Goal: Communication & Community: Answer question/provide support

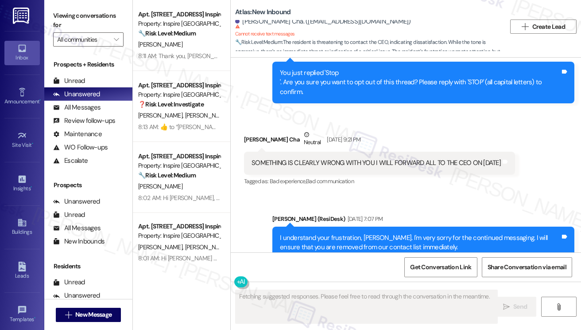
scroll to position [1713, 0]
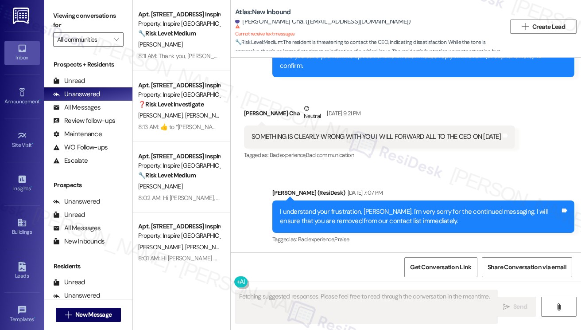
click at [392, 126] on div "SOMETHING IS CLEARLY WRONG WITH YOU I WILL FORWARD ALL TO THE CEO ON TOMORROW T…" at bounding box center [379, 136] width 271 height 23
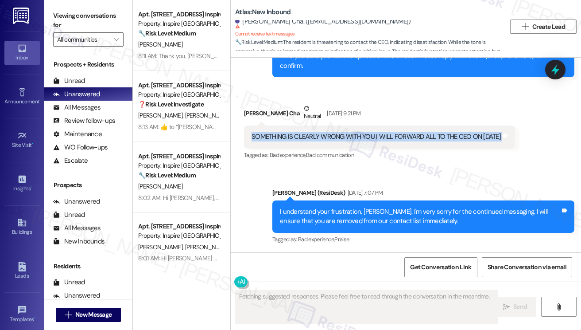
click at [392, 126] on div "SOMETHING IS CLEARLY WRONG WITH YOU I WILL FORWARD ALL TO THE CEO ON TOMORROW T…" at bounding box center [379, 136] width 271 height 23
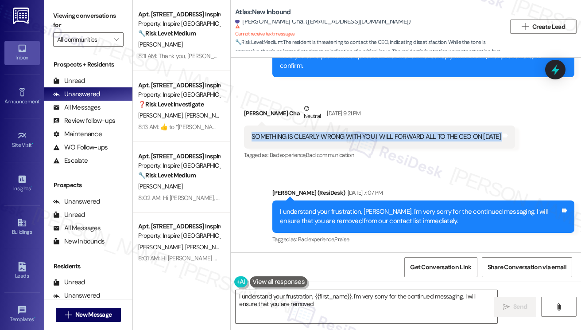
click at [454, 135] on div "SOMETHING IS CLEARLY WRONG WITH YOU I WILL FORWARD ALL TO THE CEO ON TOMORROW" at bounding box center [376, 136] width 249 height 9
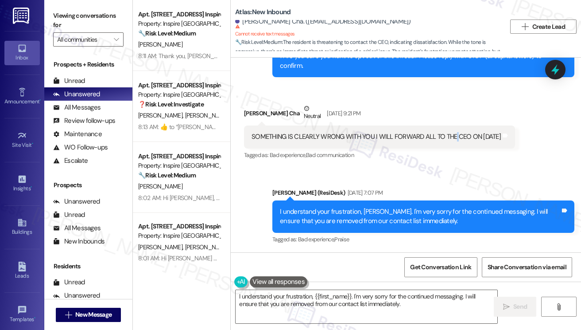
click at [454, 135] on div "SOMETHING IS CLEARLY WRONG WITH YOU I WILL FORWARD ALL TO THE CEO ON TOMORROW" at bounding box center [376, 136] width 249 height 9
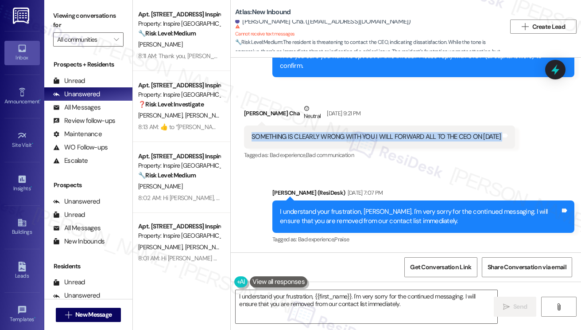
click at [454, 135] on div "SOMETHING IS CLEARLY WRONG WITH YOU I WILL FORWARD ALL TO THE CEO ON TOMORROW" at bounding box center [376, 136] width 249 height 9
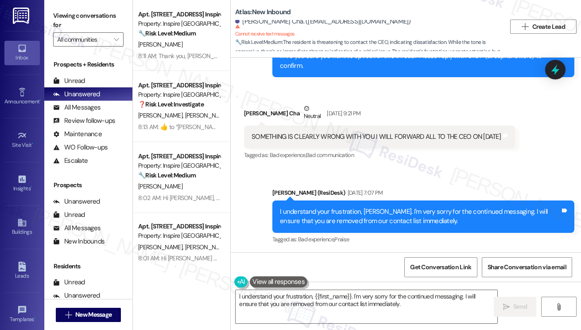
click at [342, 209] on div "I understand your frustration, Leatrice. I'm very sorry for the continued messa…" at bounding box center [420, 216] width 280 height 19
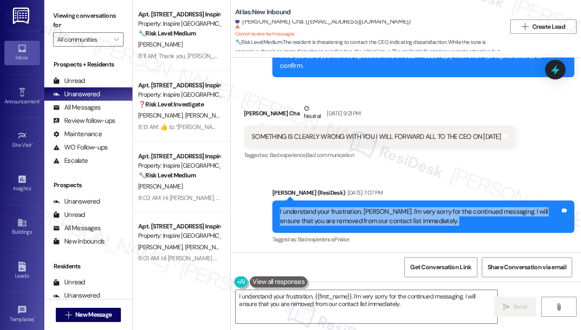
click at [342, 209] on div "I understand your frustration, Leatrice. I'm very sorry for the continued messa…" at bounding box center [420, 216] width 280 height 19
click at [410, 214] on div "I understand your frustration, Leatrice. I'm very sorry for the continued messa…" at bounding box center [420, 216] width 280 height 19
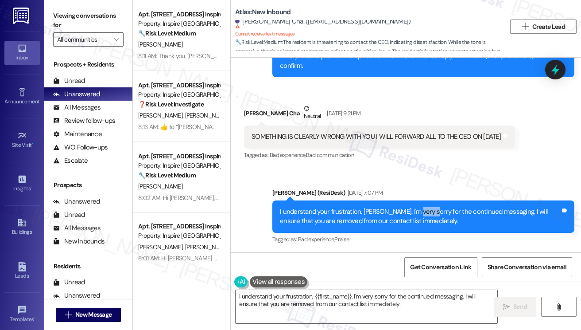
click at [410, 214] on div "I understand your frustration, Leatrice. I'm very sorry for the continued messa…" at bounding box center [420, 216] width 280 height 19
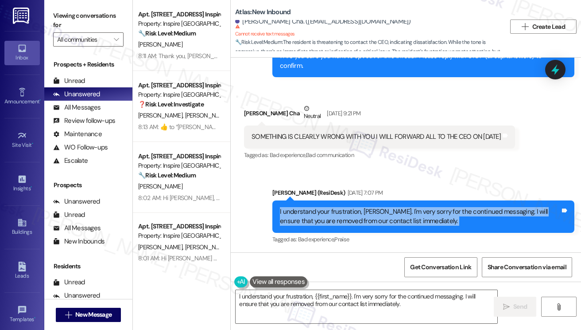
click at [410, 214] on div "I understand your frustration, Leatrice. I'm very sorry for the continued messa…" at bounding box center [420, 216] width 280 height 19
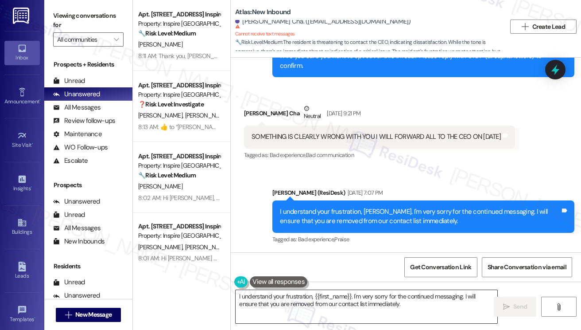
click at [324, 313] on textarea "I understand your frustration, {{first_name}}. I'm very sorry for the continued…" at bounding box center [367, 306] width 262 height 33
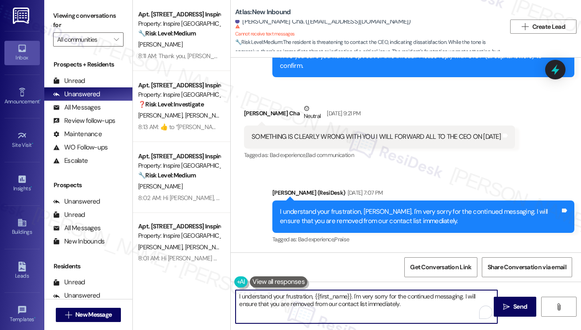
paste textarea "Leatrice. I'm very sorry for the continued messaging. I will ensure that you ar…"
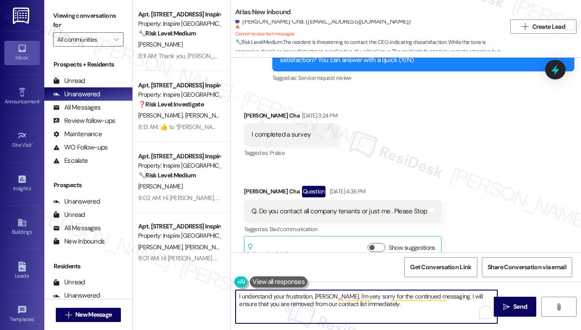
scroll to position [1093, 0]
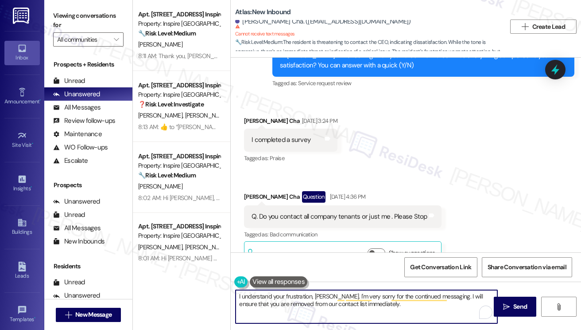
type textarea "I understand your frustration, Leatrice. I'm very sorry for the continued messa…"
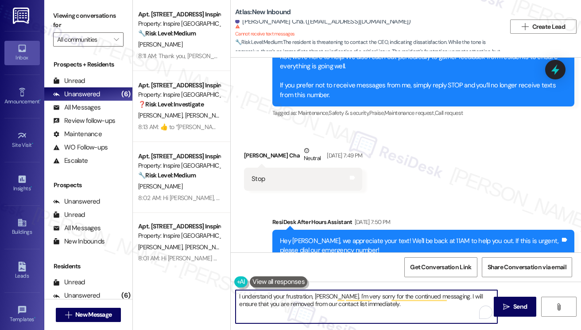
scroll to position [1713, 0]
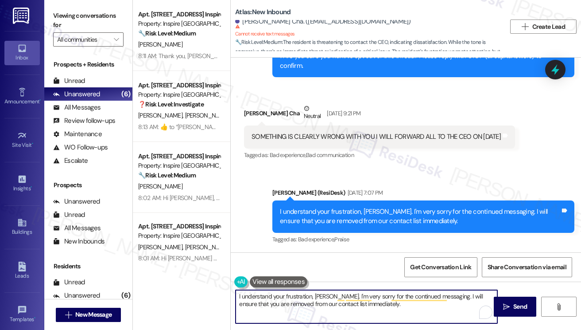
click at [327, 139] on div "SOMETHING IS CLEARLY WRONG WITH YOU I WILL FORWARD ALL TO THE CEO ON TOMORROW" at bounding box center [376, 136] width 249 height 9
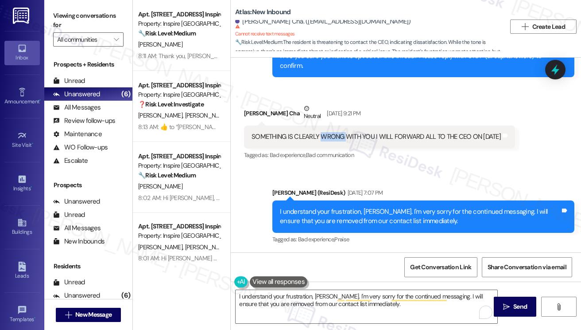
click at [327, 139] on div "SOMETHING IS CLEARLY WRONG WITH YOU I WILL FORWARD ALL TO THE CEO ON TOMORROW" at bounding box center [376, 136] width 249 height 9
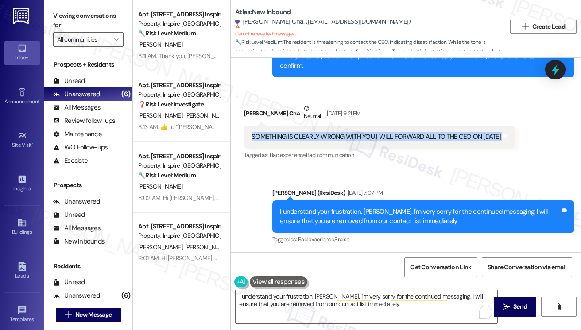
drag, startPoint x: 327, startPoint y: 139, endPoint x: 317, endPoint y: 132, distance: 12.1
click at [327, 139] on div "SOMETHING IS CLEARLY WRONG WITH YOU I WILL FORWARD ALL TO THE CEO ON TOMORROW" at bounding box center [376, 136] width 249 height 9
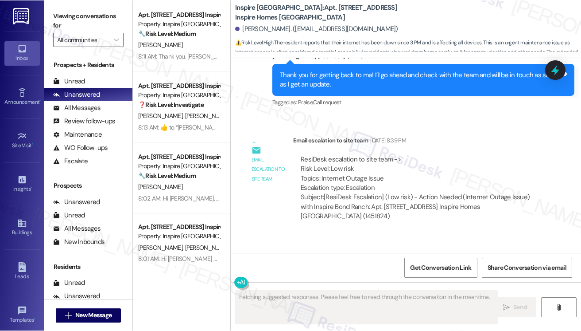
scroll to position [392, 0]
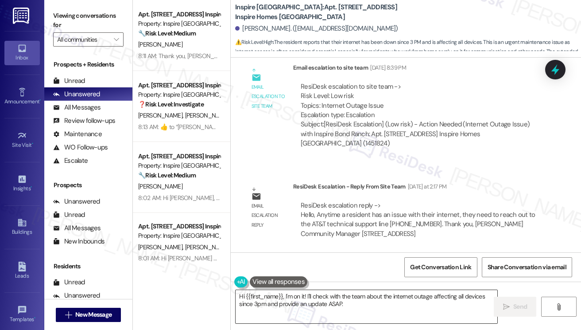
click at [333, 303] on textarea "Hi {{first_name}}, I'm on it! I'll check with the team about the internet outag…" at bounding box center [367, 306] width 262 height 33
click at [50, 18] on div "Viewing conversations for All communities " at bounding box center [88, 27] width 88 height 55
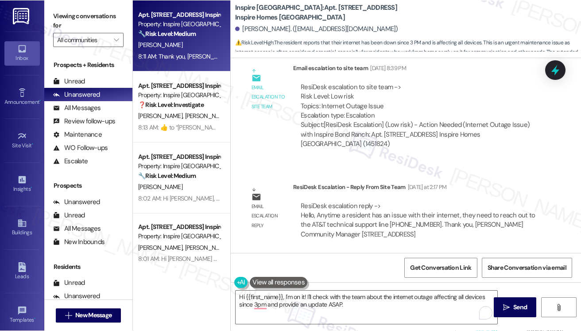
scroll to position [392, 0]
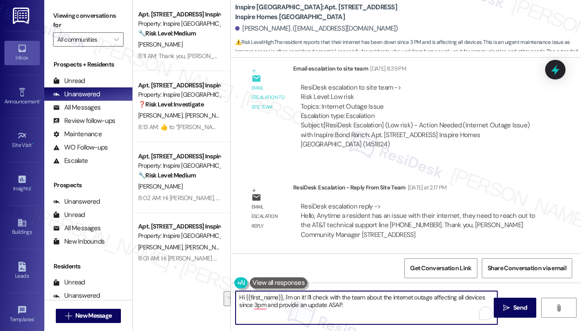
drag, startPoint x: 352, startPoint y: 304, endPoint x: 285, endPoint y: 290, distance: 67.9
click at [285, 291] on textarea "Hi {{first_name}}, I'm on it! I'll check with the team about the internet outag…" at bounding box center [367, 307] width 262 height 33
click at [305, 299] on textarea "Hi {{first_name}}, I hope you had a great weekend! Just wanted to check in if y…" at bounding box center [367, 307] width 262 height 33
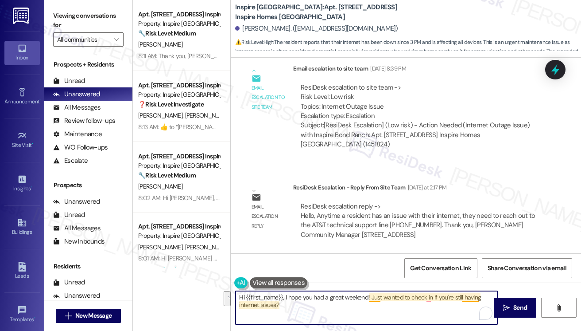
click at [390, 295] on textarea "Hi {{first_name}}, I hope you had a great weekend! Just wanted to check in if y…" at bounding box center [367, 307] width 262 height 33
click at [328, 304] on textarea "Hi {{first_name}}, I hope you had a great weekend! Just wanted to check if you'…" at bounding box center [367, 307] width 262 height 33
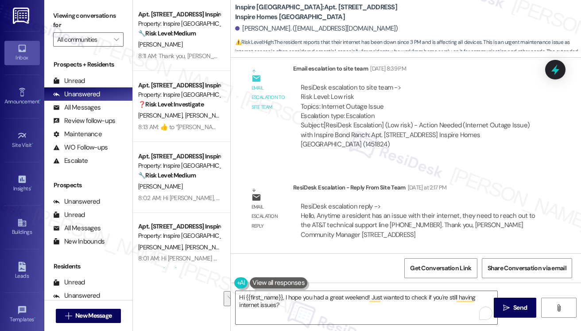
click at [47, 12] on div "Viewing conversations for All communities " at bounding box center [88, 27] width 88 height 55
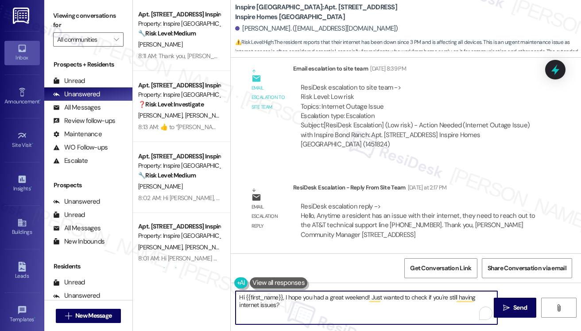
click at [290, 306] on textarea "Hi {{first_name}}, I hope you had a great weekend! Just wanted to check if you'…" at bounding box center [367, 307] width 262 height 33
paste textarea "wonderful weekend! I just wanted to check in — are you still experiencing any"
click at [448, 296] on textarea "Hi {{first_name}}, I hope you had a wonderful weekend! I just wanted to check i…" at bounding box center [367, 307] width 262 height 33
click at [345, 296] on textarea "Hi {{first_name}}, I hope you had a wonderful weekend! I just wanted to check i…" at bounding box center [367, 307] width 262 height 33
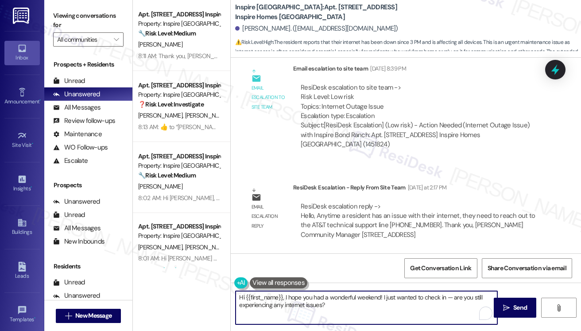
click at [345, 296] on textarea "Hi {{first_name}}, I hope you had a wonderful weekend! I just wanted to check i…" at bounding box center [367, 307] width 262 height 33
click at [343, 304] on textarea "Hi {{first_name}}, I hope you had a wonderful weekend! I just wanted to check i…" at bounding box center [367, 307] width 262 height 33
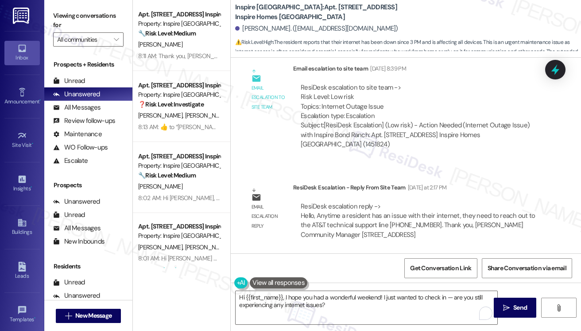
click at [50, 18] on div "Viewing conversations for All communities " at bounding box center [88, 27] width 88 height 55
click at [349, 299] on textarea "Hi {{first_name}}, I hope you had a wonderful weekend! I just wanted to check i…" at bounding box center [367, 307] width 262 height 33
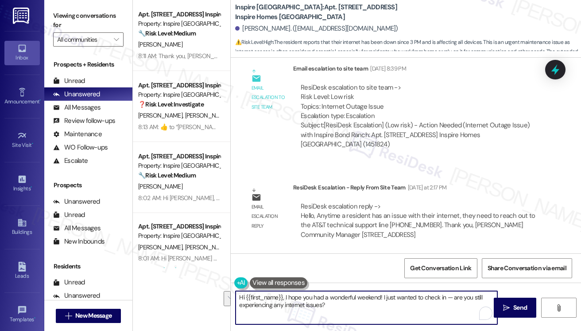
paste textarea "If so, you can also reach out directly to AT&T’s technical support line at 866-…"
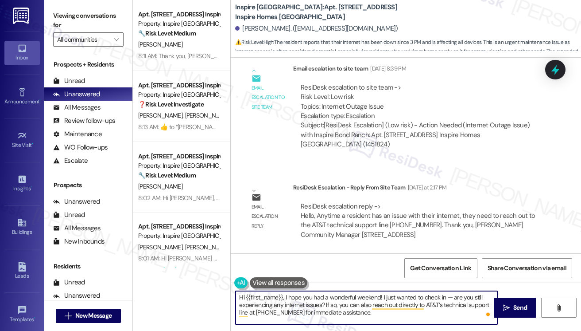
click at [449, 298] on textarea "Hi {{first_name}}, I hope you had a wonderful weekend! I just wanted to check i…" at bounding box center [367, 307] width 262 height 33
click at [329, 303] on textarea "Hi {{first_name}}, I hope you had a wonderful weekend! I just wanted to check i…" at bounding box center [367, 307] width 262 height 33
click at [348, 300] on textarea "Hi {{first_name}}, I hope you had a wonderful weekend! I just wanted to check i…" at bounding box center [367, 307] width 262 height 33
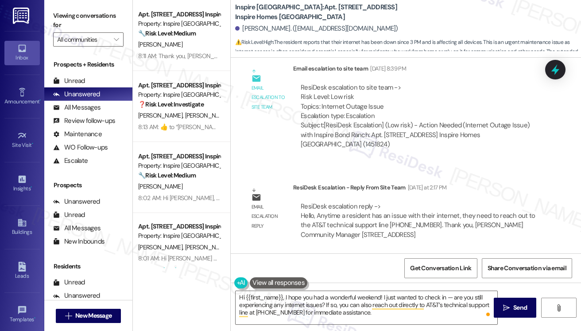
click at [58, 16] on label "Viewing conversations for" at bounding box center [88, 20] width 70 height 23
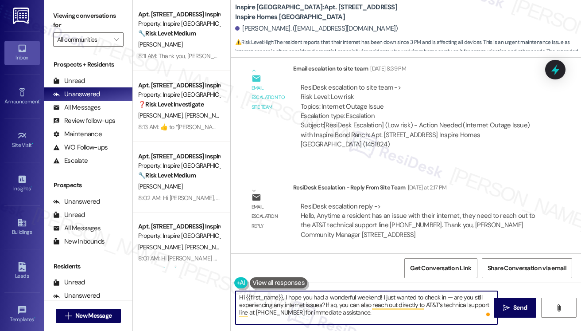
click at [303, 304] on textarea "Hi {{first_name}}, I hope you had a wonderful weekend! I just wanted to check i…" at bounding box center [367, 307] width 262 height 33
paste textarea "! Hope you had a great weekend 😊 Just checking if you’re still having internet …"
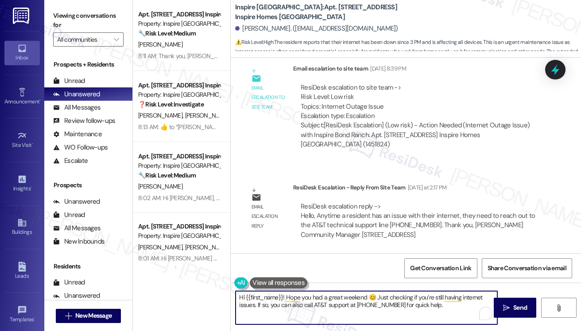
click at [376, 295] on textarea "Hi {{first_name}}! Hope you had a great weekend 😊 Just checking if you’re still…" at bounding box center [367, 307] width 262 height 33
click at [326, 304] on textarea "Hi {{first_name}}! Hope you had a great weekend! Just checking if you’re still …" at bounding box center [367, 307] width 262 height 33
click at [427, 302] on textarea "Hi {{first_name}}! Hope you had a great weekend! Just checking if you’re still …" at bounding box center [367, 307] width 262 height 33
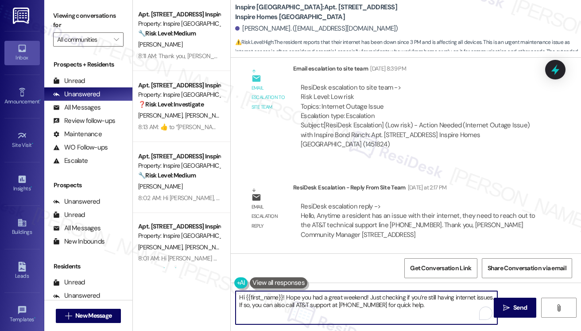
click at [273, 302] on textarea "Hi {{first_name}}! Hope you had a great weekend! Just checking if you’re still …" at bounding box center [367, 307] width 262 height 33
click at [379, 304] on textarea "Hi {{first_name}}! Hope you had a great weekend! Just checking if you’re still …" at bounding box center [367, 307] width 262 height 33
click at [421, 306] on textarea "Hi {{first_name}}! Hope you had a great weekend! Just checking if you’re still …" at bounding box center [367, 307] width 262 height 33
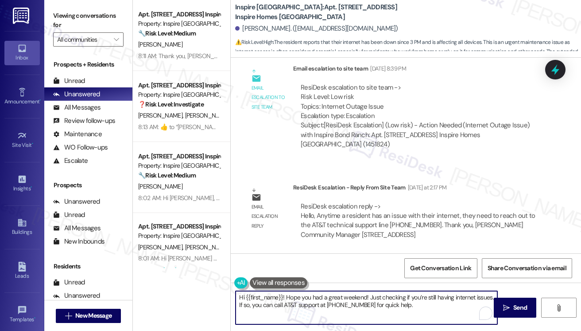
click at [415, 307] on textarea "Hi {{first_name}}! Hope you had a great weekend! Just checking if you’re still …" at bounding box center [367, 307] width 262 height 33
type textarea "Hi {{first_name}}! Hope you had a great weekend! Just checking if you’re still …"
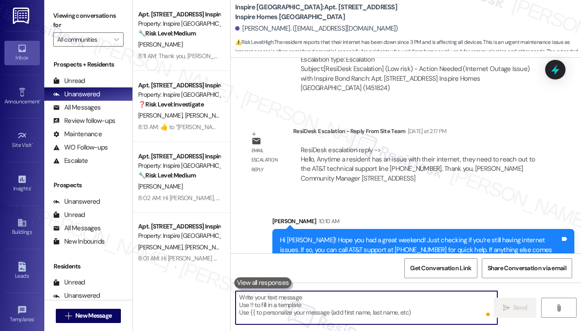
scroll to position [472, 0]
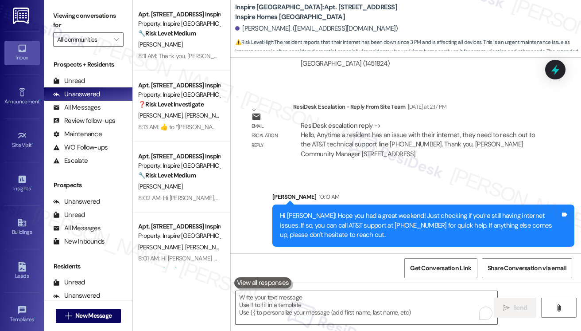
click at [345, 218] on div "Hi Cynthia! Hope you had a great weekend! Just checking if you’re still having …" at bounding box center [420, 225] width 280 height 28
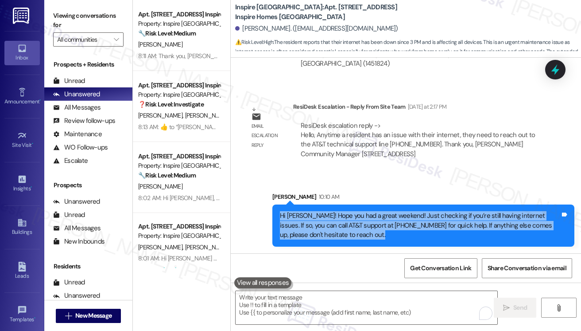
click at [345, 218] on div "Hi Cynthia! Hope you had a great weekend! Just checking if you’re still having …" at bounding box center [420, 225] width 280 height 28
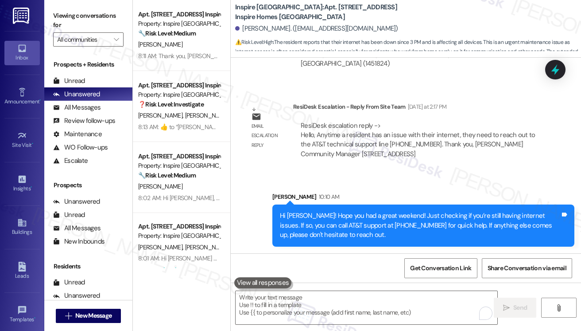
click at [391, 168] on div "Email escalation reply ResiDesk Escalation - Reply From Site Team Yesterday at …" at bounding box center [394, 133] width 315 height 77
click at [371, 209] on div "Hi Cynthia! Hope you had a great weekend! Just checking if you’re still having …" at bounding box center [423, 225] width 302 height 42
click at [370, 211] on div "Hi Cynthia! Hope you had a great weekend! Just checking if you’re still having …" at bounding box center [420, 225] width 280 height 28
click at [363, 235] on div "Hi Cynthia! Hope you had a great weekend! Just checking if you’re still having …" at bounding box center [420, 225] width 280 height 28
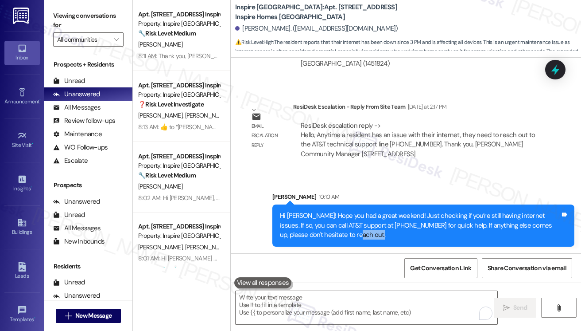
click at [364, 235] on div "Hi Cynthia! Hope you had a great weekend! Just checking if you’re still having …" at bounding box center [420, 225] width 280 height 28
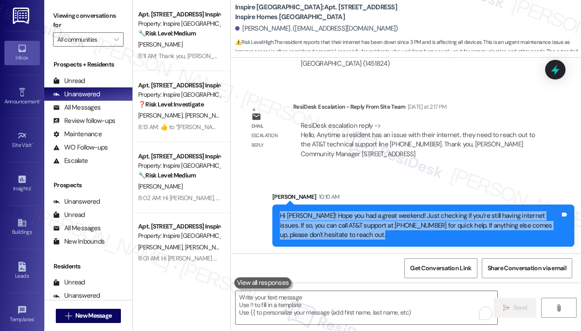
click at [364, 235] on div "Hi Cynthia! Hope you had a great weekend! Just checking if you’re still having …" at bounding box center [420, 225] width 280 height 28
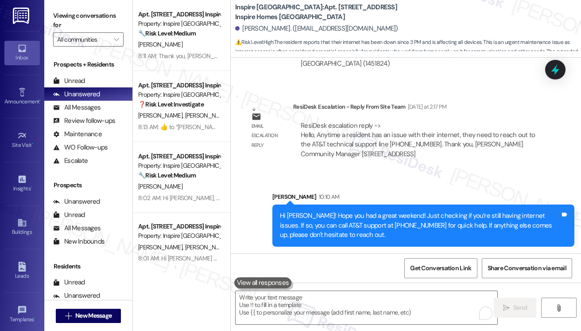
click at [387, 177] on div "Sent via SMS Sarah 10:10 AM Hi Cynthia! Hope you had a great weekend! Just chec…" at bounding box center [406, 212] width 350 height 81
drag, startPoint x: 53, startPoint y: 19, endPoint x: 57, endPoint y: 8, distance: 12.1
click at [53, 19] on label "Viewing conversations for" at bounding box center [88, 20] width 70 height 23
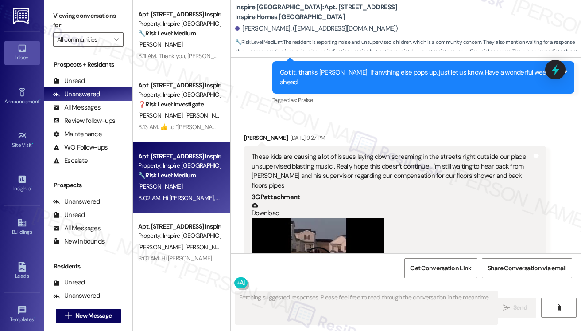
scroll to position [2052, 0]
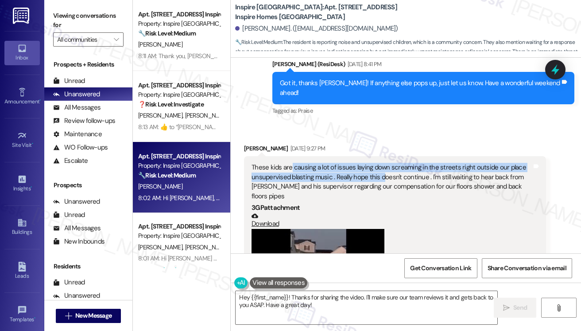
drag, startPoint x: 290, startPoint y: 140, endPoint x: 383, endPoint y: 152, distance: 93.9
click at [383, 163] on div "These kids are causing a lot of issues laying down screaming in the streets rig…" at bounding box center [392, 182] width 280 height 38
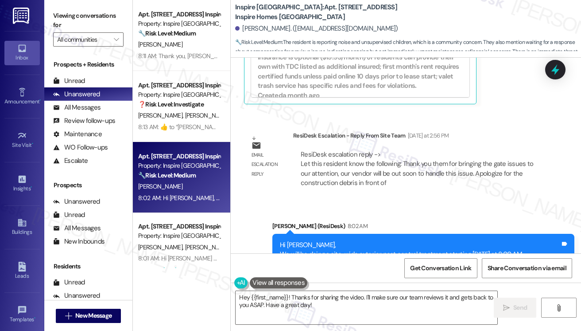
scroll to position [2515, 0]
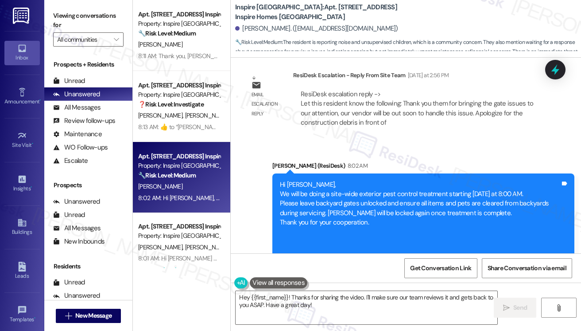
click at [324, 180] on div "Hi [PERSON_NAME], We will be doing a site-wide exterior pest control treatment …" at bounding box center [420, 223] width 280 height 86
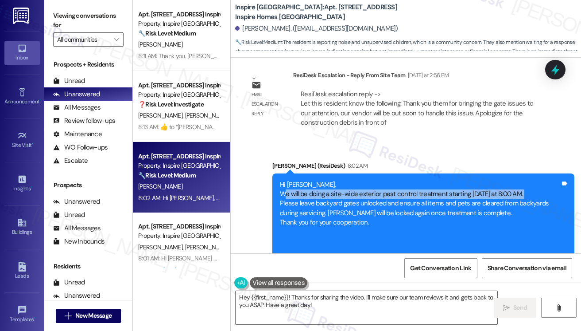
click at [324, 180] on div "Hi [PERSON_NAME], We will be doing a site-wide exterior pest control treatment …" at bounding box center [420, 223] width 280 height 86
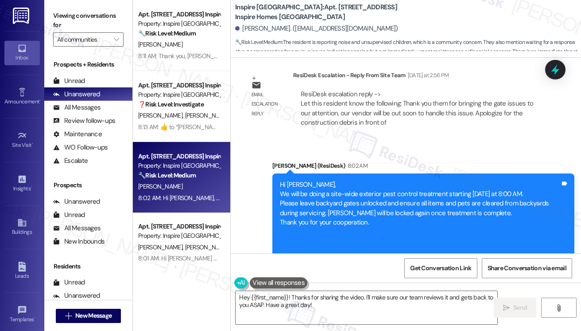
click at [50, 17] on div "Viewing conversations for All communities " at bounding box center [88, 27] width 88 height 55
click at [50, 14] on div "Viewing conversations for All communities " at bounding box center [88, 27] width 88 height 55
click at [241, 300] on textarea "Hey {{first_name}}! Thanks for sharing the video. I'll make sure our team revie…" at bounding box center [367, 307] width 262 height 33
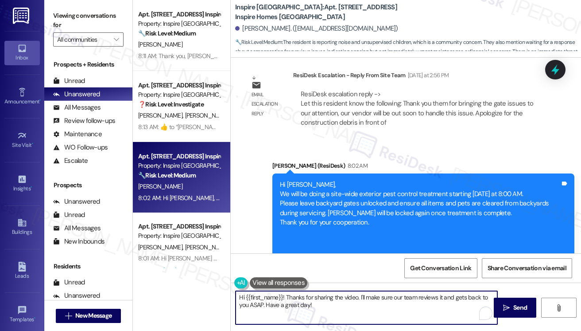
click at [286, 297] on textarea "Hi {{first_name}}! Thanks for sharing the video. I'll make sure our team review…" at bounding box center [367, 307] width 262 height 33
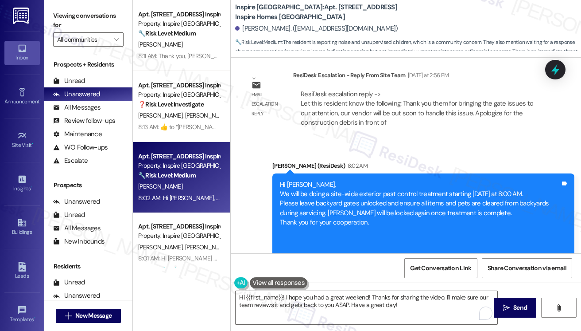
click at [57, 28] on label "Viewing conversations for" at bounding box center [88, 20] width 70 height 23
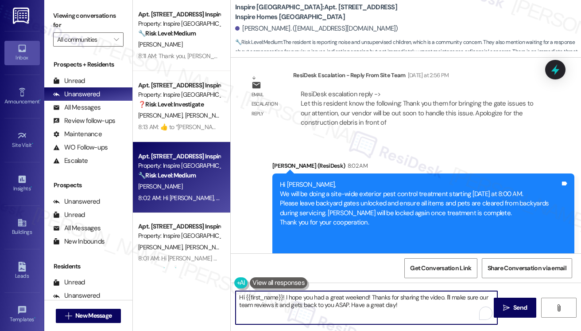
drag, startPoint x: 370, startPoint y: 296, endPoint x: 389, endPoint y: 295, distance: 19.5
click at [370, 296] on textarea "Hi {{first_name}}! I hope you had a great weekend! Thanks for sharing the video…" at bounding box center [367, 307] width 262 height 33
paste textarea "I wanted to share a few updates with you:"
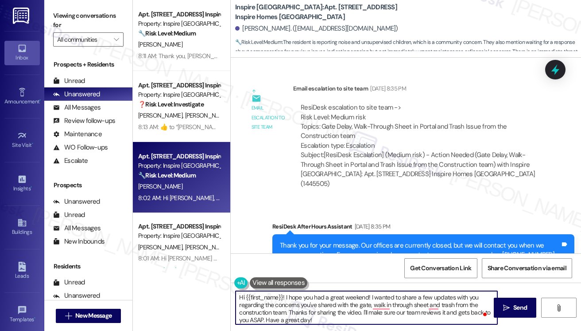
scroll to position [2, 0]
drag, startPoint x: 308, startPoint y: 320, endPoint x: 291, endPoint y: 308, distance: 21.4
click at [291, 308] on textarea "Hi {{first_name}}! I hope you had a great weekend! I wanted to share a few upda…" at bounding box center [367, 307] width 262 height 33
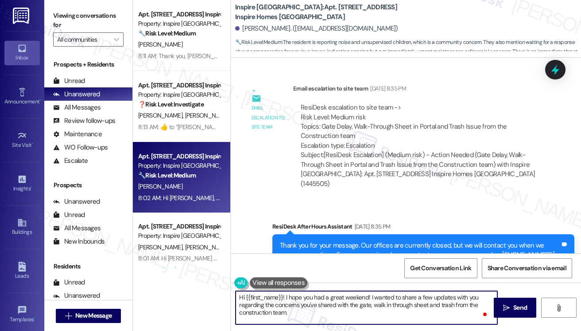
scroll to position [7, 0]
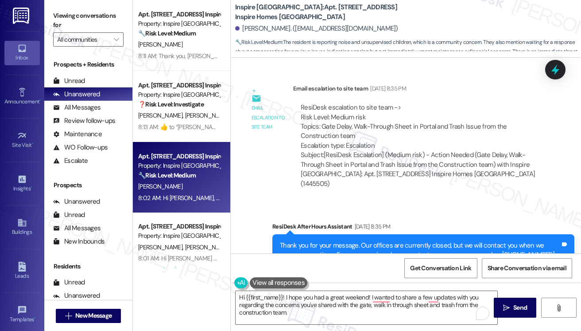
click at [58, 21] on label "Viewing conversations for" at bounding box center [88, 20] width 70 height 23
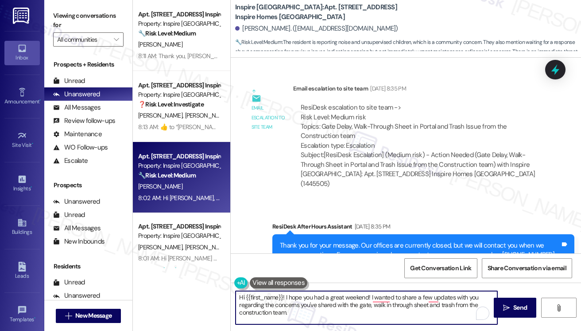
click at [302, 298] on textarea "Hi {{first_name}}! I hope you had a great weekend! I wanted to share a few upda…" at bounding box center [367, 307] width 262 height 33
click at [300, 299] on textarea "Hi {{first_name}}! I hope you had a great weekend! I wanted to share a few upda…" at bounding box center [367, 307] width 262 height 33
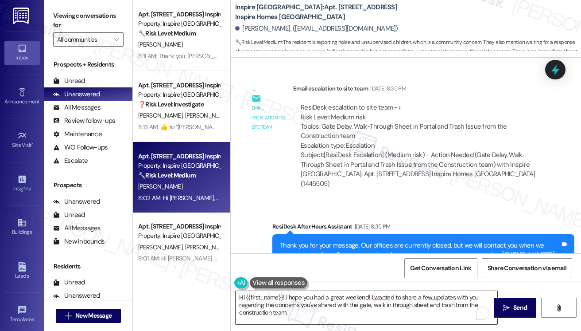
click at [313, 300] on textarea "Hi {{first_name}}! I hope you had a great weekend! I wanted to share a few upda…" at bounding box center [367, 307] width 262 height 33
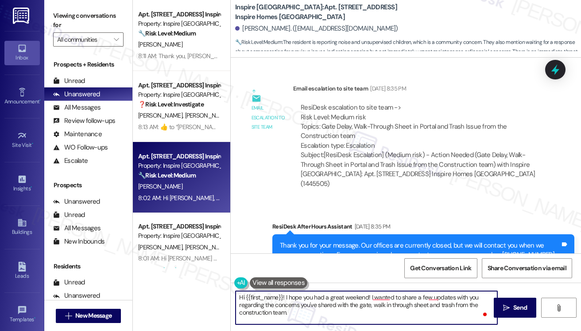
paste textarea "We appreciate you letting us know about the gate issues — our vendor will be ou…"
click at [303, 313] on textarea "Hi {{first_name}}! I hope you had a great weekend! I wanted to share a few upda…" at bounding box center [367, 307] width 262 height 33
click at [338, 303] on textarea "Hi {{first_name}}! I hope you had a great weekend! I wanted to share a few upda…" at bounding box center [367, 307] width 262 height 33
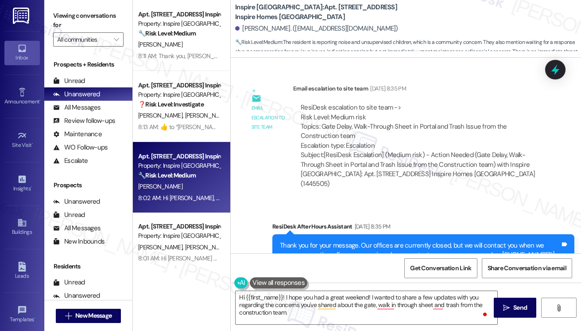
click at [49, 9] on div "Viewing conversations for All communities " at bounding box center [88, 27] width 88 height 55
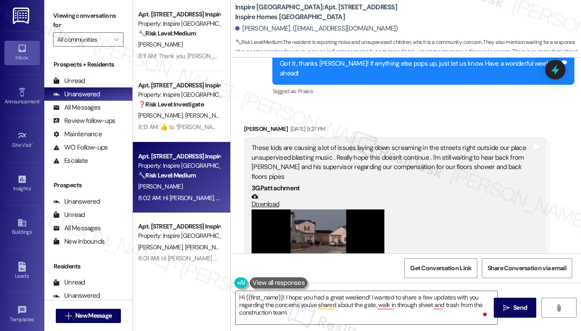
click at [328, 143] on div "These kids are causing a lot of issues laying down screaming in the streets rig…" at bounding box center [392, 162] width 280 height 38
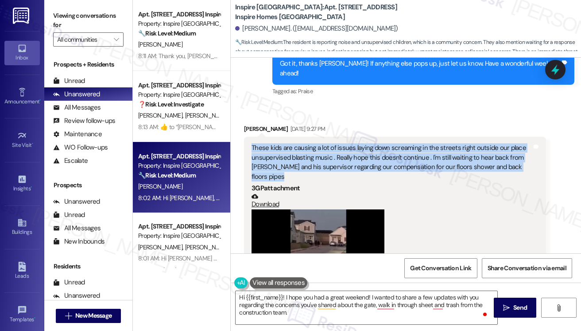
click at [328, 143] on div "These kids are causing a lot of issues laying down screaming in the streets rig…" at bounding box center [392, 162] width 280 height 38
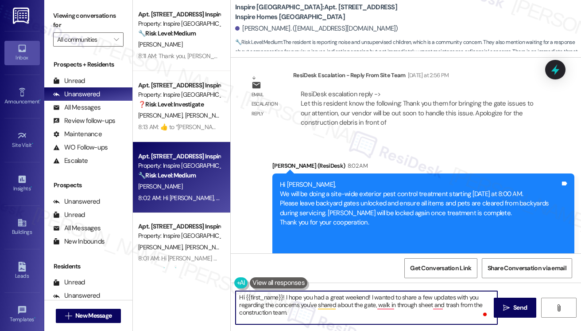
click at [308, 296] on textarea "Hi {{first_name}}! I hope you had a great weekend! I wanted to share a few upda…" at bounding box center [367, 307] width 262 height 33
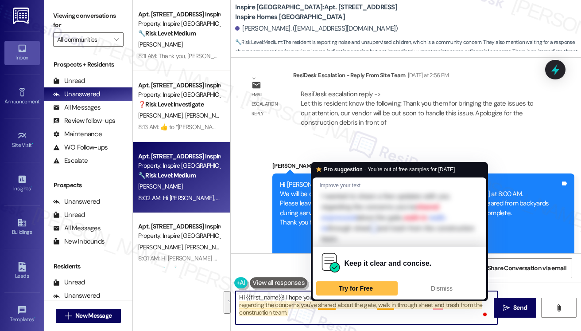
click at [298, 314] on textarea "Hi {{first_name}}! I hope you had a great weekend! I wanted to share a few upda…" at bounding box center [367, 307] width 262 height 33
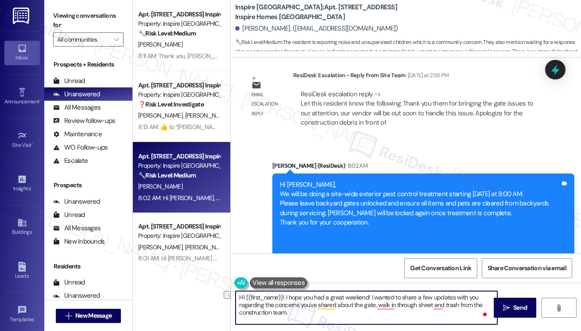
drag, startPoint x: 376, startPoint y: 303, endPoint x: 431, endPoint y: 303, distance: 54.5
click at [431, 303] on textarea "Hi {{first_name}}! I hope you had a great weekend! I wanted to share a few upda…" at bounding box center [367, 307] width 262 height 33
click at [295, 311] on textarea "Hi {{first_name}}! I hope you had a great weekend! I wanted to share a few upda…" at bounding box center [367, 307] width 262 height 33
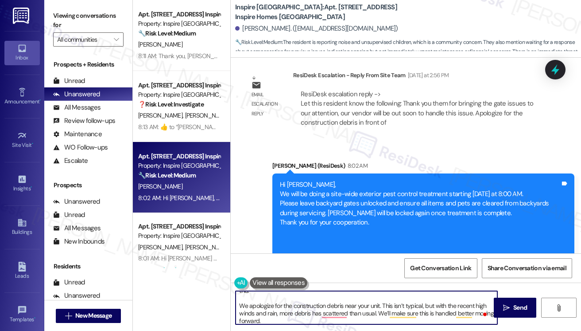
click at [296, 301] on textarea "Hi {{first_name}}! I hope you had a great weekend! I wanted to share a few upda…" at bounding box center [367, 307] width 262 height 33
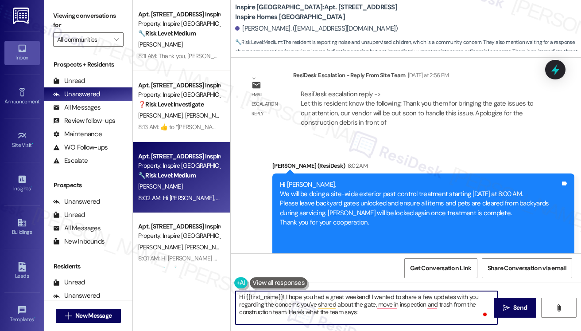
click at [253, 310] on textarea "Hi {{first_name}}! I hope you had a great weekend! I wanted to share a few upda…" at bounding box center [367, 307] width 262 height 33
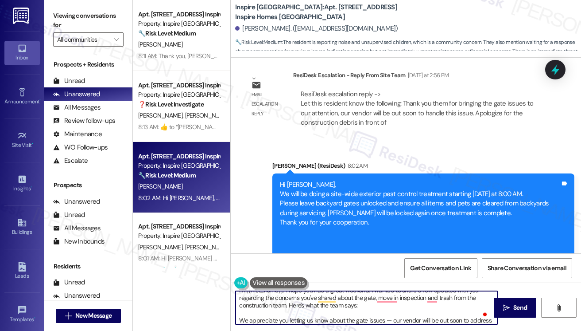
click at [240, 319] on textarea "Hi {{first_name}}! I hope you had a great weekend! I wanted to share a few upda…" at bounding box center [367, 307] width 262 height 33
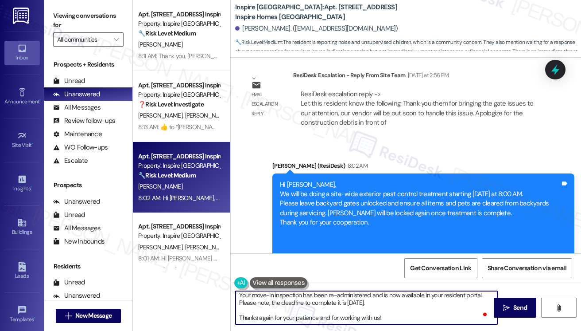
drag, startPoint x: 390, startPoint y: 320, endPoint x: 385, endPoint y: 320, distance: 4.5
click at [385, 320] on textarea "Hi {{first_name}}! I hope you had a great weekend! I wanted to share a few upda…" at bounding box center [367, 307] width 262 height 33
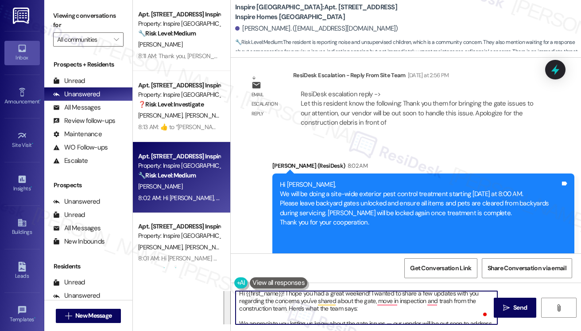
click at [390, 317] on textarea "Hi {{first_name}}! I hope you had a great weekend! I wanted to share a few upda…" at bounding box center [367, 307] width 262 height 33
click at [390, 320] on textarea "Hi {{first_name}}! I hope you had a great weekend! I wanted to share a few upda…" at bounding box center [367, 307] width 262 height 33
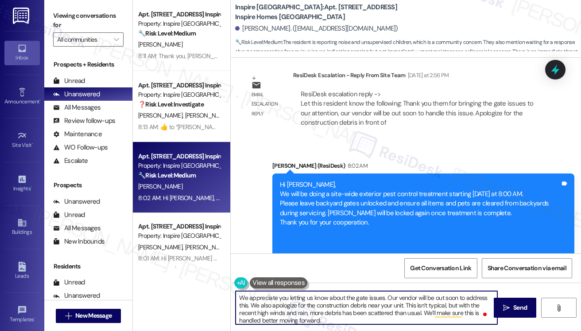
click at [326, 319] on textarea "Hi {{first_name}}! I hope you had a great weekend! I wanted to share a few upda…" at bounding box center [367, 307] width 262 height 33
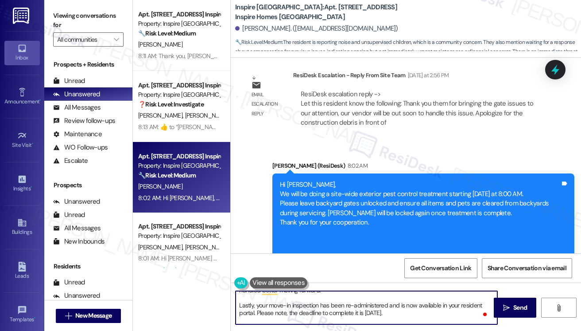
click at [431, 311] on textarea "Hi {{first_name}}! I hope you had a great weekend! I wanted to share a few upda…" at bounding box center [367, 307] width 262 height 33
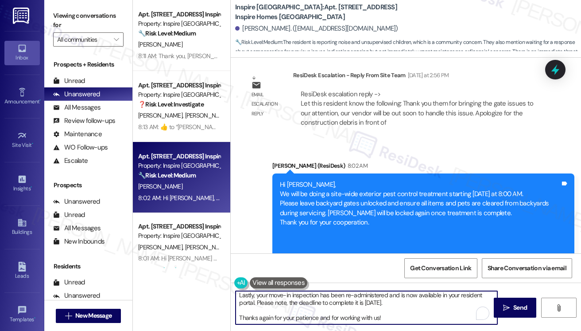
drag, startPoint x: 394, startPoint y: 303, endPoint x: 233, endPoint y: 299, distance: 160.5
click at [233, 299] on div "Hi {{first_name}}! I hope you had a great weekend! I wanted to share a few upda…" at bounding box center [362, 307] width 263 height 34
click at [288, 299] on textarea "Hi {{first_name}}! I hope you had a great weekend! I wanted to share a few upda…" at bounding box center [367, 307] width 262 height 33
click at [242, 316] on textarea "Hi {{first_name}}! I hope you had a great weekend! I wanted to share a few upda…" at bounding box center [367, 307] width 262 height 33
click at [248, 321] on textarea "Hi {{first_name}}! I hope you had a great weekend! I wanted to share a few upda…" at bounding box center [367, 307] width 262 height 33
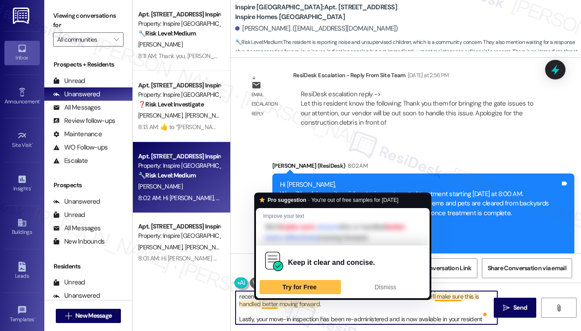
click at [275, 299] on textarea "Hi {{first_name}}! I hope you had a great weekend! I wanted to share a few upda…" at bounding box center [367, 307] width 262 height 33
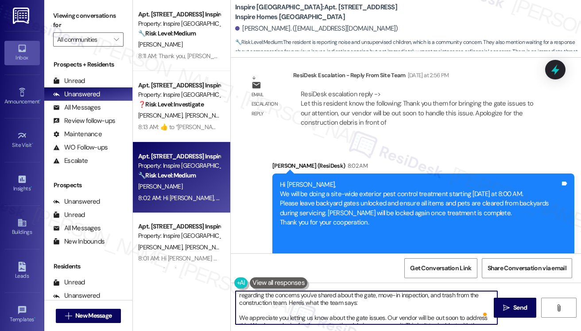
drag, startPoint x: 366, startPoint y: 302, endPoint x: 308, endPoint y: 302, distance: 57.6
click at [308, 302] on textarea "Hi {{first_name}}! I hope you had a great weekend! I wanted to share a few upda…" at bounding box center [367, 307] width 262 height 33
click at [257, 315] on textarea "Hi {{first_name}}! I hope you had a great weekend! I wanted to share a few upda…" at bounding box center [367, 307] width 262 height 33
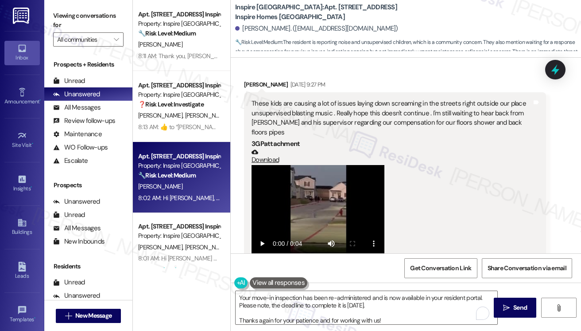
click at [305, 99] on div "These kids are causing a lot of issues laying down screaming in the streets rig…" at bounding box center [392, 118] width 280 height 38
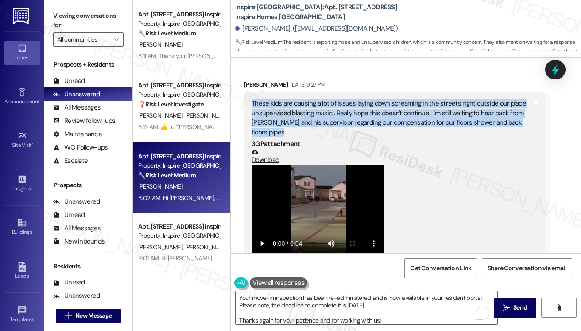
click at [305, 99] on div "These kids are causing a lot of issues laying down screaming in the streets rig…" at bounding box center [392, 118] width 280 height 38
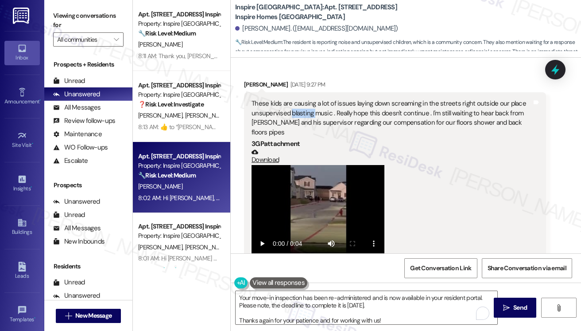
click at [305, 99] on div "These kids are causing a lot of issues laying down screaming in the streets rig…" at bounding box center [392, 118] width 280 height 38
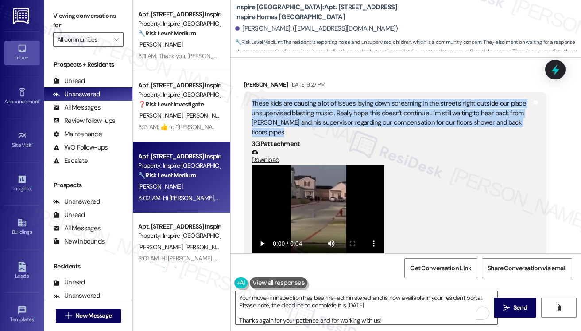
click at [305, 99] on div "These kids are causing a lot of issues laying down screaming in the streets rig…" at bounding box center [392, 118] width 280 height 38
click at [333, 99] on div "These kids are causing a lot of issues laying down screaming in the streets rig…" at bounding box center [392, 118] width 280 height 38
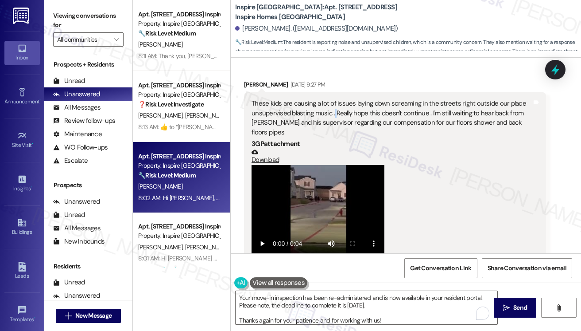
click at [333, 99] on div "These kids are causing a lot of issues laying down screaming in the streets rig…" at bounding box center [392, 118] width 280 height 38
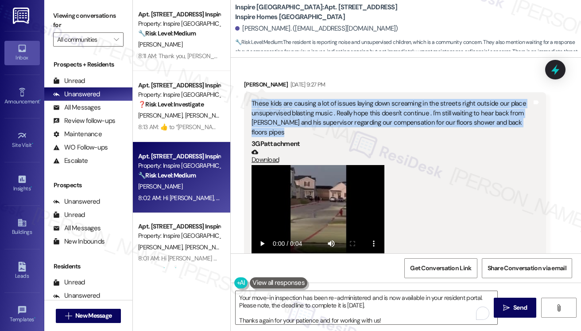
click at [333, 99] on div "These kids are causing a lot of issues laying down screaming in the streets rig…" at bounding box center [392, 118] width 280 height 38
click at [447, 99] on div "These kids are causing a lot of issues laying down screaming in the streets rig…" at bounding box center [392, 118] width 280 height 38
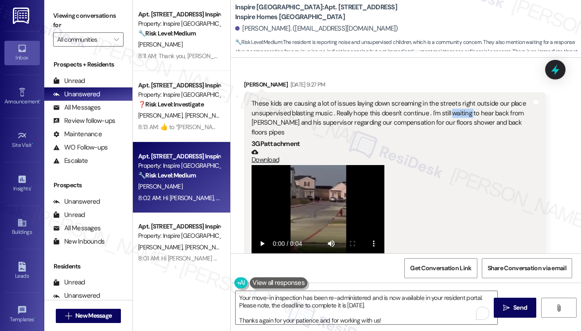
click at [447, 99] on div "These kids are causing a lot of issues laying down screaming in the streets rig…" at bounding box center [392, 118] width 280 height 38
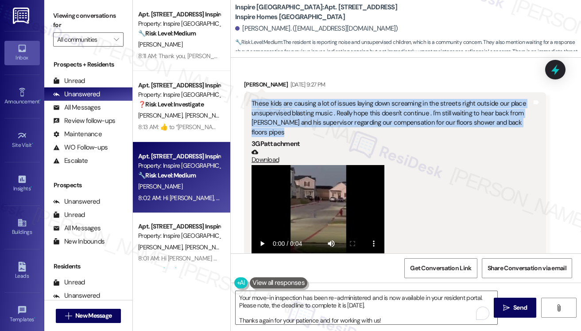
click at [447, 99] on div "These kids are causing a lot of issues laying down screaming in the streets rig…" at bounding box center [392, 118] width 280 height 38
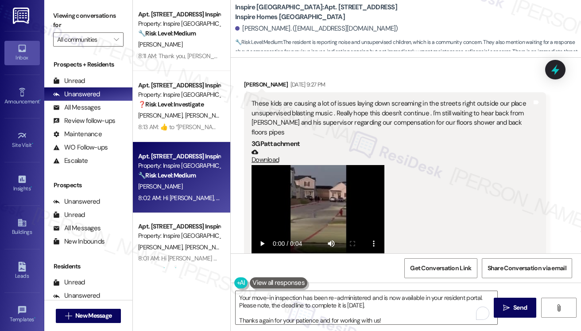
click at [49, 17] on div "Viewing conversations for All communities " at bounding box center [88, 27] width 88 height 55
click at [51, 12] on div "Viewing conversations for All communities " at bounding box center [88, 27] width 88 height 55
click at [60, 9] on label "Viewing conversations for" at bounding box center [88, 20] width 70 height 23
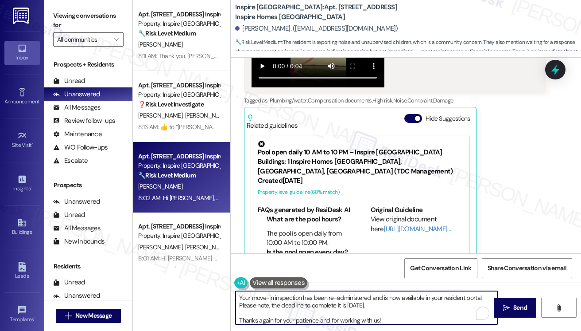
scroll to position [70, 0]
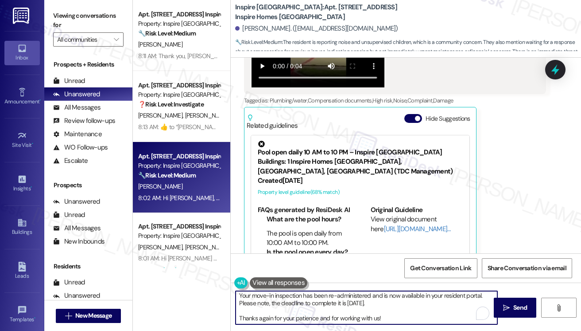
drag, startPoint x: 394, startPoint y: 319, endPoint x: 295, endPoint y: 315, distance: 99.3
click at [291, 319] on textarea "Hi {{first_name}}! I hope you had a great weekend! I wanted to share a few upda…" at bounding box center [367, 307] width 262 height 33
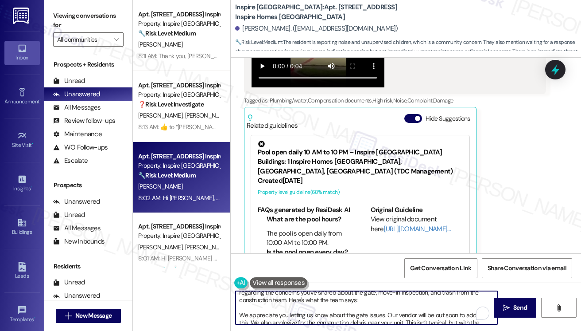
scroll to position [0, 0]
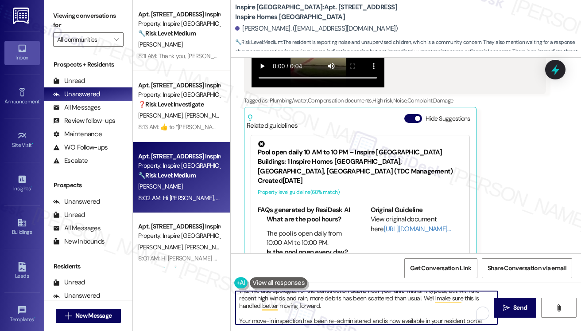
click at [303, 296] on textarea "Hi {{first_name}}! I hope you had a great weekend! I wanted to share a few upda…" at bounding box center [367, 307] width 262 height 33
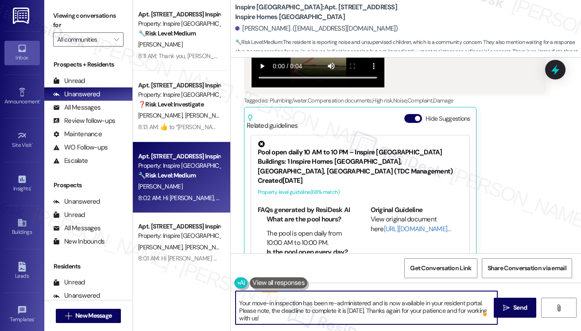
drag, startPoint x: 406, startPoint y: 311, endPoint x: 418, endPoint y: 319, distance: 14.3
click at [418, 319] on textarea "Hi {{first_name}}! I hope you had a great weekend! I wanted to share a few upda…" at bounding box center [367, 307] width 262 height 33
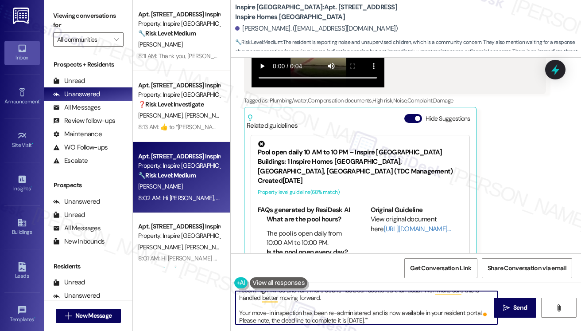
type textarea "Hi {{first_name}}! I hope you had a great weekend! I wanted to share a few upda…"
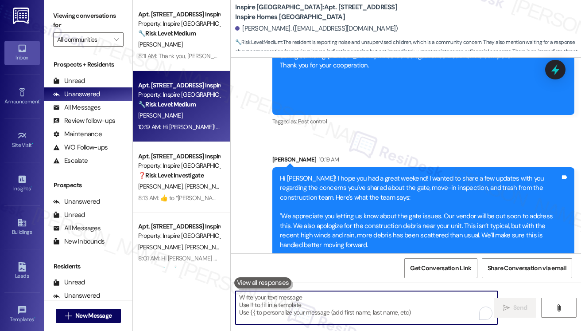
click at [342, 174] on div "Hi Adam! I hope you had a great weekend! I wanted to share a few updates with y…" at bounding box center [420, 226] width 280 height 105
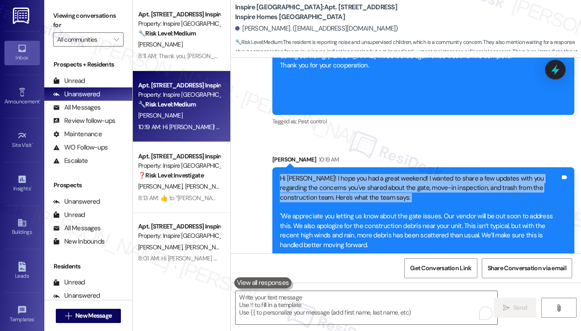
click at [342, 174] on div "Hi Adam! I hope you had a great weekend! I wanted to share a few updates with y…" at bounding box center [420, 226] width 280 height 105
click at [318, 174] on div "Hi Adam! I hope you had a great weekend! I wanted to share a few updates with y…" at bounding box center [420, 226] width 280 height 105
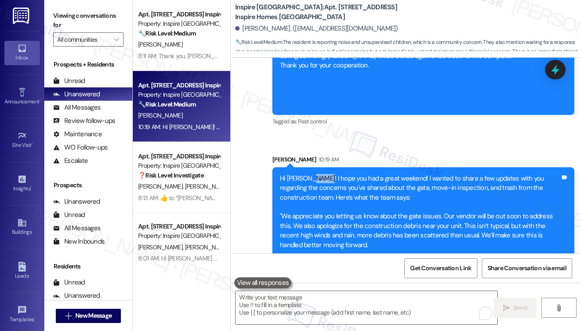
click at [318, 174] on div "Hi Adam! I hope you had a great weekend! I wanted to share a few updates with y…" at bounding box center [420, 226] width 280 height 105
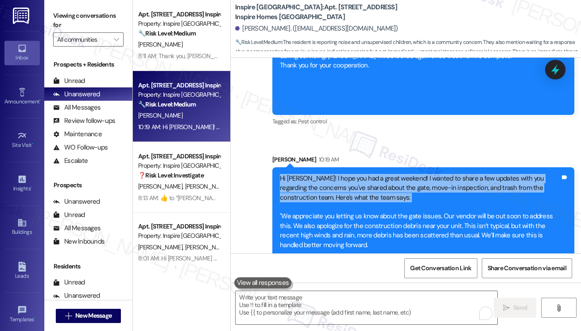
click at [318, 174] on div "Hi Adam! I hope you had a great weekend! I wanted to share a few updates with y…" at bounding box center [420, 226] width 280 height 105
click at [345, 174] on div "Hi Adam! I hope you had a great weekend! I wanted to share a few updates with y…" at bounding box center [420, 226] width 280 height 105
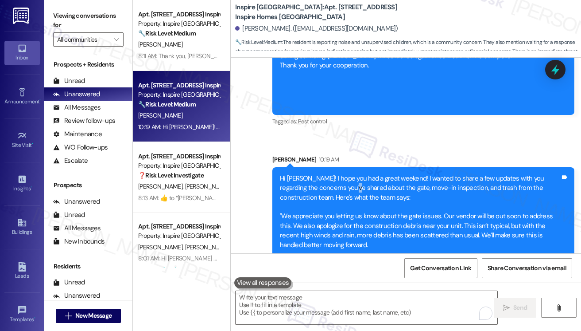
click at [345, 174] on div "Hi Adam! I hope you had a great weekend! I wanted to share a few updates with y…" at bounding box center [420, 226] width 280 height 105
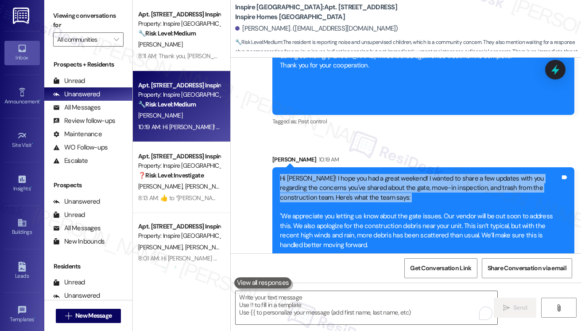
click at [345, 174] on div "Hi Adam! I hope you had a great weekend! I wanted to share a few updates with y…" at bounding box center [420, 226] width 280 height 105
click at [335, 174] on div "Hi Adam! I hope you had a great weekend! I wanted to share a few updates with y…" at bounding box center [420, 226] width 280 height 105
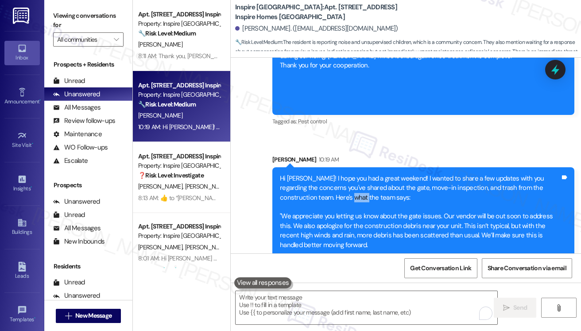
click at [335, 174] on div "Hi Adam! I hope you had a great weekend! I wanted to share a few updates with y…" at bounding box center [420, 226] width 280 height 105
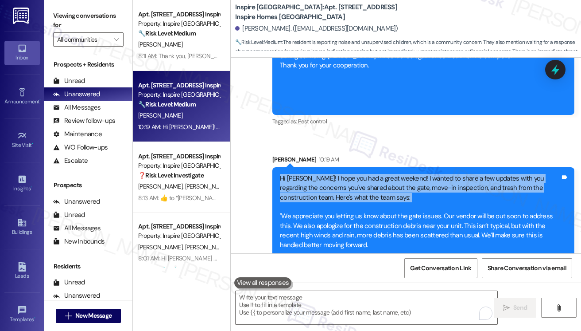
click at [335, 174] on div "Hi Adam! I hope you had a great weekend! I wanted to share a few updates with y…" at bounding box center [420, 226] width 280 height 105
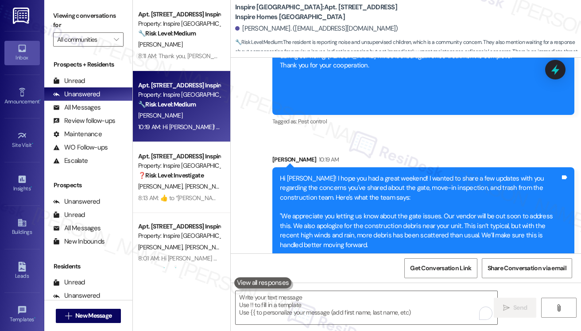
click at [313, 175] on div "Hi Adam! I hope you had a great weekend! I wanted to share a few updates with y…" at bounding box center [420, 226] width 280 height 105
click at [312, 175] on div "Hi Adam! I hope you had a great weekend! I wanted to share a few updates with y…" at bounding box center [420, 226] width 280 height 105
click at [296, 175] on div "Hi Adam! I hope you had a great weekend! I wanted to share a few updates with y…" at bounding box center [420, 226] width 280 height 105
drag, startPoint x: 279, startPoint y: 172, endPoint x: 494, endPoint y: 244, distance: 226.6
click at [494, 244] on div "Hi Adam! I hope you had a great weekend! I wanted to share a few updates with y…" at bounding box center [423, 226] width 302 height 118
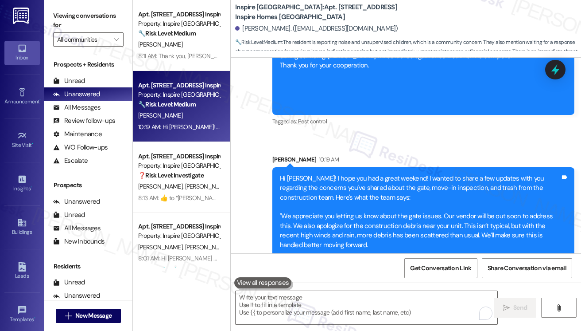
click at [50, 11] on div "Viewing conversations for All communities " at bounding box center [88, 27] width 88 height 55
click at [327, 295] on textarea "To enrich screen reader interactions, please activate Accessibility in Grammarl…" at bounding box center [367, 307] width 262 height 33
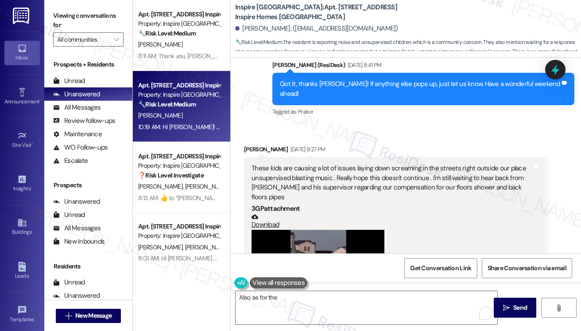
click at [50, 16] on div "Viewing conversations for All communities " at bounding box center [88, 27] width 88 height 55
click at [281, 278] on button at bounding box center [279, 282] width 58 height 11
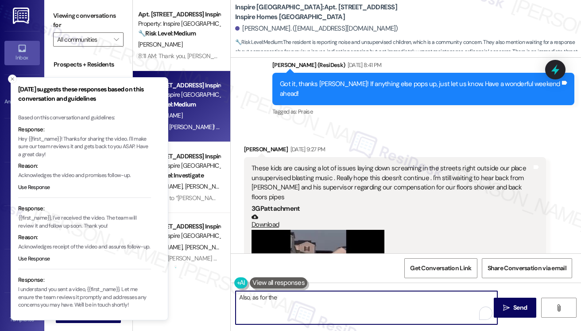
click at [279, 296] on textarea "Also, as for the" at bounding box center [367, 307] width 262 height 33
drag, startPoint x: 284, startPoint y: 296, endPoint x: 253, endPoint y: 296, distance: 31.0
click at [253, 296] on textarea "Also, as for the" at bounding box center [367, 307] width 262 height 33
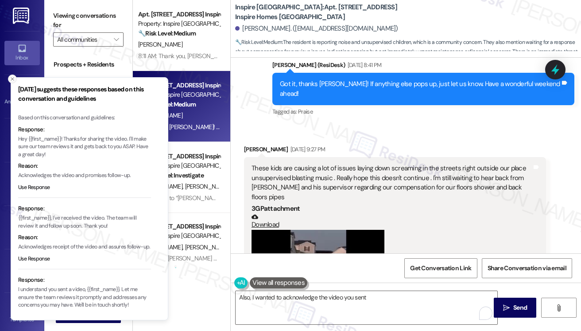
click at [8, 78] on button "Close toast" at bounding box center [12, 78] width 9 height 9
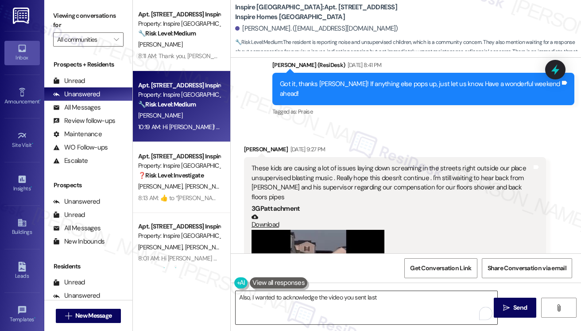
click at [393, 294] on textarea "Also, I wanted to acknowledge the video you sent last" at bounding box center [367, 307] width 262 height 33
click at [62, 23] on label "Viewing conversations for" at bounding box center [88, 20] width 70 height 23
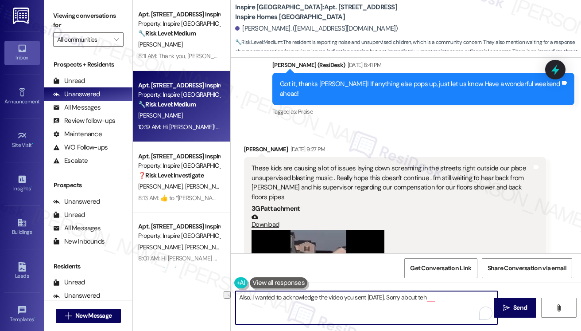
drag, startPoint x: 444, startPoint y: 300, endPoint x: 395, endPoint y: 296, distance: 49.4
click at [395, 296] on textarea "Also, I wanted to acknowledge the video you sent last Friday. Sorry about teh" at bounding box center [367, 307] width 262 height 33
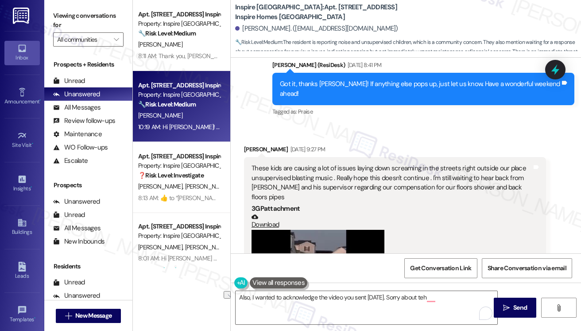
click at [53, 23] on div "Viewing conversations for All communities " at bounding box center [88, 27] width 88 height 55
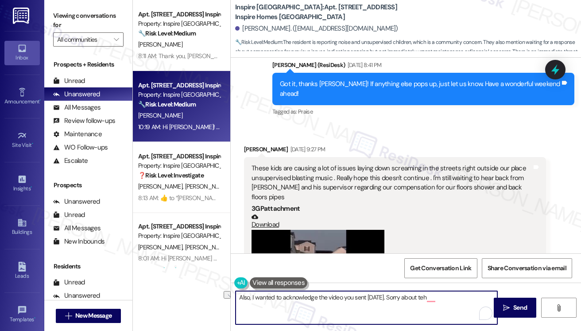
drag, startPoint x: 449, startPoint y: 304, endPoint x: 396, endPoint y: 299, distance: 53.8
click at [395, 300] on textarea "Also, I wanted to acknowledge the video you sent last Friday. Sorry about teh" at bounding box center [367, 307] width 262 height 33
paste textarea "thank you for sharing this with me. I’m really sorry to hear about the disrupti…"
click at [245, 307] on textarea "Also, I wanted to acknowledge the video you sent last Friday. Thank you for sha…" at bounding box center [367, 307] width 262 height 33
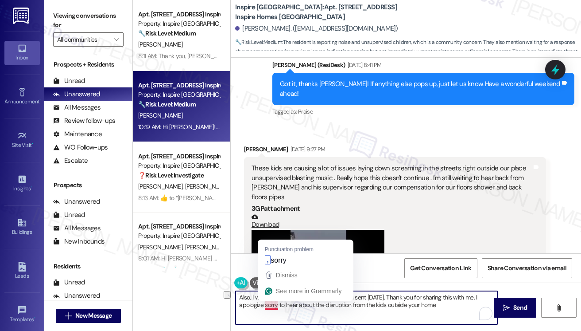
drag, startPoint x: 299, startPoint y: 305, endPoint x: 263, endPoint y: 305, distance: 35.4
click at [263, 305] on textarea "Also, I wanted to acknowledge the video you sent last Friday. Thank you for sha…" at bounding box center [367, 307] width 262 height 33
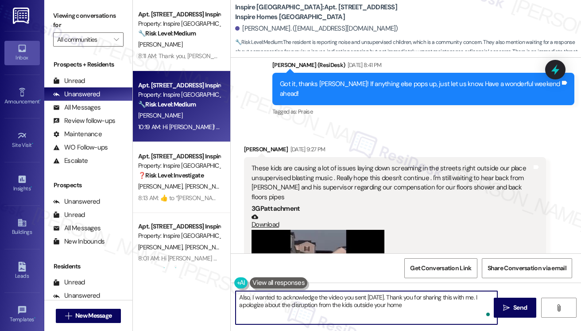
click at [399, 301] on textarea "Also, I wanted to acknowledge the video you sent last Friday. Thank you for sha…" at bounding box center [367, 307] width 262 height 33
click at [414, 303] on textarea "Also, I wanted to acknowledge the video you sent last Friday. Thank you for sha…" at bounding box center [367, 307] width 262 height 33
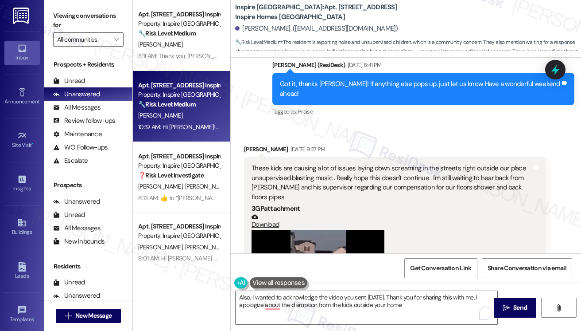
drag, startPoint x: 52, startPoint y: 11, endPoint x: 97, endPoint y: 57, distance: 64.2
click at [52, 11] on div "Viewing conversations for All communities " at bounding box center [88, 27] width 88 height 55
click at [417, 309] on textarea "Also, I wanted to acknowledge the video you sent last Friday. Thank you for sha…" at bounding box center [367, 307] width 262 height 33
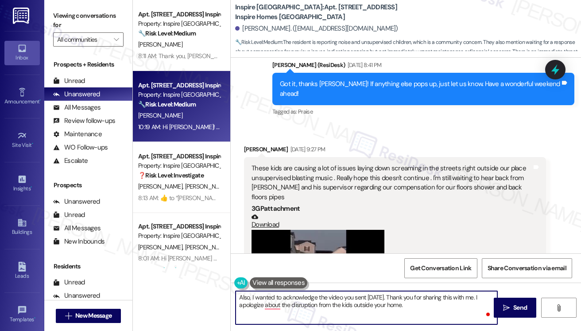
paste textarea "could you let me know if the noise from outside is happening daily or just at c…"
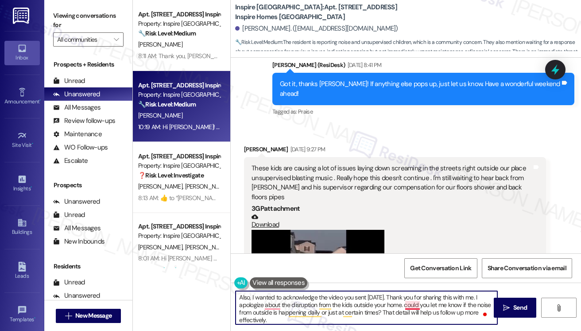
click at [413, 304] on textarea "Also, I wanted to acknowledge the video you sent last Friday. Thank you for sha…" at bounding box center [367, 307] width 262 height 33
click at [294, 297] on textarea "Also, I wanted to acknowledge the video you sent last Friday. Thank you for sha…" at bounding box center [367, 307] width 262 height 33
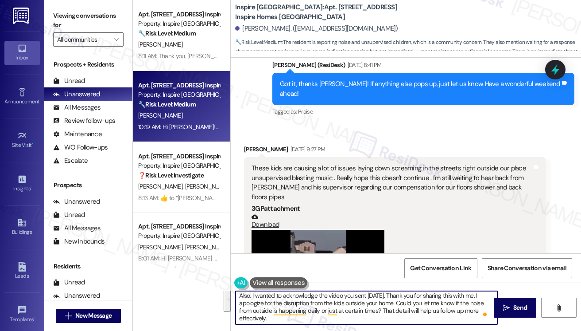
drag, startPoint x: 394, startPoint y: 304, endPoint x: 417, endPoint y: 319, distance: 27.4
click at [417, 319] on textarea "Also, I wanted to acknowledge the video you sent last Friday. Thank you for sha…" at bounding box center [367, 307] width 262 height 33
click at [410, 316] on textarea "Also, I wanted to acknowledge the video you sent last Friday. Thank you for sha…" at bounding box center [367, 307] width 262 height 33
drag, startPoint x: 397, startPoint y: 304, endPoint x: 419, endPoint y: 318, distance: 26.3
click at [419, 318] on textarea "Also, I wanted to acknowledge the video you sent last Friday. Thank you for sha…" at bounding box center [367, 307] width 262 height 33
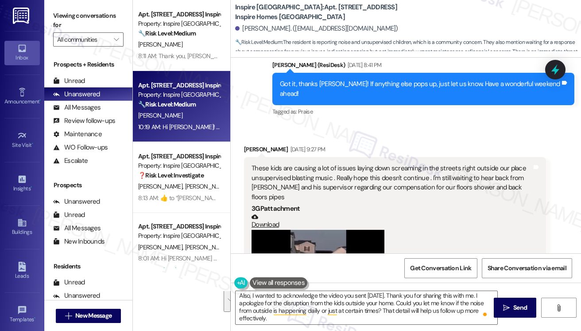
click at [61, 15] on label "Viewing conversations for" at bounding box center [88, 20] width 70 height 23
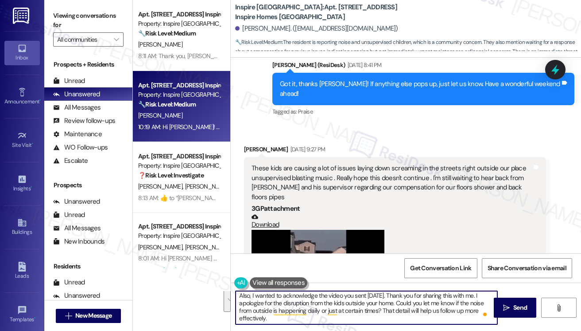
drag, startPoint x: 397, startPoint y: 301, endPoint x: 420, endPoint y: 318, distance: 28.4
click at [420, 318] on textarea "Also, I wanted to acknowledge the video you sent last Friday. Thank you for sha…" at bounding box center [367, 307] width 262 height 33
paste textarea "outside happens every day or just once in a while? That’ll help us follow up be…"
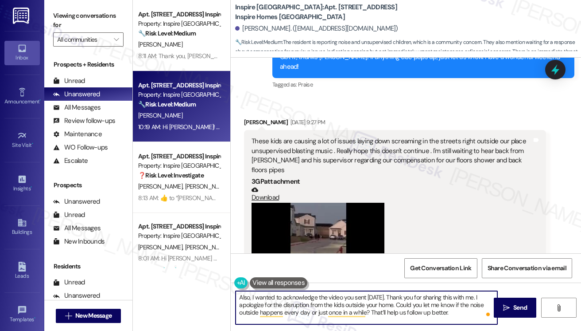
scroll to position [2096, 0]
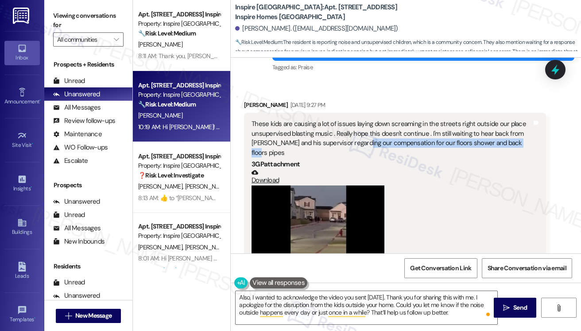
drag, startPoint x: 362, startPoint y: 114, endPoint x: 520, endPoint y: 113, distance: 158.6
click at [520, 119] on div "These kids are causing a lot of issues laying down screaming in the streets rig…" at bounding box center [392, 138] width 280 height 38
click at [456, 311] on textarea "Also, I wanted to acknowledge the video you sent last Friday. Thank you for sha…" at bounding box center [367, 307] width 262 height 33
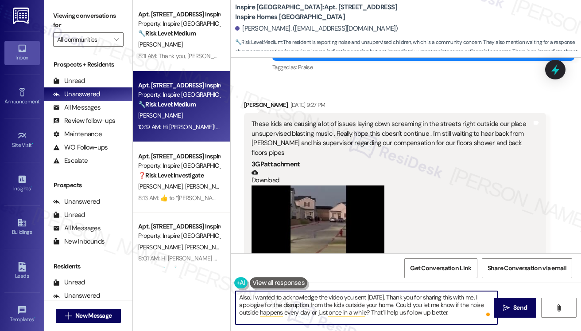
click at [461, 313] on textarea "Also, I wanted to acknowledge the video you sent last Friday. Thank you for sha…" at bounding box center [367, 307] width 262 height 33
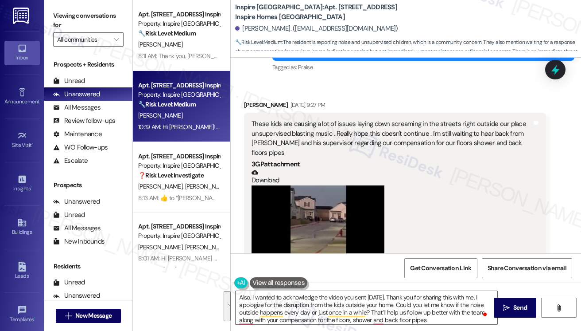
click at [60, 17] on label "Viewing conversations for" at bounding box center [88, 20] width 70 height 23
click at [60, 21] on label "Viewing conversations for" at bounding box center [88, 20] width 70 height 23
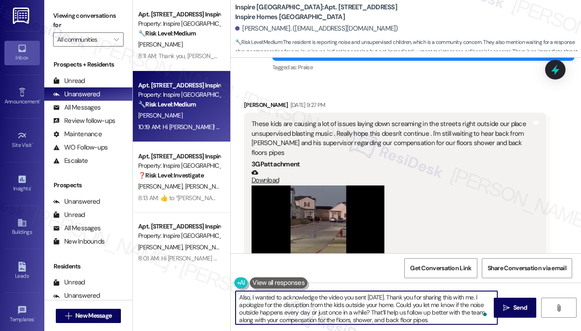
type textarea "Also, I wanted to acknowledge the video you sent last Friday. Thank you for sha…"
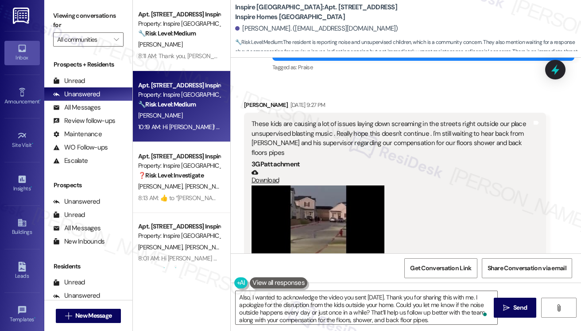
click at [65, 17] on label "Viewing conversations for" at bounding box center [88, 20] width 70 height 23
click at [333, 119] on div "These kids are causing a lot of issues laying down screaming in the streets rig…" at bounding box center [392, 138] width 280 height 38
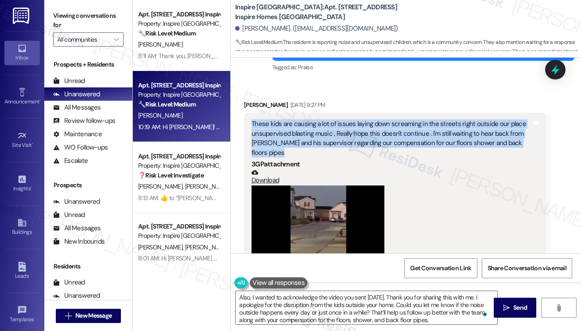
click at [333, 119] on div "These kids are causing a lot of issues laying down screaming in the streets rig…" at bounding box center [392, 138] width 280 height 38
click at [393, 119] on div "These kids are causing a lot of issues laying down screaming in the streets rig…" at bounding box center [392, 138] width 280 height 38
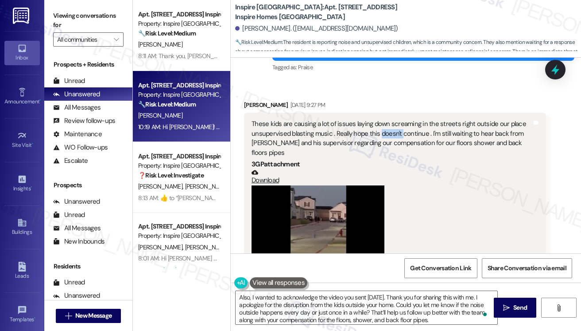
click at [393, 119] on div "These kids are causing a lot of issues laying down screaming in the streets rig…" at bounding box center [392, 138] width 280 height 38
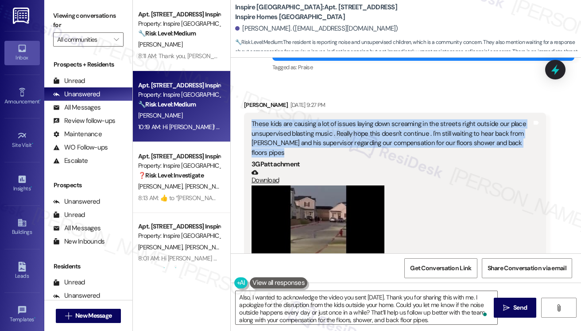
click at [393, 119] on div "These kids are causing a lot of issues laying down screaming in the streets rig…" at bounding box center [392, 138] width 280 height 38
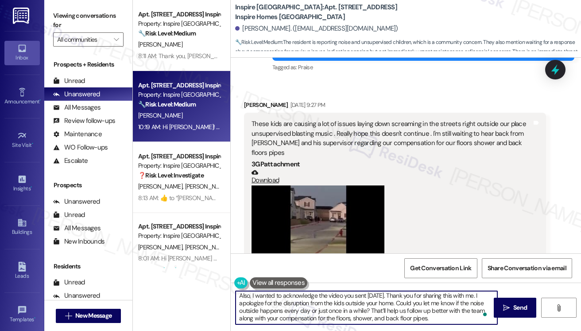
click at [438, 315] on textarea "Also, I wanted to acknowledge the video you sent last Friday. Thank you for sha…" at bounding box center [367, 307] width 262 height 33
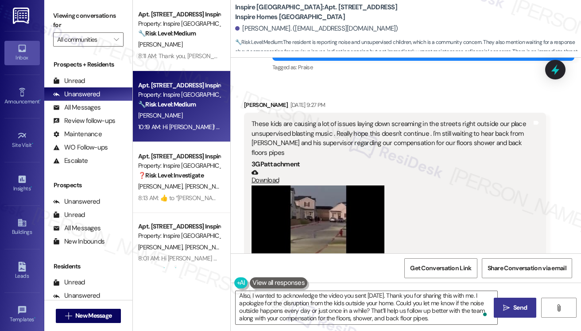
click at [521, 313] on button " Send" at bounding box center [515, 307] width 43 height 20
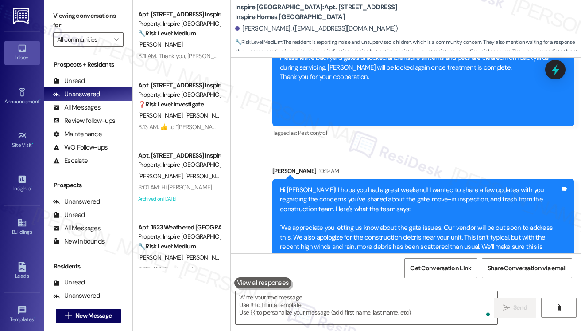
scroll to position [2762, 0]
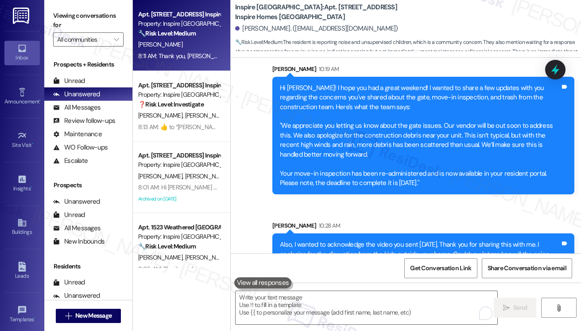
click at [167, 56] on div "8:11 AM: Thank you, Sarah!!! 8:11 AM: Thank you, Sarah!!!" at bounding box center [187, 56] width 98 height 8
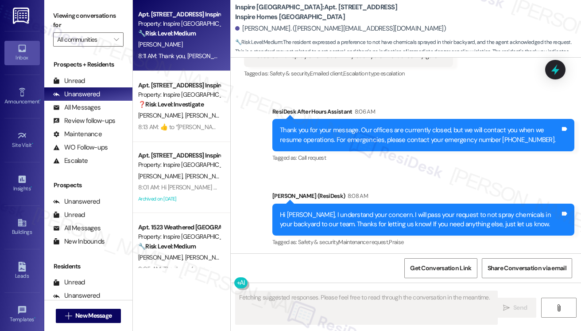
scroll to position [1513, 0]
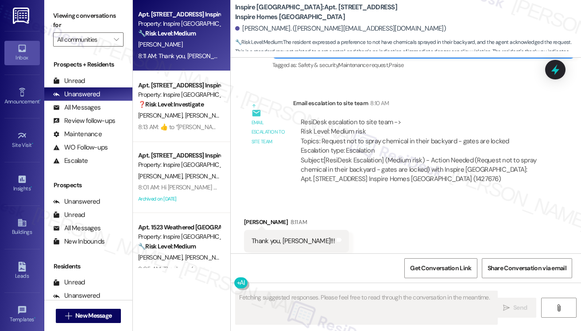
click at [327, 124] on div "ResiDesk escalation to site team -> Risk Level: Medium risk Topics: Request not…" at bounding box center [420, 136] width 238 height 38
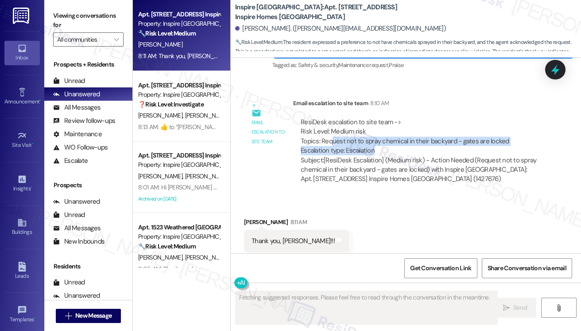
drag, startPoint x: 333, startPoint y: 119, endPoint x: 470, endPoint y: 128, distance: 136.8
click at [470, 128] on div "ResiDesk escalation to site team -> Risk Level: Medium risk Topics: Request not…" at bounding box center [420, 136] width 238 height 38
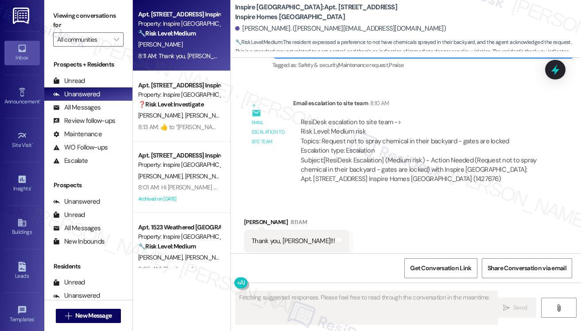
click at [470, 128] on div "ResiDesk escalation to site team -> Risk Level: Medium risk Topics: Request not…" at bounding box center [420, 136] width 238 height 38
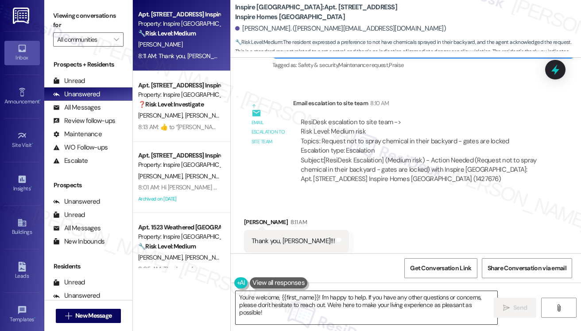
click at [289, 300] on textarea "You're welcome, {{first_name}}! I'm happy to help. If you have any other questi…" at bounding box center [367, 307] width 262 height 33
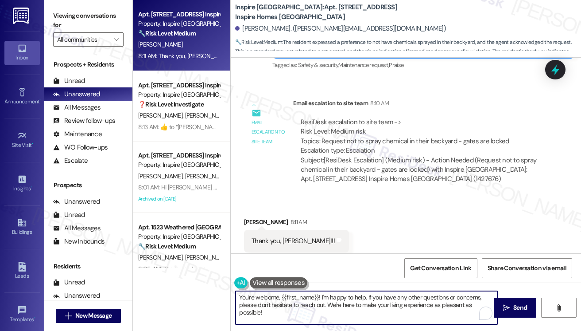
click at [279, 311] on textarea "You're welcome, {{first_name}}! I'm happy to help. If you have any other questi…" at bounding box center [367, 307] width 262 height 33
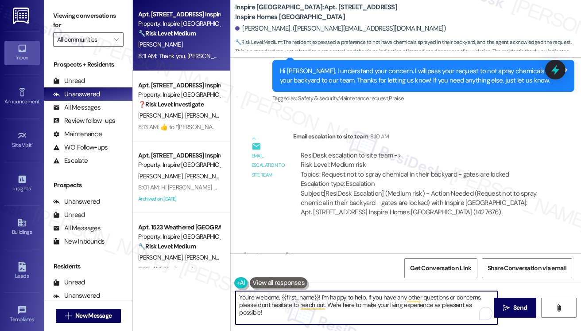
scroll to position [1514, 0]
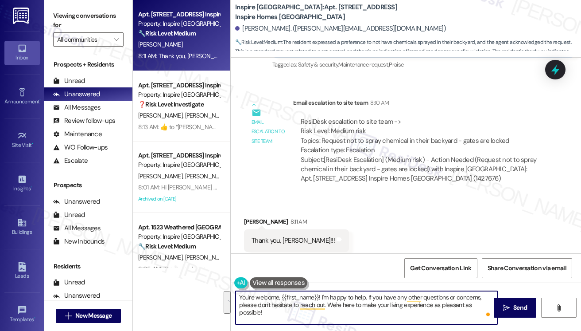
drag, startPoint x: 317, startPoint y: 317, endPoint x: 322, endPoint y: 291, distance: 26.7
click at [322, 291] on textarea "You're welcome, {{first_name}}! I'm happy to help. If you have any other questi…" at bounding box center [367, 307] width 262 height 33
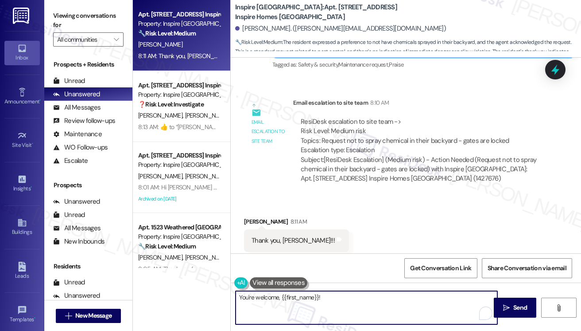
click at [255, 297] on textarea "You're welcome, {{first_name}}!" at bounding box center [367, 307] width 262 height 33
click at [353, 296] on textarea "You're very welcome, {{first_name}}!" at bounding box center [367, 307] width 262 height 33
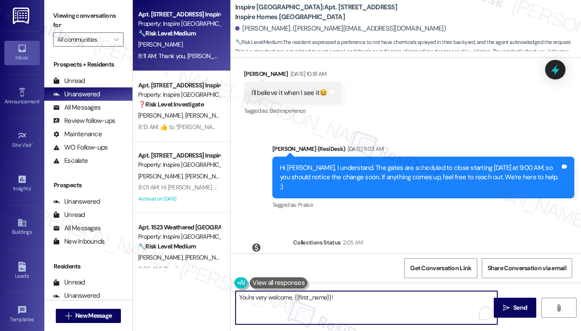
scroll to position [893, 0]
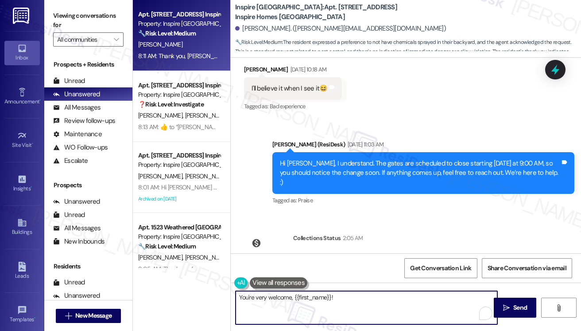
type textarea "You're very welcome, {{first_name}}!"
click at [346, 159] on div "Hi Denise, I understand. The gates are scheduled to close starting today at 9:0…" at bounding box center [420, 173] width 280 height 28
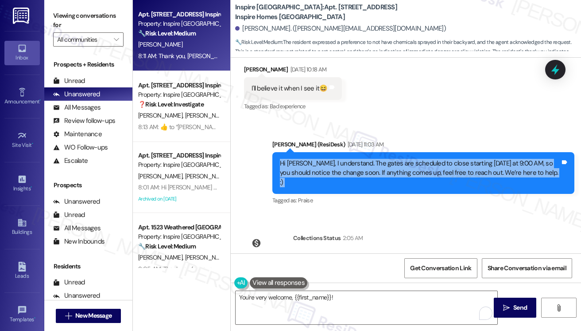
click at [346, 159] on div "Hi Denise, I understand. The gates are scheduled to close starting today at 9:0…" at bounding box center [420, 173] width 280 height 28
click at [377, 159] on div "Hi Denise, I understand. The gates are scheduled to close starting today at 9:0…" at bounding box center [420, 173] width 280 height 28
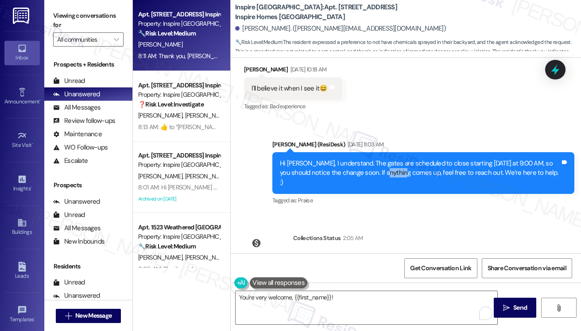
click at [377, 159] on div "Hi Denise, I understand. The gates are scheduled to close starting today at 9:0…" at bounding box center [420, 173] width 280 height 28
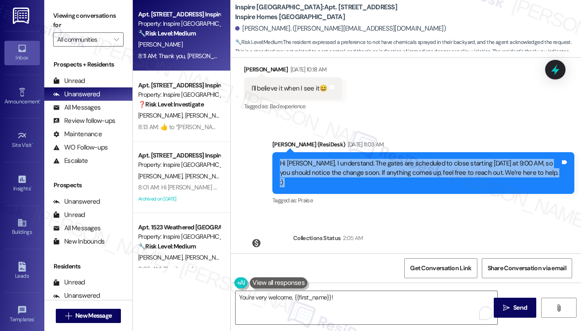
click at [377, 159] on div "Hi Denise, I understand. The gates are scheduled to close starting today at 9:0…" at bounding box center [420, 173] width 280 height 28
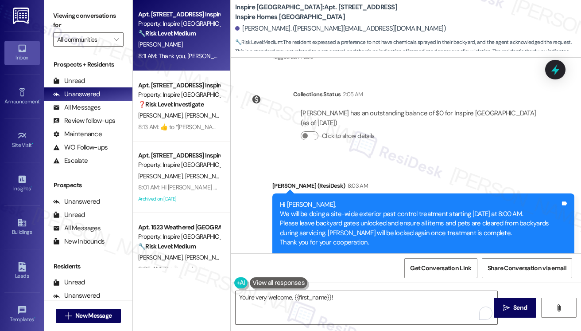
scroll to position [1159, 0]
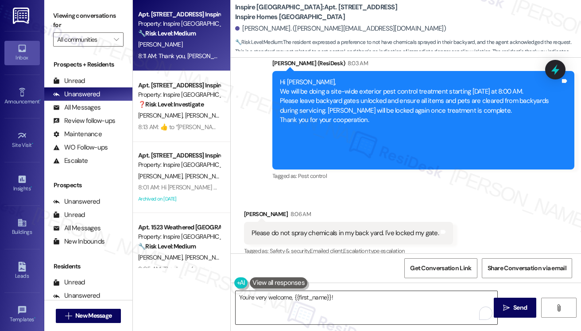
click at [366, 292] on textarea "You're very welcome, {{first_name}}!" at bounding box center [367, 307] width 262 height 33
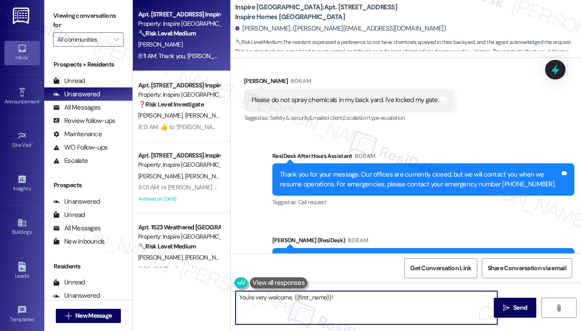
scroll to position [1425, 0]
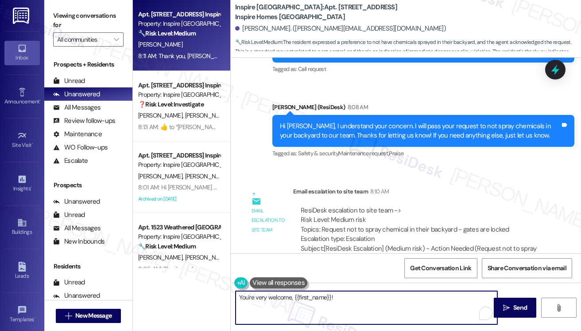
click at [304, 121] on div "Hi Denise, I understand your concern. I will pass your request to not spray che…" at bounding box center [420, 130] width 280 height 19
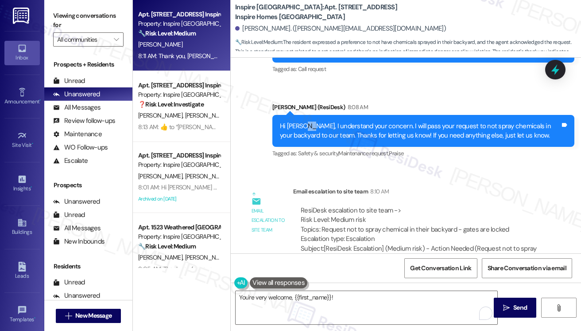
click at [304, 121] on div "Hi Denise, I understand your concern. I will pass your request to not spray che…" at bounding box center [420, 130] width 280 height 19
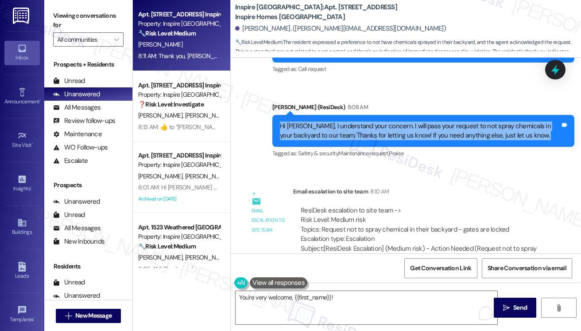
click at [304, 121] on div "Hi Denise, I understand your concern. I will pass your request to not spray che…" at bounding box center [420, 130] width 280 height 19
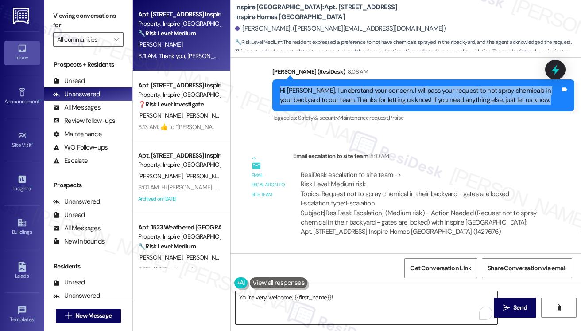
scroll to position [1514, 0]
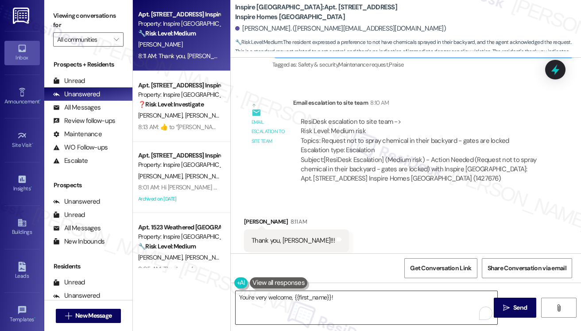
click at [353, 300] on textarea "You're very welcome, {{first_name}}!" at bounding box center [367, 307] width 262 height 33
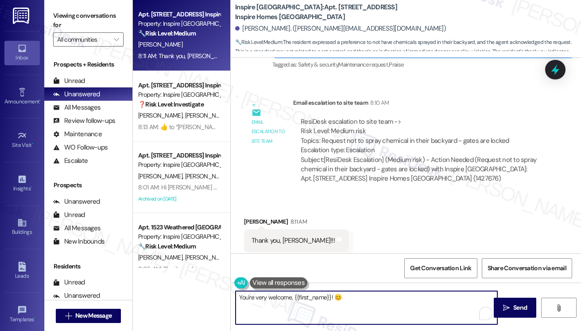
drag, startPoint x: 335, startPoint y: 295, endPoint x: 368, endPoint y: 294, distance: 33.7
click at [335, 295] on textarea "You're very welcome, {{first_name}}! 😊" at bounding box center [367, 307] width 262 height 33
type textarea "You're very welcome, {{first_name}}. 😊"
click at [500, 298] on button " Send" at bounding box center [515, 307] width 43 height 20
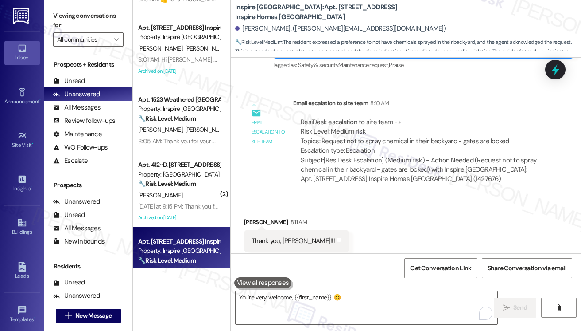
scroll to position [87, 0]
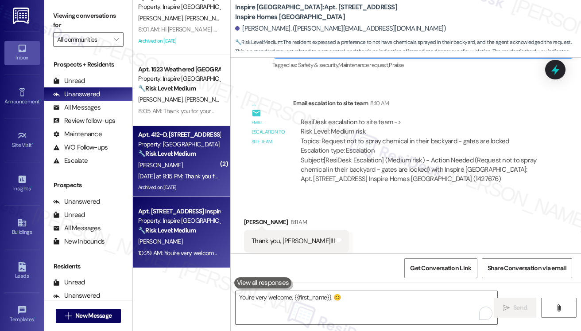
click at [186, 165] on div "[PERSON_NAME]" at bounding box center [179, 165] width 84 height 11
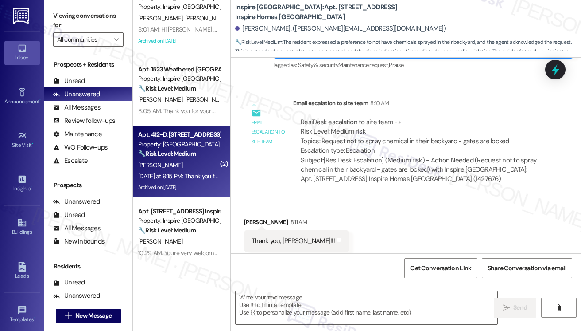
type textarea "Fetching suggested responses. Please feel free to read through the conversation…"
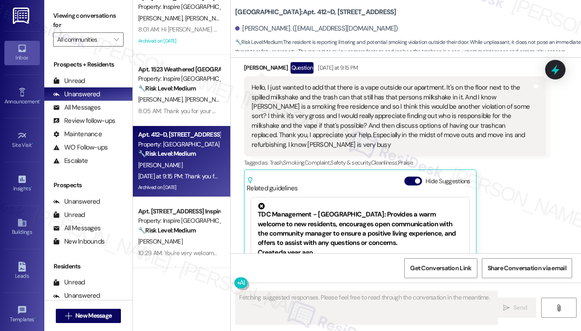
scroll to position [4287, 0]
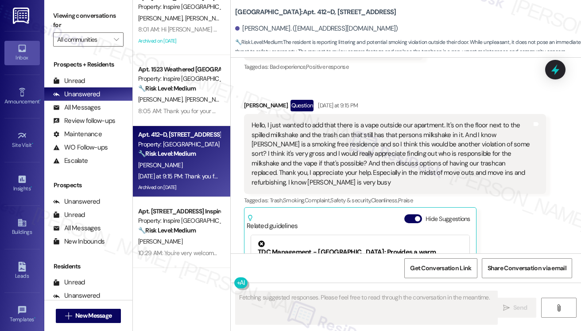
click at [296, 121] on div "Hello, I just wanted to add that there is a vape outside our apartment. It's on…" at bounding box center [392, 154] width 280 height 66
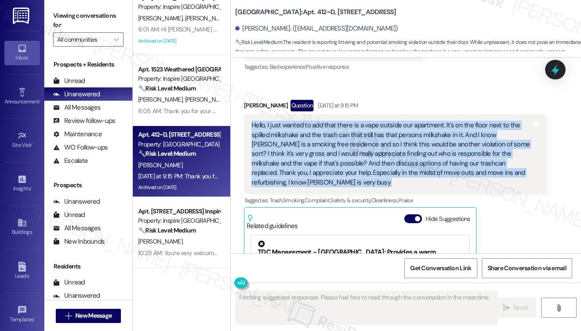
click at [296, 121] on div "Hello, I just wanted to add that there is a vape outside our apartment. It's on…" at bounding box center [392, 154] width 280 height 66
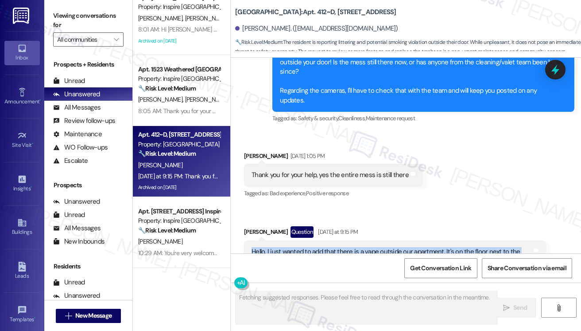
scroll to position [4066, 0]
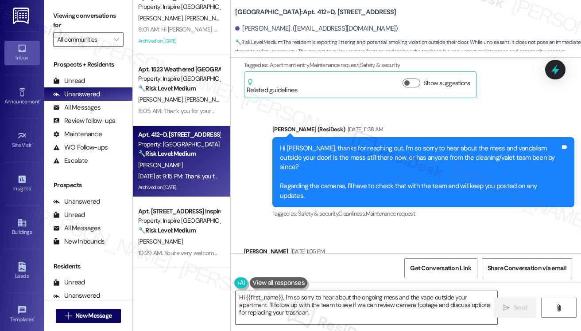
click at [322, 137] on div "Hi Sylvia, thanks for reaching out. I'm so sorry to hear about the mess and van…" at bounding box center [423, 172] width 302 height 70
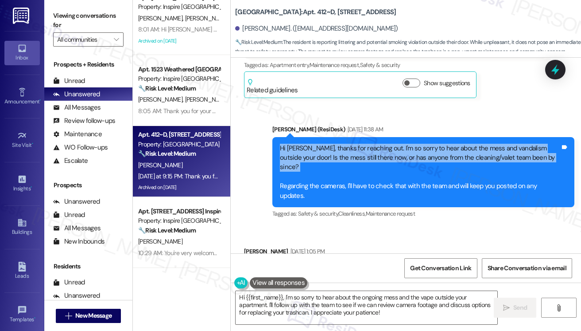
click at [322, 137] on div "Hi Sylvia, thanks for reaching out. I'm so sorry to hear about the mess and van…" at bounding box center [423, 172] width 302 height 70
click at [439, 144] on div "Hi Sylvia, thanks for reaching out. I'm so sorry to hear about the mess and van…" at bounding box center [420, 172] width 280 height 57
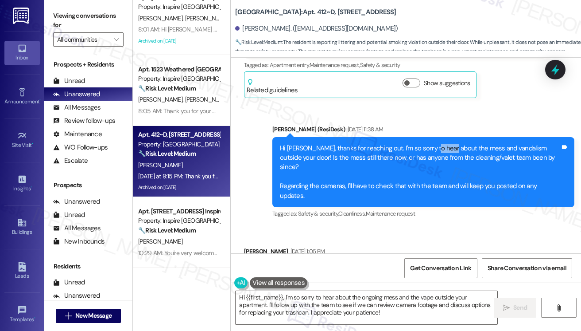
click at [439, 144] on div "Hi Sylvia, thanks for reaching out. I'm so sorry to hear about the mess and van…" at bounding box center [420, 172] width 280 height 57
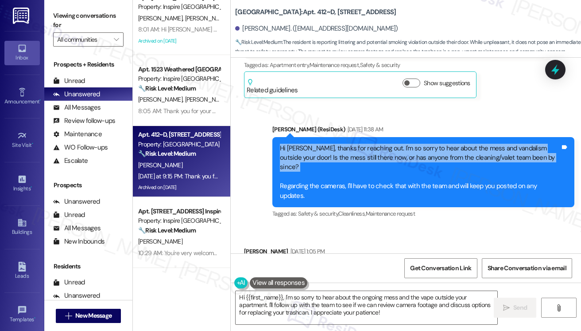
click at [439, 144] on div "Hi Sylvia, thanks for reaching out. I'm so sorry to hear about the mess and van…" at bounding box center [420, 172] width 280 height 57
click at [364, 144] on div "Hi Sylvia, thanks for reaching out. I'm so sorry to hear about the mess and van…" at bounding box center [420, 172] width 280 height 57
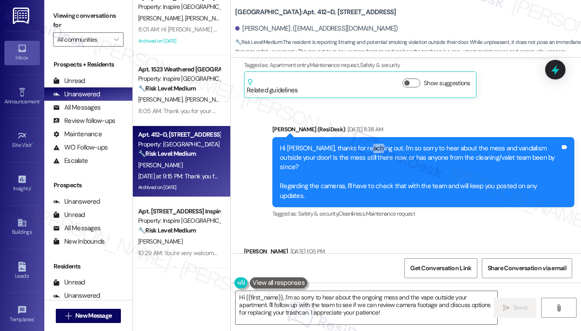
click at [365, 144] on div "Hi Sylvia, thanks for reaching out. I'm so sorry to hear about the mess and van…" at bounding box center [420, 172] width 280 height 57
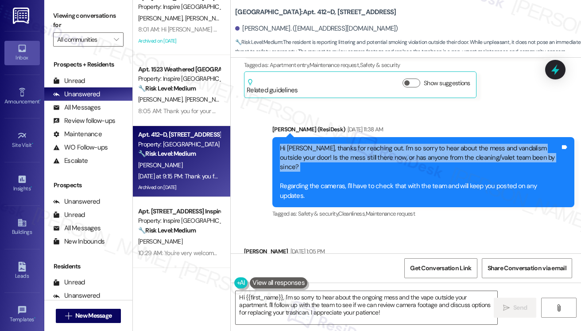
click at [365, 144] on div "Hi Sylvia, thanks for reaching out. I'm so sorry to hear about the mess and van…" at bounding box center [420, 172] width 280 height 57
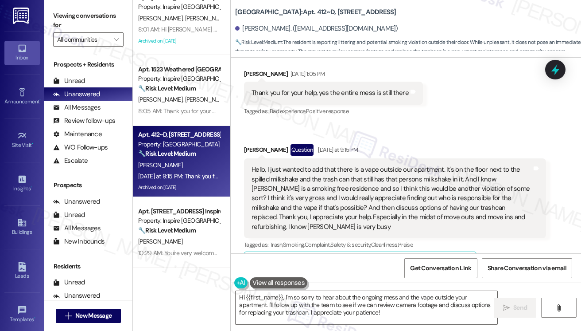
scroll to position [4199, 0]
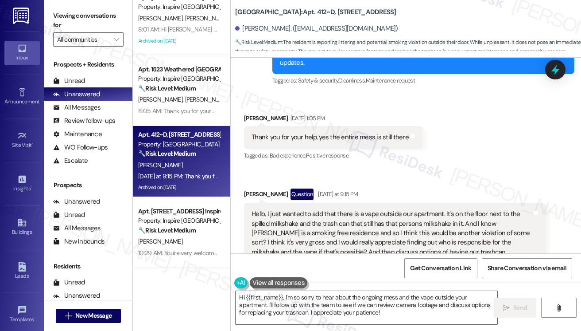
click at [346, 132] on div "Thank you for your help, yes the entire mess is still there" at bounding box center [330, 136] width 157 height 9
click at [289, 209] on div "Hello, I just wanted to add that there is a vape outside our apartment. It's on…" at bounding box center [392, 242] width 280 height 66
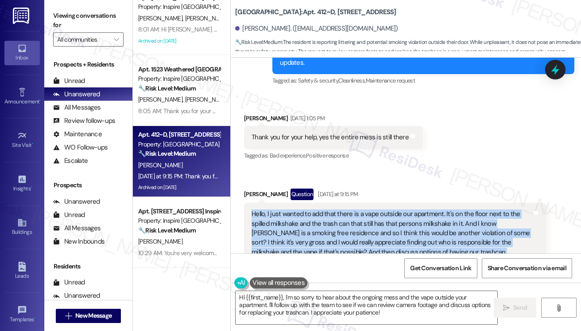
click at [289, 209] on div "Hello, I just wanted to add that there is a vape outside our apartment. It's on…" at bounding box center [392, 242] width 280 height 66
click at [285, 209] on div "Hello, I just wanted to add that there is a vape outside our apartment. It's on…" at bounding box center [392, 242] width 280 height 66
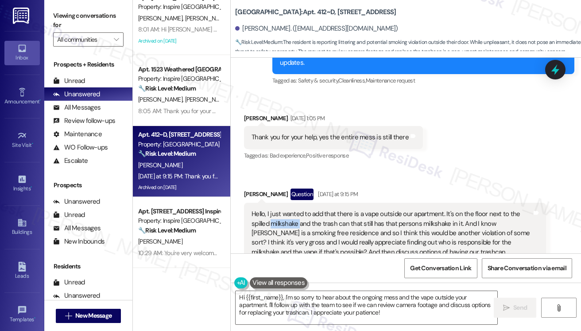
click at [285, 209] on div "Hello, I just wanted to add that there is a vape outside our apartment. It's on…" at bounding box center [392, 242] width 280 height 66
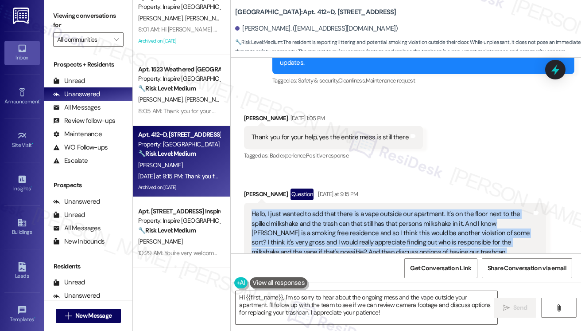
click at [285, 209] on div "Hello, I just wanted to add that there is a vape outside our apartment. It's on…" at bounding box center [392, 242] width 280 height 66
click at [295, 215] on div "Hello, I just wanted to add that there is a vape outside our apartment. It's on…" at bounding box center [392, 242] width 280 height 66
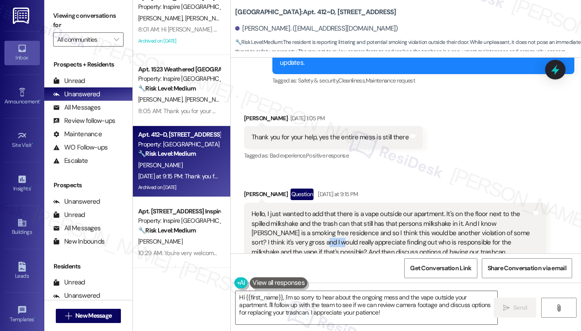
click at [295, 215] on div "Hello, I just wanted to add that there is a vape outside our apartment. It's on…" at bounding box center [392, 242] width 280 height 66
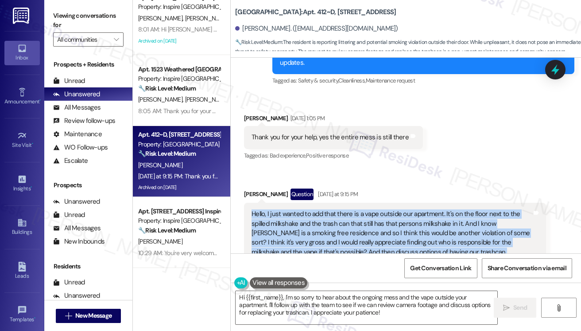
click at [295, 215] on div "Hello, I just wanted to add that there is a vape outside our apartment. It's on…" at bounding box center [392, 242] width 280 height 66
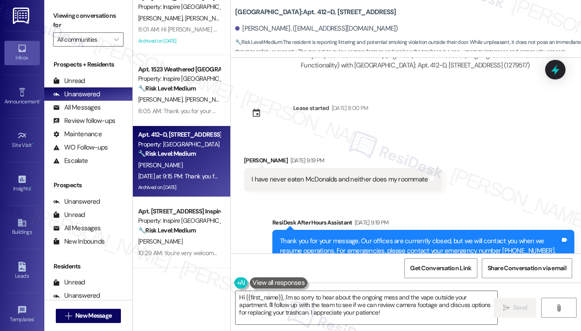
scroll to position [3711, 0]
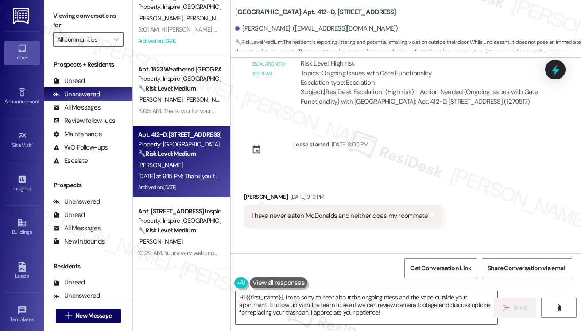
click at [326, 211] on div "I have never eaten McDonalds and neither does my roommate" at bounding box center [340, 215] width 176 height 9
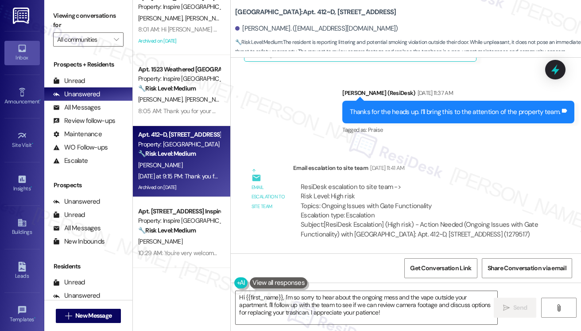
scroll to position [3578, 0]
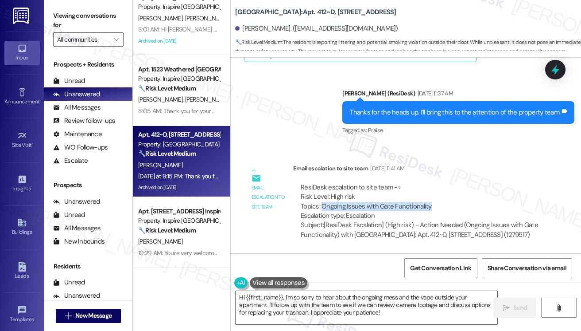
drag, startPoint x: 321, startPoint y: 183, endPoint x: 434, endPoint y: 186, distance: 113.5
click at [434, 186] on div "ResiDesk escalation to site team -> Risk Level: High risk Topics: Ongoing Issue…" at bounding box center [420, 202] width 238 height 38
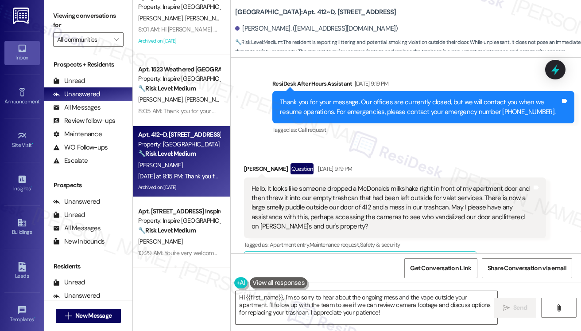
scroll to position [3888, 0]
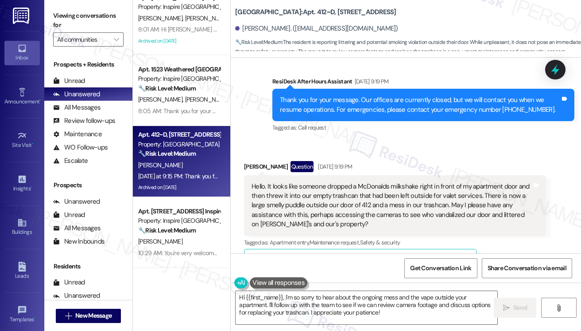
click at [295, 182] on div "Hello. It looks like someone dropped a McDonalds milkshake right in front of my…" at bounding box center [392, 205] width 280 height 47
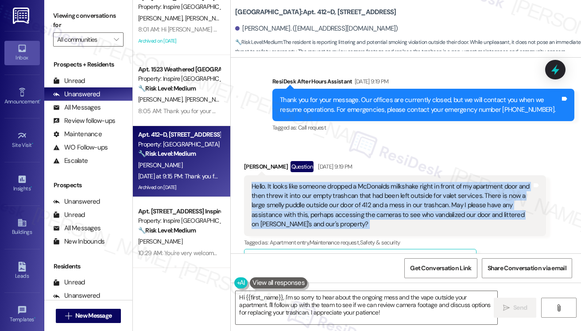
click at [295, 182] on div "Hello. It looks like someone dropped a McDonalds milkshake right in front of my…" at bounding box center [392, 205] width 280 height 47
copy div "Hello. It looks like someone dropped a McDonalds milkshake right in front of my…"
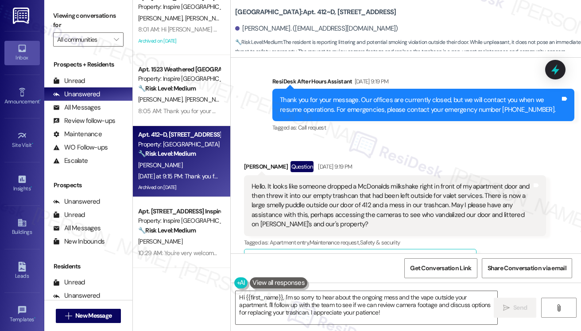
click at [58, 23] on label "Viewing conversations for" at bounding box center [88, 20] width 70 height 23
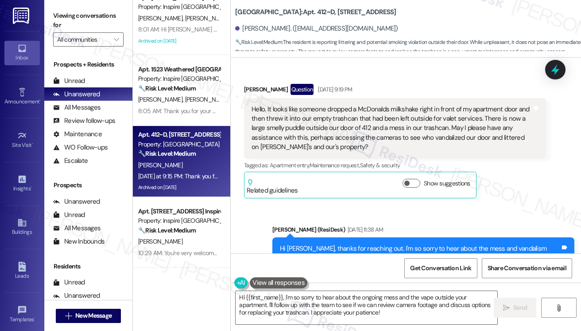
scroll to position [4021, 0]
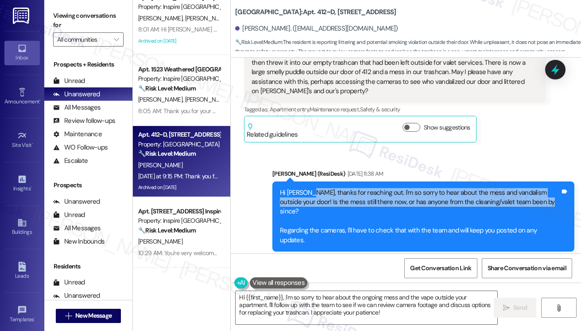
drag, startPoint x: 305, startPoint y: 170, endPoint x: 532, endPoint y: 179, distance: 227.0
click at [532, 188] on div "Hi Sylvia, thanks for reaching out. I'm so sorry to hear about the mess and van…" at bounding box center [420, 216] width 280 height 57
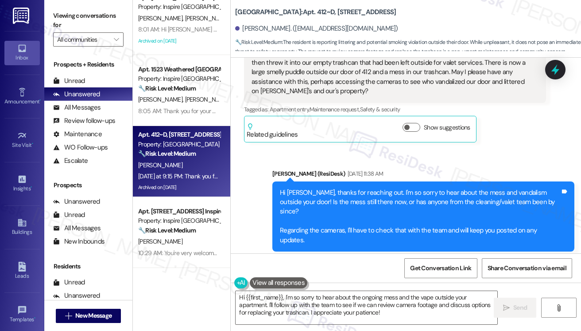
click at [532, 188] on div "Hi Sylvia, thanks for reaching out. I'm so sorry to hear about the mess and van…" at bounding box center [420, 216] width 280 height 57
click at [502, 188] on div "Hi Sylvia, thanks for reaching out. I'm so sorry to hear about the mess and van…" at bounding box center [420, 216] width 280 height 57
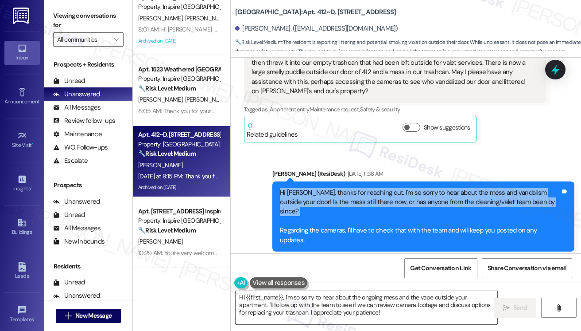
click at [502, 188] on div "Hi Sylvia, thanks for reaching out. I'm so sorry to hear about the mess and van…" at bounding box center [420, 216] width 280 height 57
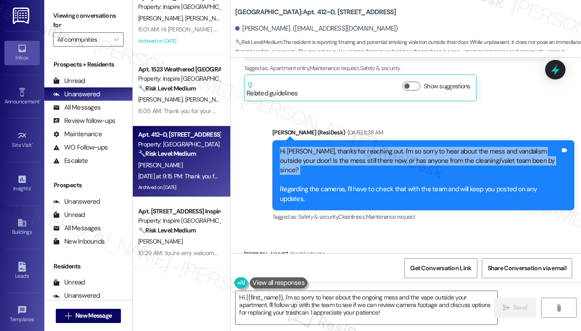
scroll to position [4110, 0]
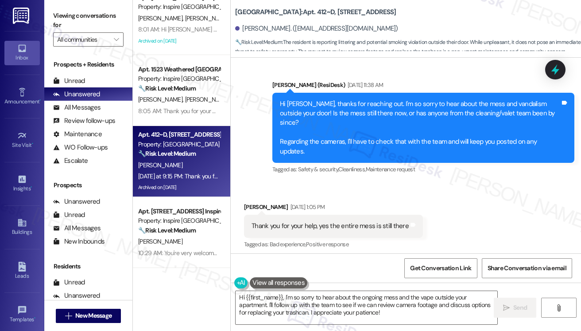
click at [310, 221] on div "Thank you for your help, yes the entire mess is still there" at bounding box center [330, 225] width 157 height 9
click at [311, 221] on div "Thank you for your help, yes the entire mess is still there" at bounding box center [330, 225] width 157 height 9
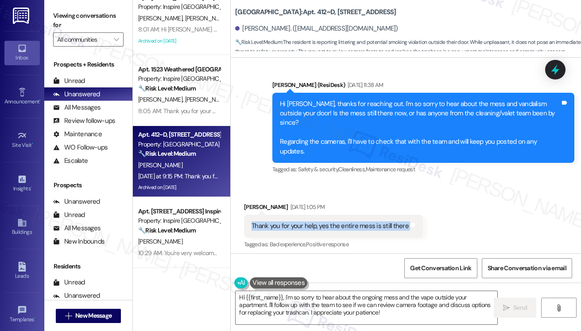
click at [311, 221] on div "Thank you for your help, yes the entire mess is still there" at bounding box center [330, 225] width 157 height 9
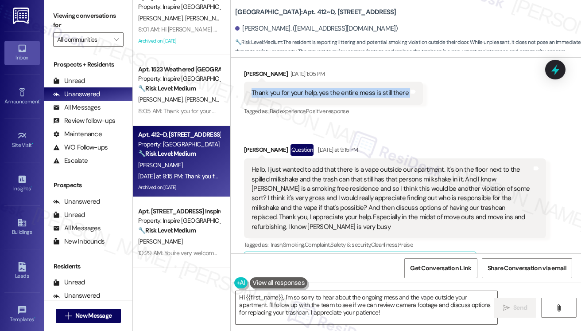
scroll to position [4199, 0]
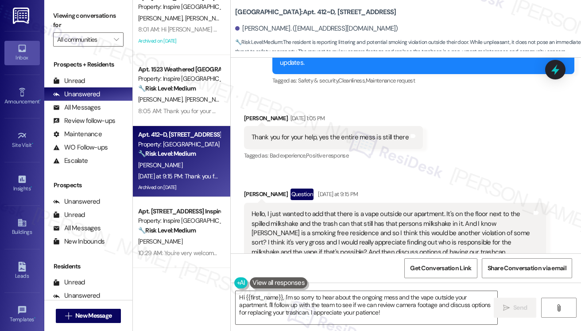
click at [281, 209] on div "Hello, I just wanted to add that there is a vape outside our apartment. It's on…" at bounding box center [392, 242] width 280 height 66
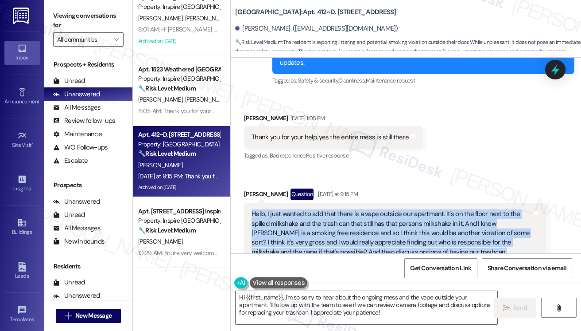
click at [281, 209] on div "Hello, I just wanted to add that there is a vape outside our apartment. It's on…" at bounding box center [392, 242] width 280 height 66
copy div "Hello, I just wanted to add that there is a vape outside our apartment. It's on…"
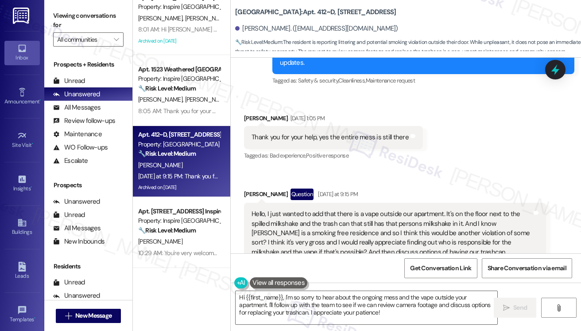
drag, startPoint x: 59, startPoint y: 14, endPoint x: 64, endPoint y: 16, distance: 5.2
click at [59, 14] on label "Viewing conversations for" at bounding box center [88, 20] width 70 height 23
click at [278, 188] on div "Sylvia Holesinger Question Yesterday at 9:15 PM" at bounding box center [395, 195] width 302 height 14
click at [289, 209] on div "Hello, I just wanted to add that there is a vape outside our apartment. It's on…" at bounding box center [392, 242] width 280 height 66
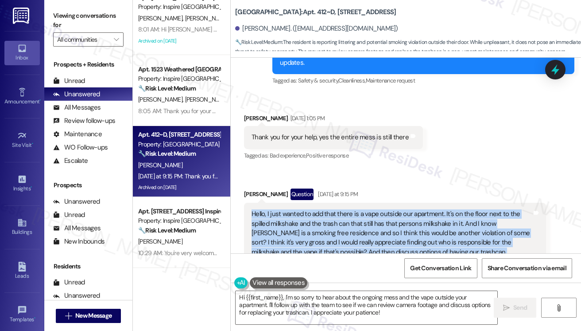
click at [289, 209] on div "Hello, I just wanted to add that there is a vape outside our apartment. It's on…" at bounding box center [392, 242] width 280 height 66
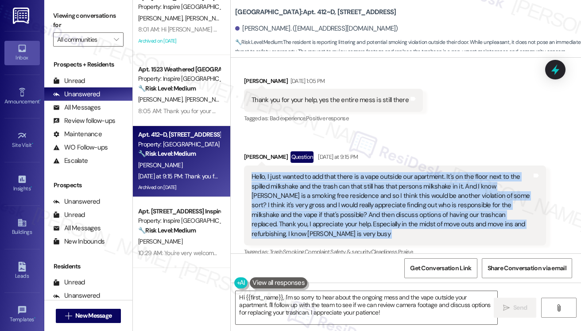
scroll to position [4287, 0]
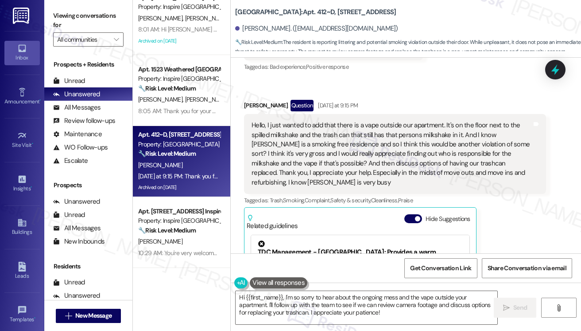
click at [48, 5] on div "Viewing conversations for All communities " at bounding box center [88, 27] width 88 height 55
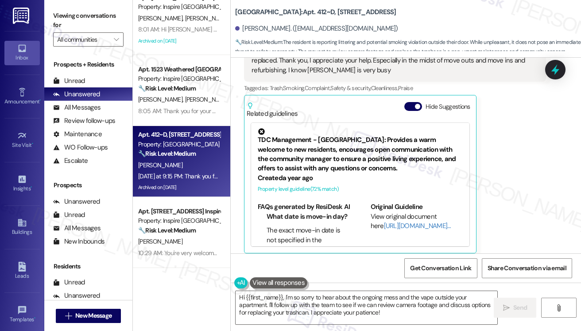
scroll to position [4330, 0]
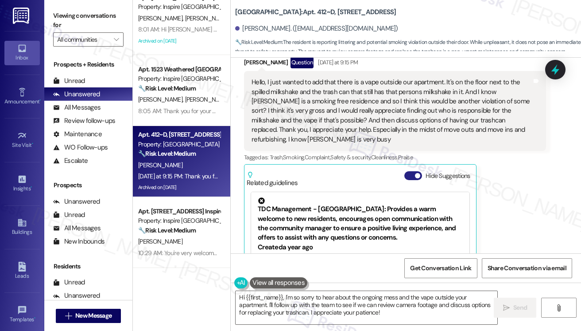
click at [420, 173] on span "button" at bounding box center [417, 175] width 5 height 5
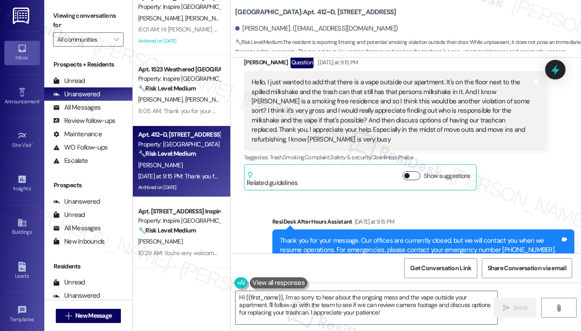
click at [420, 171] on button "Show suggestions" at bounding box center [412, 175] width 18 height 9
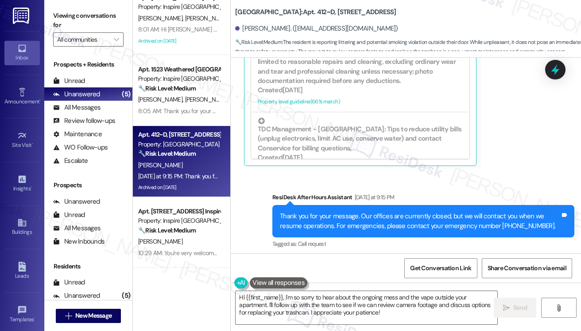
scroll to position [4552, 0]
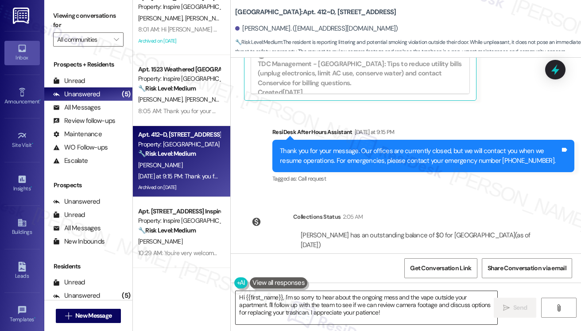
click at [415, 311] on textarea "Hi {{first_name}}, I'm so sorry to hear about the ongoing mess and the vape out…" at bounding box center [367, 307] width 262 height 33
click at [66, 11] on label "Viewing conversations for" at bounding box center [88, 20] width 70 height 23
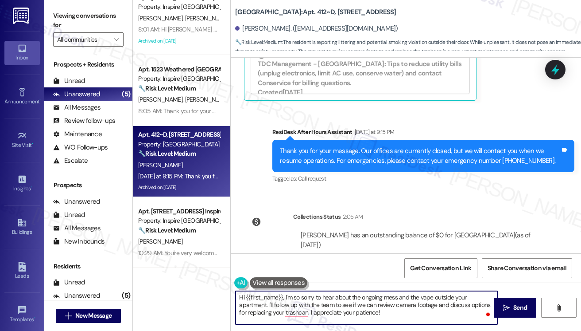
click at [306, 297] on textarea "Hi {{first_name}}, I'm so sorry to hear about the ongoing mess and the vape out…" at bounding box center [367, 307] width 262 height 33
drag, startPoint x: 448, startPoint y: 304, endPoint x: 463, endPoint y: 304, distance: 14.2
click at [463, 304] on textarea "Hi {{first_name}}, I'm so sorry to hear about the ongoing mess and the vape out…" at bounding box center [367, 307] width 262 height 33
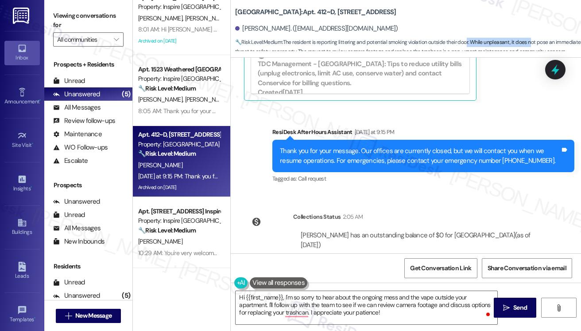
drag, startPoint x: 467, startPoint y: 40, endPoint x: 529, endPoint y: 44, distance: 63.0
click at [529, 44] on span "🔧 Risk Level: Medium : The resident is reporting littering and potential smokin…" at bounding box center [408, 47] width 346 height 19
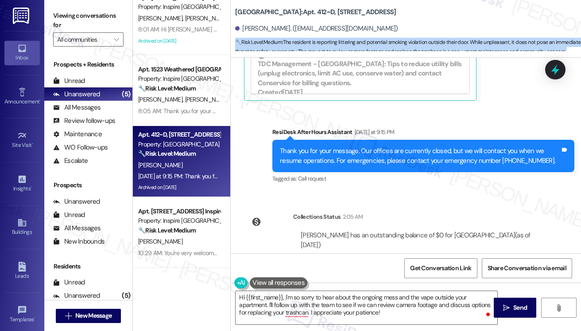
click at [529, 44] on span "🔧 Risk Level: Medium : The resident is reporting littering and potential smokin…" at bounding box center [408, 47] width 346 height 19
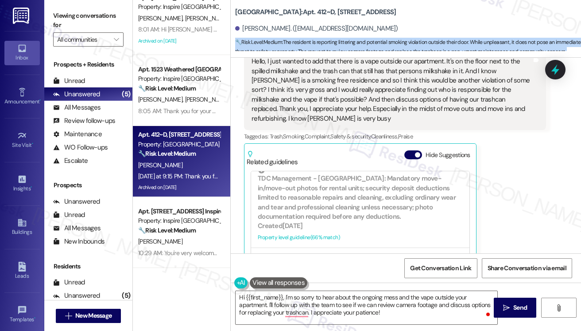
scroll to position [4286, 0]
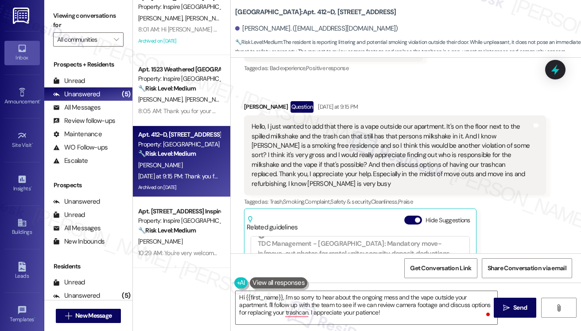
click at [403, 122] on div "Hello, I just wanted to add that there is a vape outside our apartment. It's on…" at bounding box center [392, 155] width 280 height 66
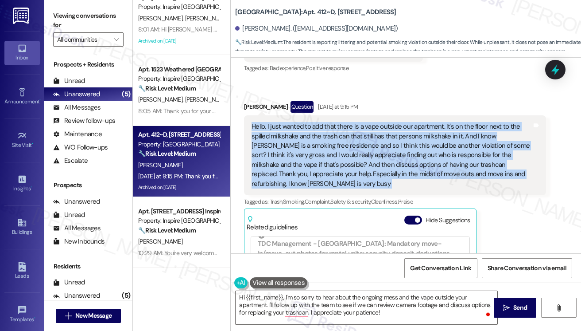
click at [403, 122] on div "Hello, I just wanted to add that there is a vape outside our apartment. It's on…" at bounding box center [392, 155] width 280 height 66
click at [346, 131] on div "Hello, I just wanted to add that there is a vape outside our apartment. It's on…" at bounding box center [392, 155] width 280 height 66
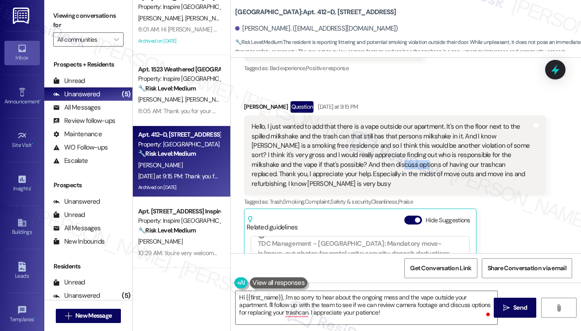
click at [346, 131] on div "Hello, I just wanted to add that there is a vape outside our apartment. It's on…" at bounding box center [392, 155] width 280 height 66
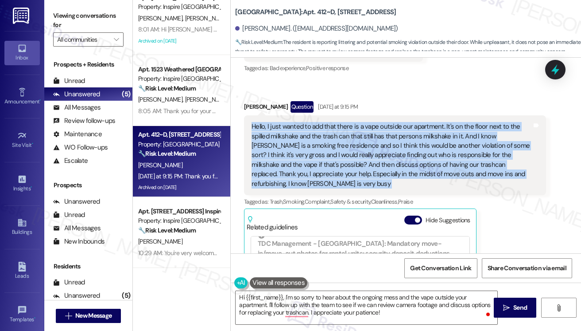
click at [346, 131] on div "Hello, I just wanted to add that there is a vape outside our apartment. It's on…" at bounding box center [392, 155] width 280 height 66
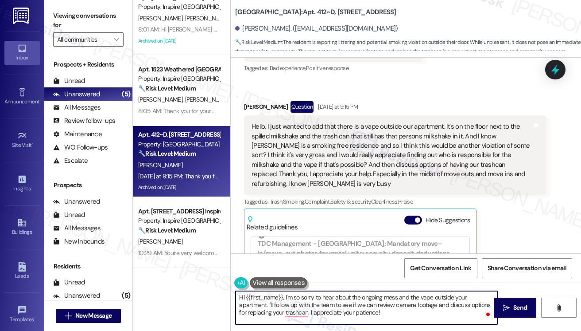
click at [445, 310] on textarea "Hi {{first_name}}, I'm so sorry to hear about the ongoing mess and the vape out…" at bounding box center [367, 307] width 262 height 33
drag, startPoint x: 449, startPoint y: 304, endPoint x: 309, endPoint y: 310, distance: 140.1
click at [309, 310] on textarea "Hi {{first_name}}, I'm so sorry to hear about the ongoing mess and the vape out…" at bounding box center [367, 307] width 262 height 33
click at [379, 299] on textarea "Hi {{first_name}}, I'm so sorry to hear about the ongoing mess and the vape out…" at bounding box center [367, 307] width 262 height 33
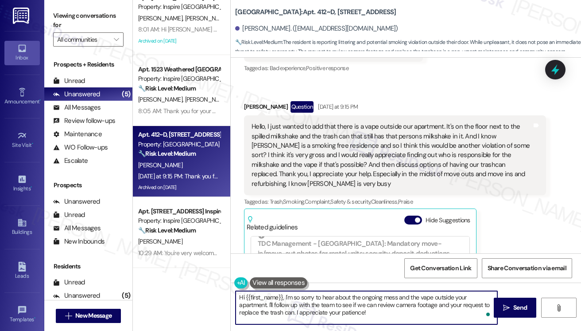
click at [379, 299] on textarea "Hi {{first_name}}, I'm so sorry to hear about the ongoing mess and the vape out…" at bounding box center [367, 307] width 262 height 33
click at [311, 308] on textarea "Hi {{first_name}}, I'm so sorry to hear about the ongoing mess and the vape out…" at bounding box center [367, 307] width 262 height 33
click at [417, 310] on textarea "Hi {{first_name}}, I'm so sorry to hear about the ongoing mess and the vape out…" at bounding box center [367, 307] width 262 height 33
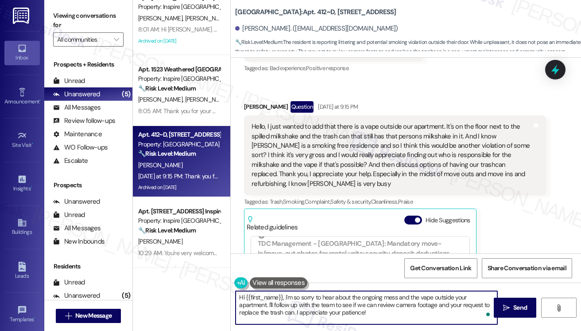
click at [437, 304] on textarea "Hi {{first_name}}, I'm so sorry to hear about the ongoing mess and the vape out…" at bounding box center [367, 307] width 262 height 33
click at [420, 312] on textarea "Hi {{first_name}}, I'm so sorry to hear about the ongoing mess and the vape out…" at bounding box center [367, 307] width 262 height 33
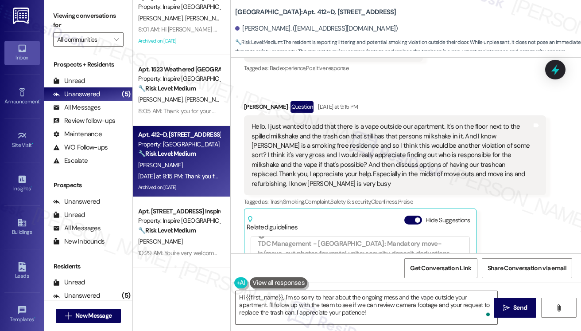
click at [395, 129] on div "Hello, I just wanted to add that there is a vape outside our apartment. It's on…" at bounding box center [392, 155] width 280 height 66
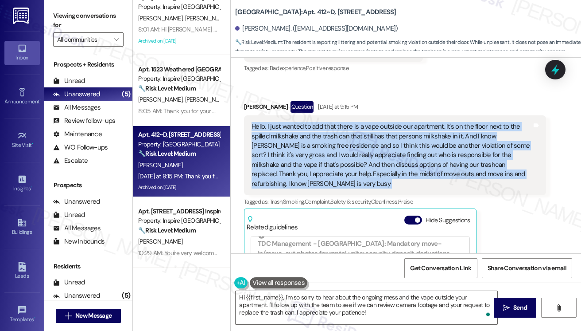
click at [395, 129] on div "Hello, I just wanted to add that there is a vape outside our apartment. It's on…" at bounding box center [392, 155] width 280 height 66
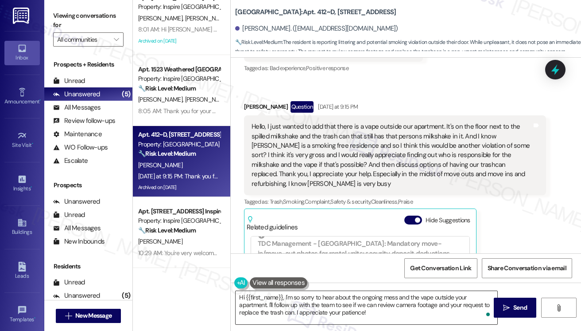
click at [381, 313] on textarea "Hi {{first_name}}, I'm so sorry to hear about the ongoing mess and the vape out…" at bounding box center [367, 307] width 262 height 33
click at [67, 19] on label "Viewing conversations for" at bounding box center [88, 20] width 70 height 23
click at [304, 122] on div "Hello, I just wanted to add that there is a vape outside our apartment. It's on…" at bounding box center [392, 155] width 280 height 66
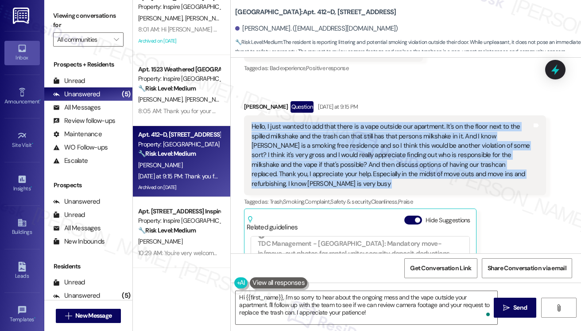
click at [304, 122] on div "Hello, I just wanted to add that there is a vape outside our apartment. It's on…" at bounding box center [392, 155] width 280 height 66
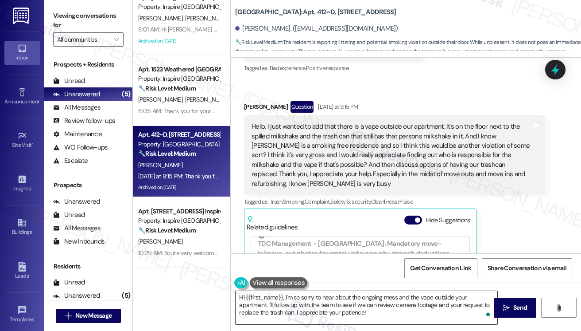
click at [378, 314] on textarea "Hi {{first_name}}, I'm so sorry to hear about the ongoing mess and the vape out…" at bounding box center [367, 307] width 262 height 33
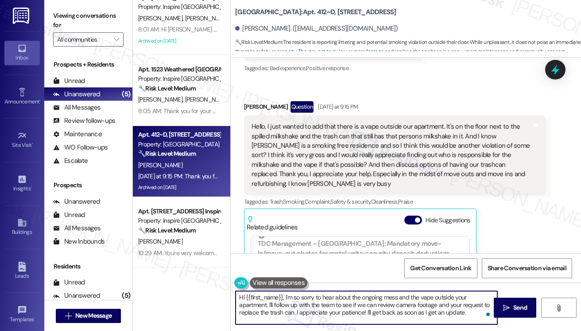
click at [360, 302] on textarea "Hi {{first_name}}, I'm so sorry to hear about the ongoing mess and the vape out…" at bounding box center [367, 307] width 262 height 33
click at [365, 122] on div "Hello, I just wanted to add that there is a vape outside our apartment. It's on…" at bounding box center [392, 155] width 280 height 66
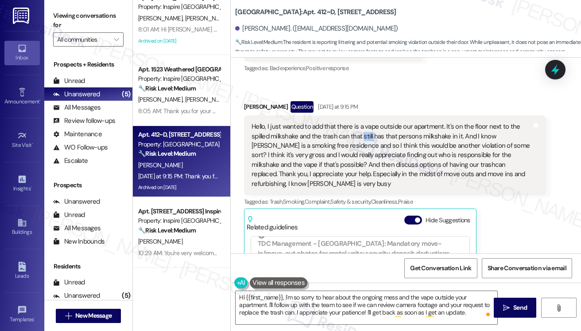
click at [365, 122] on div "Hello, I just wanted to add that there is a vape outside our apartment. It's on…" at bounding box center [392, 155] width 280 height 66
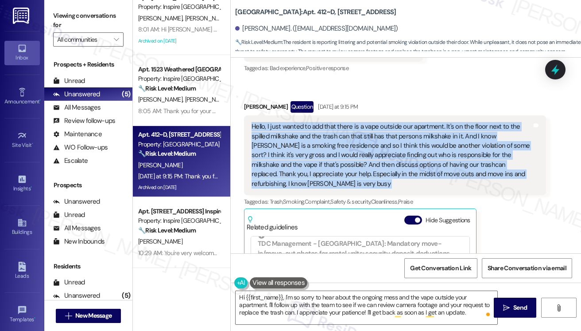
click at [365, 122] on div "Hello, I just wanted to add that there is a vape outside our apartment. It's on…" at bounding box center [392, 155] width 280 height 66
click at [441, 128] on div "Hello, I just wanted to add that there is a vape outside our apartment. It's on…" at bounding box center [392, 155] width 280 height 66
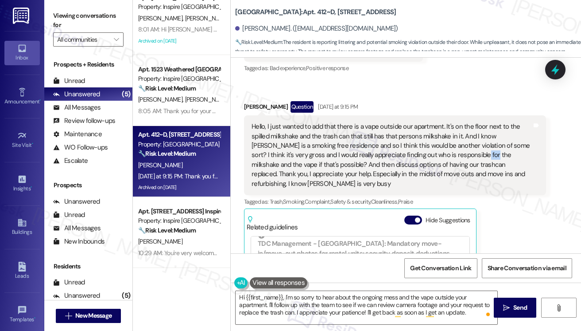
click at [441, 128] on div "Hello, I just wanted to add that there is a vape outside our apartment. It's on…" at bounding box center [392, 155] width 280 height 66
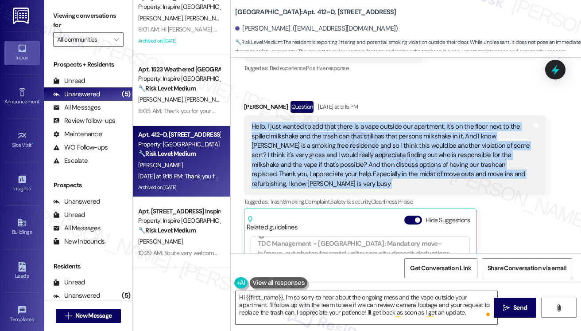
click at [441, 128] on div "Hello, I just wanted to add that there is a vape outside our apartment. It's on…" at bounding box center [392, 155] width 280 height 66
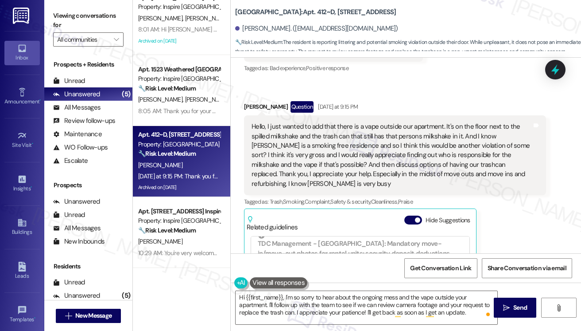
click at [63, 15] on label "Viewing conversations for" at bounding box center [88, 20] width 70 height 23
click at [266, 302] on textarea "Hi {{first_name}}, I'm so sorry to hear about the ongoing mess and the vape out…" at bounding box center [367, 307] width 262 height 33
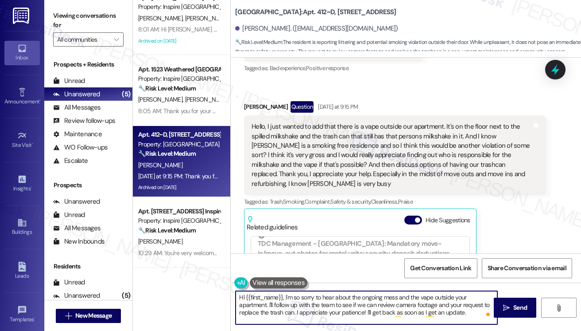
click at [268, 302] on textarea "Hi {{first_name}}, I'm so sorry to hear about the ongoing mess and the vape out…" at bounding box center [367, 307] width 262 height 33
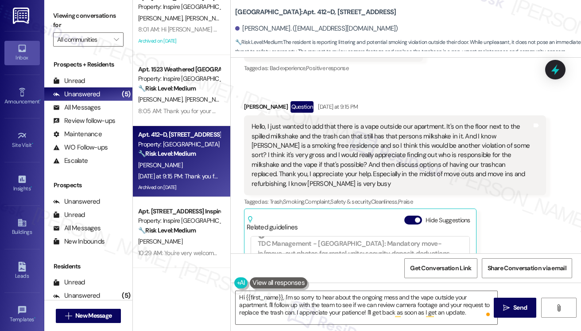
click at [55, 23] on label "Viewing conversations for" at bounding box center [88, 20] width 70 height 23
click at [475, 312] on textarea "Hi {{first_name}}, I'm so sorry to hear about the ongoing mess and the vape out…" at bounding box center [367, 307] width 262 height 33
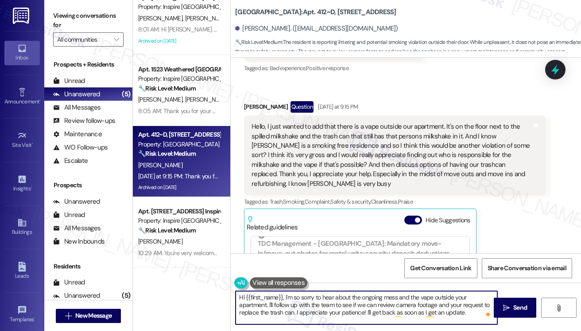
drag, startPoint x: 269, startPoint y: 305, endPoint x: 288, endPoint y: 304, distance: 18.6
click at [269, 305] on textarea "Hi {{first_name}}, I'm so sorry to hear about the ongoing mess and the vape out…" at bounding box center [367, 307] width 262 height 33
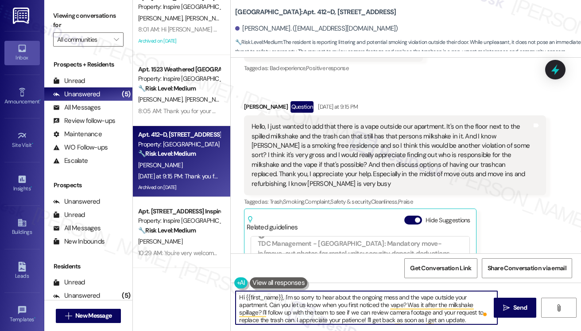
click at [277, 307] on textarea "Hi {{first_name}}, I'm so sorry to hear about the ongoing mess and the vape out…" at bounding box center [367, 307] width 262 height 33
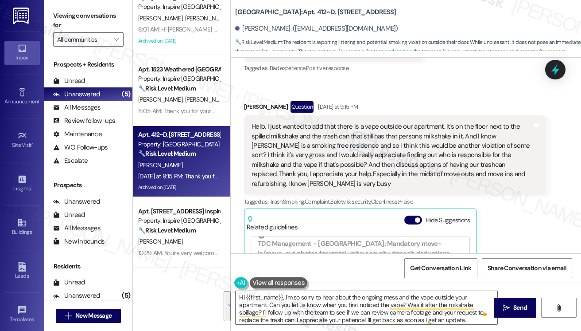
click at [64, 19] on label "Viewing conversations for" at bounding box center [88, 20] width 70 height 23
click at [66, 14] on label "Viewing conversations for" at bounding box center [88, 20] width 70 height 23
click at [51, 14] on div "Viewing conversations for All communities " at bounding box center [88, 27] width 88 height 55
click at [339, 301] on textarea "Hi {{first_name}}, I'm so sorry to hear about the ongoing mess and the vape out…" at bounding box center [367, 307] width 262 height 33
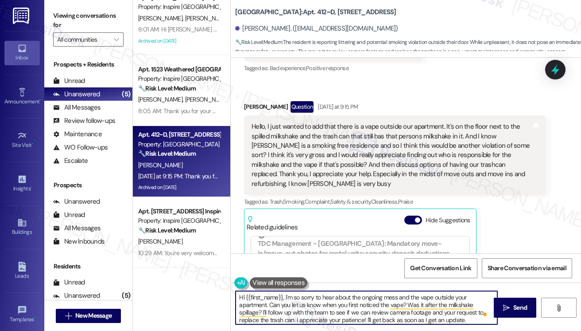
click at [339, 301] on textarea "Hi {{first_name}}, I'm so sorry to hear about the ongoing mess and the vape out…" at bounding box center [367, 307] width 262 height 33
paste textarea "’m so sorry about the ongoing mess and the vape outside your apartment. Could y…"
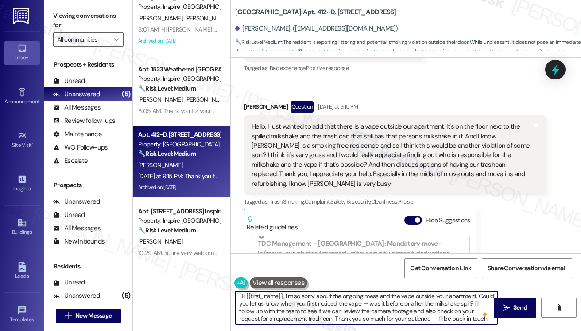
scroll to position [0, 0]
click at [307, 294] on textarea "Hi {{first_name}}, I’m so sorry about the ongoing mess and the vape outside you…" at bounding box center [367, 307] width 262 height 33
click at [297, 295] on textarea "Hi {{first_name}}, I’m so sorry about the ongoing mess and the vape outside you…" at bounding box center [367, 307] width 262 height 33
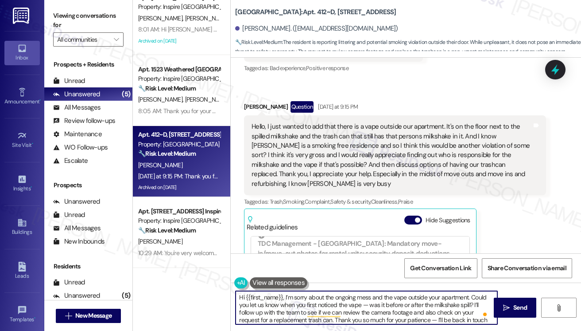
scroll to position [9, 0]
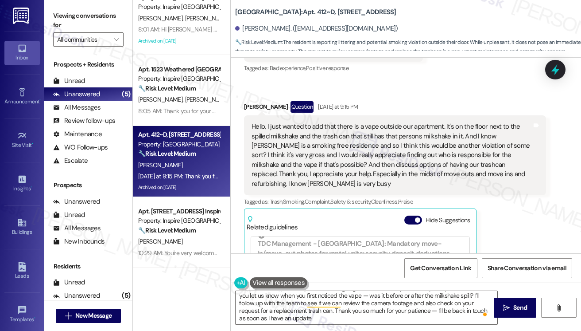
click at [66, 21] on label "Viewing conversations for" at bounding box center [88, 20] width 70 height 23
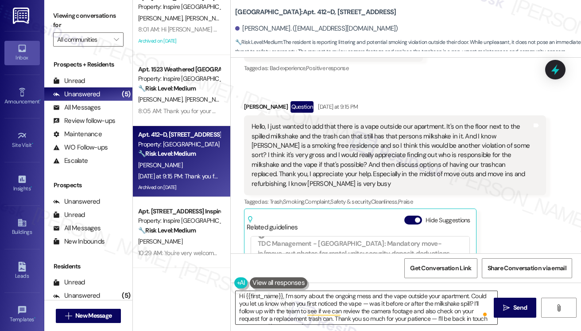
scroll to position [0, 0]
click at [366, 303] on textarea "Hi {{first_name}}, I’m sorry about the ongoing mess and the vape outside your a…" at bounding box center [367, 307] width 262 height 33
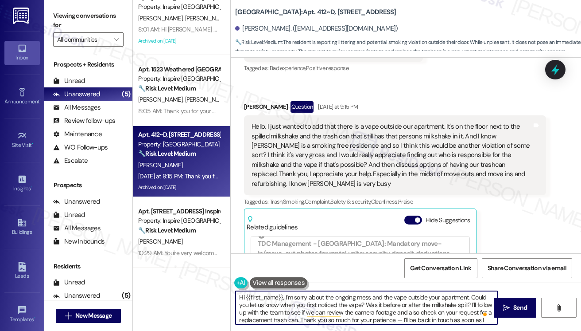
click at [393, 301] on textarea "Hi {{first_name}}, I’m sorry about the ongoing mess and the vape outside your a…" at bounding box center [367, 307] width 262 height 33
click at [404, 301] on textarea "Hi {{first_name}}, I’m sorry about the ongoing mess and the vape outside your a…" at bounding box center [367, 307] width 262 height 33
click at [392, 301] on textarea "Hi {{first_name}}, I’m sorry about the ongoing mess and the vape outside your a…" at bounding box center [367, 307] width 262 height 33
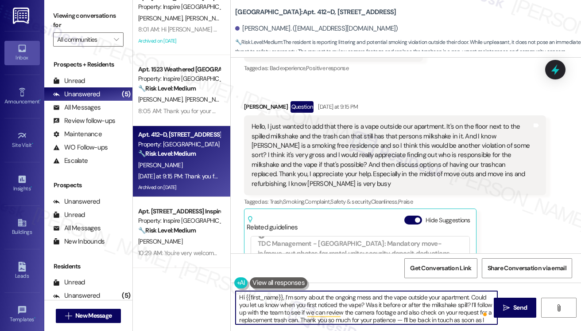
click at [392, 301] on textarea "Hi {{first_name}}, I’m sorry about the ongoing mess and the vape outside your a…" at bounding box center [367, 307] width 262 height 33
click at [406, 303] on textarea "Hi {{first_name}}, I’m sorry about the ongoing mess and the vape outside your a…" at bounding box center [367, 307] width 262 height 33
drag, startPoint x: 405, startPoint y: 303, endPoint x: 377, endPoint y: 302, distance: 27.1
click at [377, 302] on textarea "Hi {{first_name}}, I’m sorry about the ongoing mess and the vape outside your a…" at bounding box center [367, 307] width 262 height 33
click at [398, 302] on textarea "Hi {{first_name}}, I’m sorry about the ongoing mess and the vape outside your a…" at bounding box center [367, 307] width 262 height 33
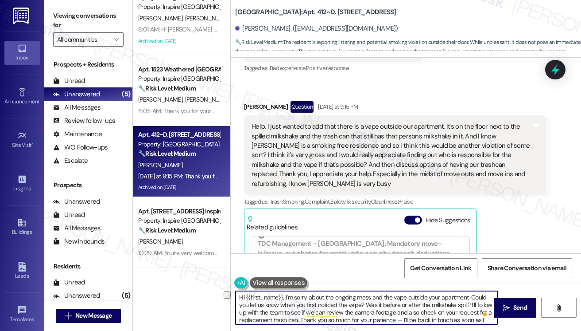
drag, startPoint x: 403, startPoint y: 303, endPoint x: 382, endPoint y: 302, distance: 20.4
click at [382, 302] on textarea "Hi {{first_name}}, I’m sorry about the ongoing mess and the vape outside your a…" at bounding box center [367, 307] width 262 height 33
drag, startPoint x: 363, startPoint y: 304, endPoint x: 469, endPoint y: 301, distance: 105.9
click at [469, 301] on textarea "Hi {{first_name}}, I’m sorry about the ongoing mess and the vape outside your a…" at bounding box center [367, 307] width 262 height 33
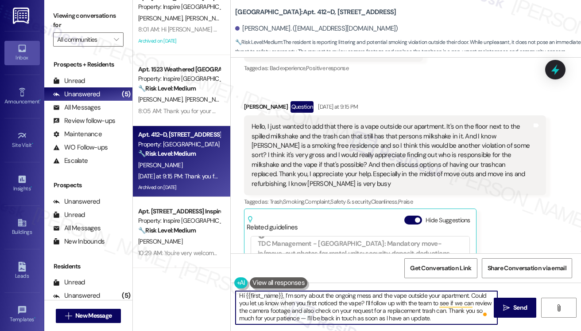
click at [303, 315] on textarea "Hi {{first_name}}, I’m sorry about the ongoing mess and the vape outside your a…" at bounding box center [367, 307] width 262 height 33
type textarea "Hi {{first_name}}, I’m sorry about the ongoing mess and the vape outside your a…"
click at [466, 126] on div "Hello, I just wanted to add that there is a vape outside our apartment. It's on…" at bounding box center [392, 155] width 280 height 66
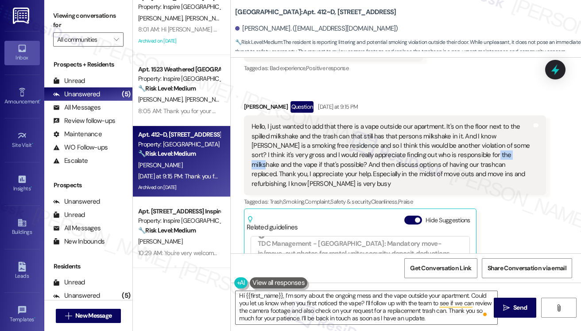
click at [465, 126] on div "Hello, I just wanted to add that there is a vape outside our apartment. It's on…" at bounding box center [392, 155] width 280 height 66
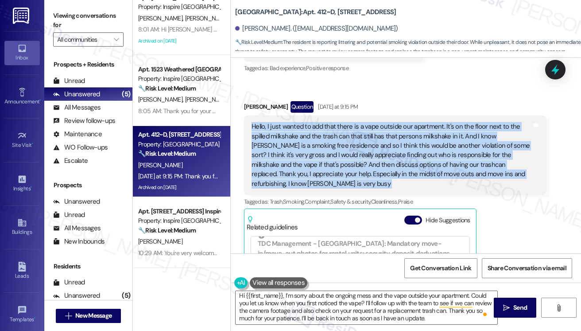
click at [465, 126] on div "Hello, I just wanted to add that there is a vape outside our apartment. It's on…" at bounding box center [392, 155] width 280 height 66
click at [408, 140] on div "Hello, I just wanted to add that there is a vape outside our apartment. It's on…" at bounding box center [392, 155] width 280 height 66
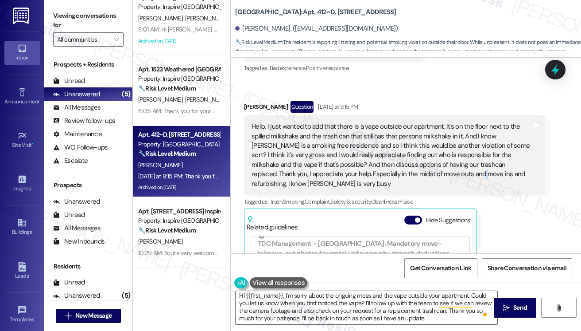
click at [408, 140] on div "Hello, I just wanted to add that there is a vape outside our apartment. It's on…" at bounding box center [392, 155] width 280 height 66
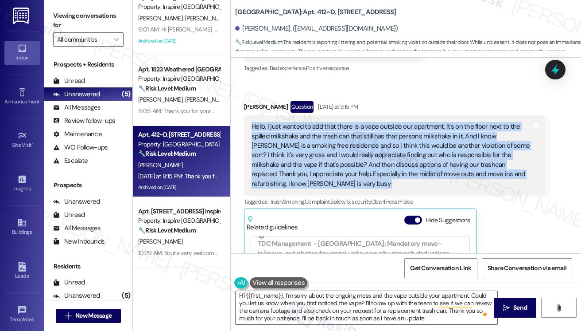
click at [408, 140] on div "Hello, I just wanted to add that there is a vape outside our apartment. It's on…" at bounding box center [392, 155] width 280 height 66
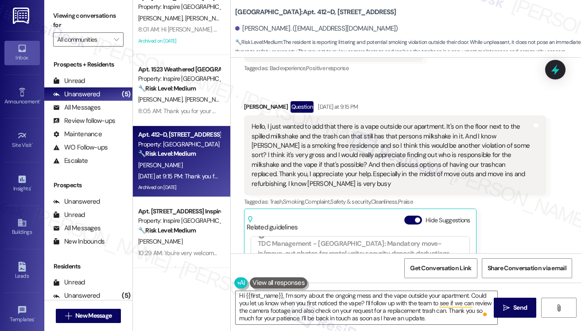
click at [459, 129] on div "Survey, sent via SMS Residesk Automated Survey Oct 28, 2024 at 12:30 PM Hi Sylv…" at bounding box center [406, 223] width 350 height 331
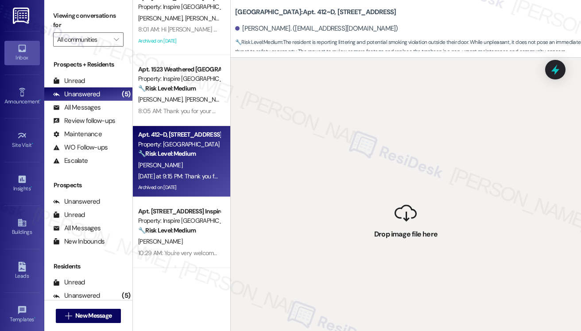
click at [459, 129] on div " Drop image file here" at bounding box center [406, 223] width 350 height 331
drag, startPoint x: 395, startPoint y: 211, endPoint x: 335, endPoint y: 46, distance: 175.9
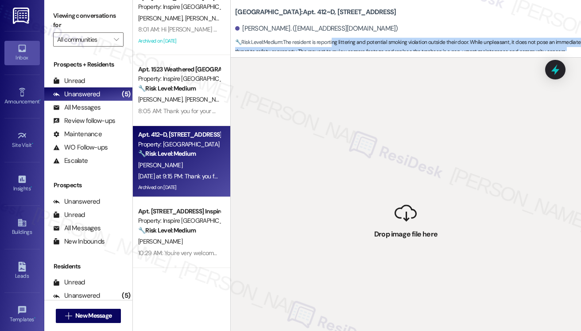
click at [335, 46] on div "Sterling 5th Street: Apt. 412~D, 1 Sterling 5th Street Sylvia Holesinger. (smho…" at bounding box center [405, 165] width 351 height 331
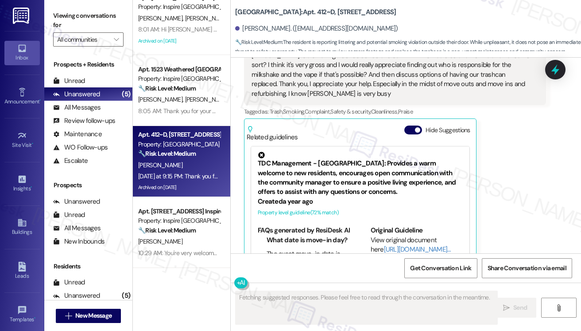
scroll to position [44, 0]
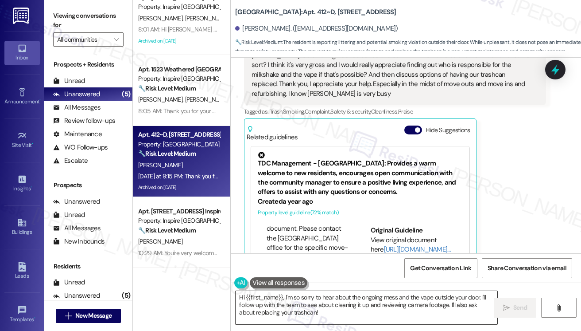
click at [310, 309] on textarea "Hi {{first_name}}, I'm so sorry to hear about the ongoing mess and the vape out…" at bounding box center [367, 307] width 262 height 33
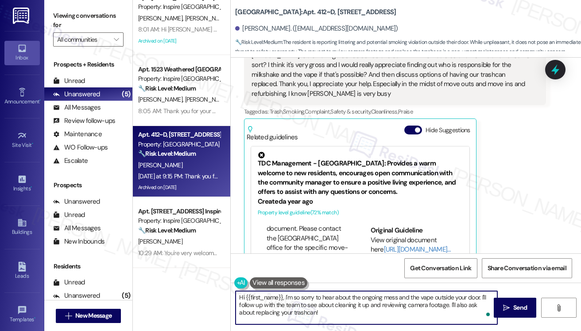
click at [312, 299] on textarea "Hi {{first_name}}, I'm so sorry to hear about the ongoing mess and the vape out…" at bounding box center [367, 307] width 262 height 33
click at [351, 308] on textarea "Hi {{first_name}}, I'm so sorry to hear about the ongoing mess and the vape out…" at bounding box center [367, 307] width 262 height 33
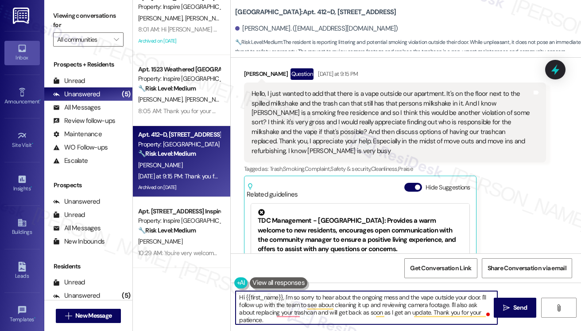
scroll to position [4199, 0]
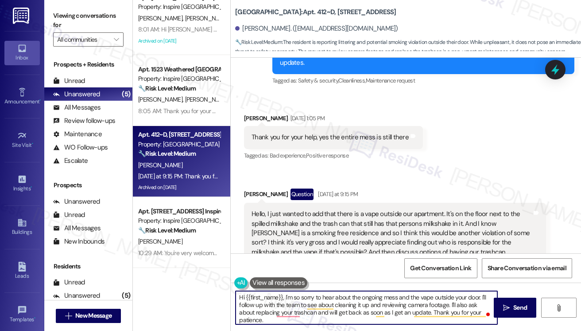
click at [448, 303] on textarea "Hi {{first_name}}, I'm so sorry to hear about the ongoing mess and the vape out…" at bounding box center [367, 307] width 262 height 33
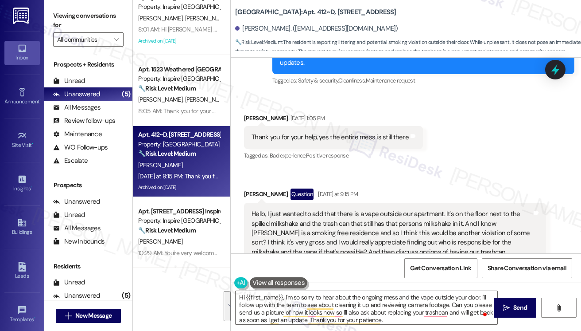
click at [74, 16] on label "Viewing conversations for" at bounding box center [88, 20] width 70 height 23
click at [69, 14] on label "Viewing conversations for" at bounding box center [88, 20] width 70 height 23
click at [311, 298] on textarea "Hi {{first_name}}, I'm so sorry to hear about the ongoing mess and the vape out…" at bounding box center [367, 307] width 262 height 33
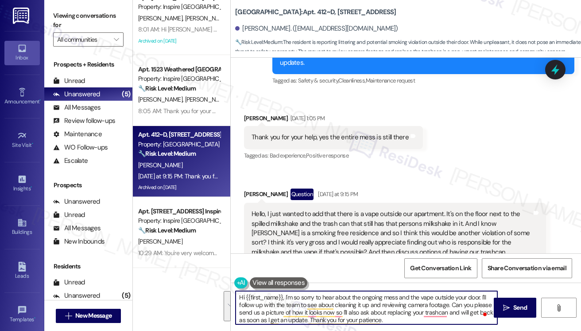
paste textarea "’m so sorry about the ongoing mess and the vape outside your door. I’ll follow …"
click at [296, 297] on textarea "Hi {{first_name}}, I’m so sorry about the ongoing mess and the vape outside you…" at bounding box center [367, 307] width 262 height 33
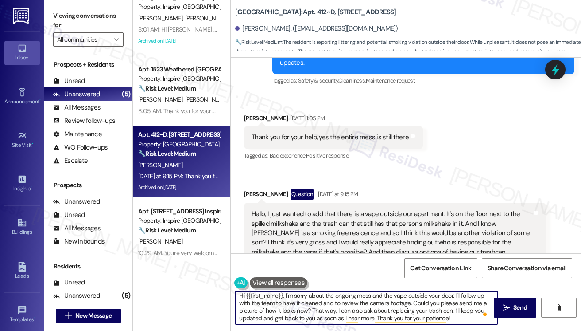
scroll to position [2, 0]
click at [454, 319] on textarea "Hi {{first_name}}, I’m sorry about the ongoing mess and the vape outside your d…" at bounding box center [367, 307] width 262 height 33
type textarea "Hi {{first_name}}, I’m sorry about the ongoing mess and the vape outside your d…"
click at [504, 305] on icon "" at bounding box center [506, 307] width 7 height 7
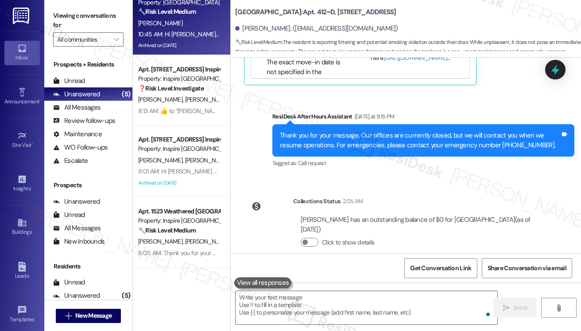
scroll to position [4642, 0]
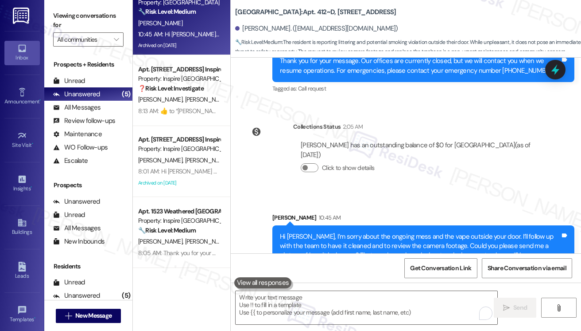
click at [452, 232] on div "Hi Sylvia, I’m sorry about the ongoing mess and the vape outside your door. I’l…" at bounding box center [420, 251] width 280 height 38
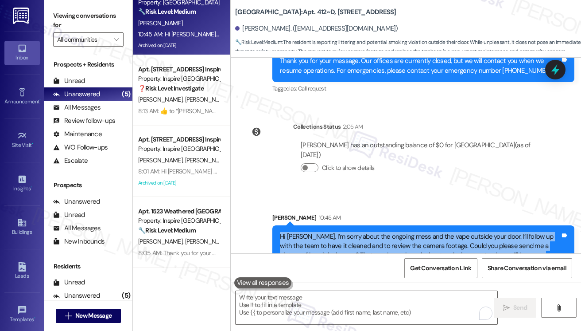
click at [451, 232] on div "Hi Sylvia, I’m sorry about the ongoing mess and the vape outside your door. I’l…" at bounding box center [420, 251] width 280 height 38
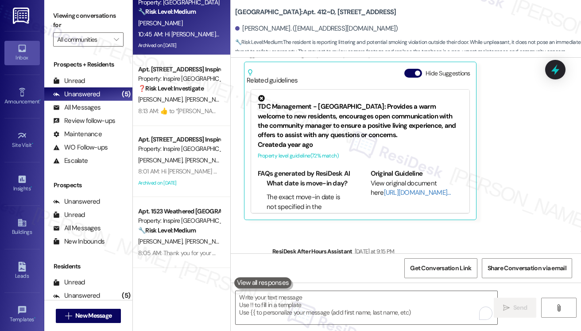
scroll to position [4331, 0]
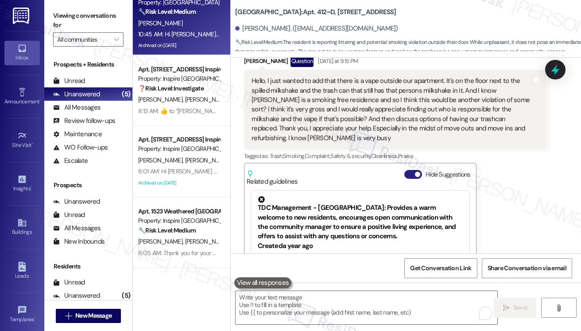
click at [413, 170] on button "Hide Suggestions" at bounding box center [414, 174] width 18 height 9
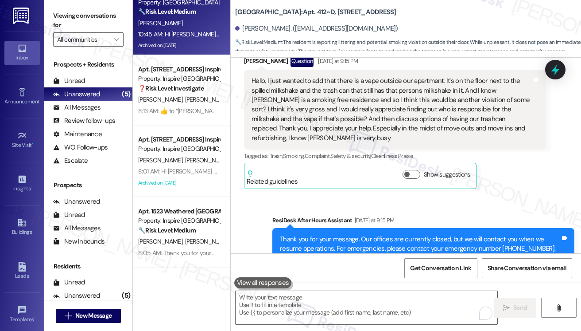
click at [494, 209] on div "Sent via SMS ResiDesk After Hours Assistant Yesterday at 9:15 PM Thank you for …" at bounding box center [423, 244] width 315 height 71
click at [62, 26] on label "Viewing conversations for" at bounding box center [88, 20] width 70 height 23
click at [440, 99] on div "Hello, I just wanted to add that there is a vape outside our apartment. It's on…" at bounding box center [392, 109] width 280 height 66
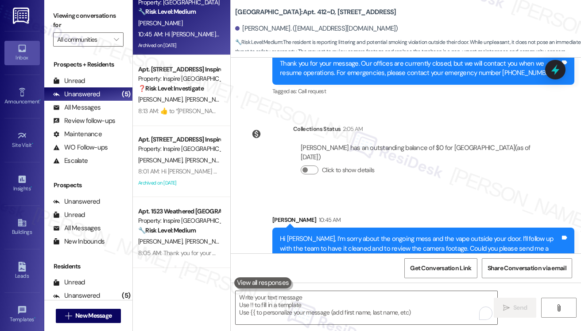
scroll to position [4510, 0]
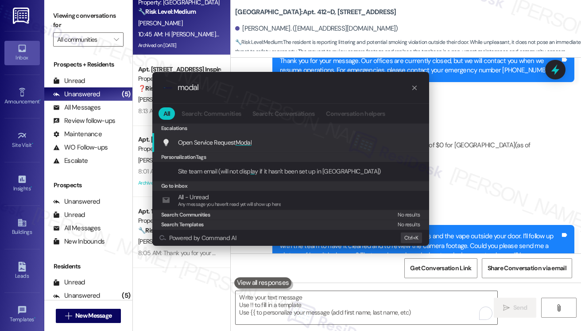
type input "modal"
click at [247, 140] on span "Modal" at bounding box center [244, 142] width 16 height 8
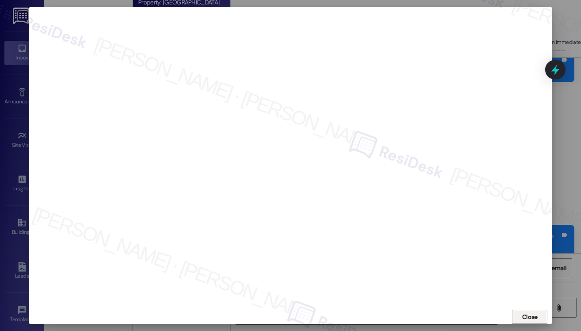
click at [522, 315] on span "Close" at bounding box center [530, 316] width 16 height 9
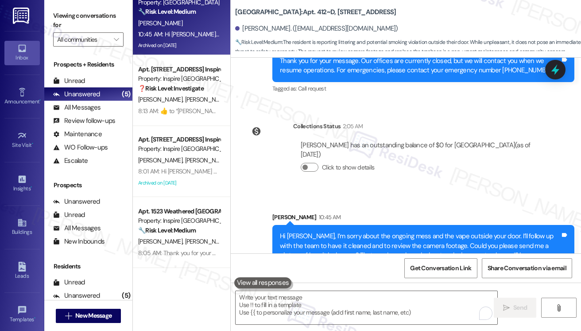
click at [356, 231] on div "Hi Sylvia, I’m sorry about the ongoing mess and the vape outside your door. I’l…" at bounding box center [420, 250] width 280 height 38
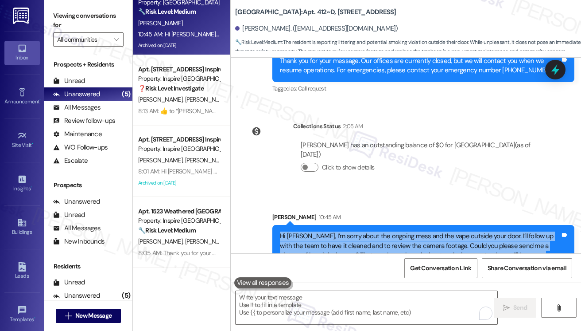
click at [356, 231] on div "Hi Sylvia, I’m sorry about the ongoing mess and the vape outside your door. I’l…" at bounding box center [420, 250] width 280 height 38
click at [353, 231] on div "Hi Sylvia, I’m sorry about the ongoing mess and the vape outside your door. I’l…" at bounding box center [420, 250] width 280 height 38
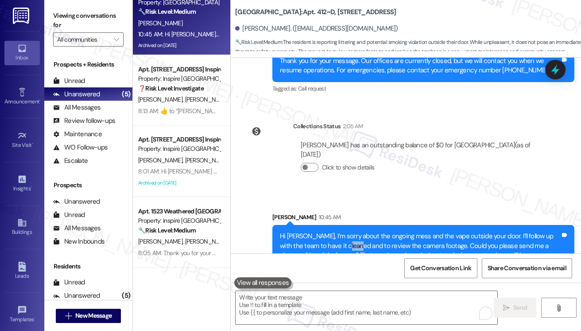
click at [353, 231] on div "Hi Sylvia, I’m sorry about the ongoing mess and the vape outside your door. I’l…" at bounding box center [420, 250] width 280 height 38
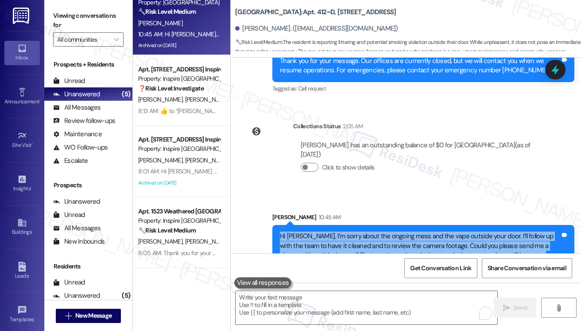
click at [353, 231] on div "Hi Sylvia, I’m sorry about the ongoing mess and the vape outside your door. I’l…" at bounding box center [420, 250] width 280 height 38
click at [385, 231] on div "Hi Sylvia, I’m sorry about the ongoing mess and the vape outside your door. I’l…" at bounding box center [420, 250] width 280 height 38
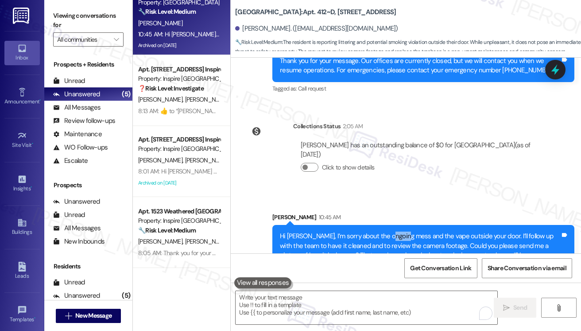
click at [385, 231] on div "Hi Sylvia, I’m sorry about the ongoing mess and the vape outside your door. I’l…" at bounding box center [420, 250] width 280 height 38
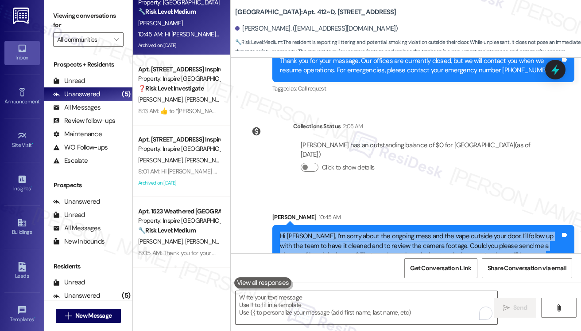
click at [385, 231] on div "Hi Sylvia, I’m sorry about the ongoing mess and the vape outside your door. I’l…" at bounding box center [420, 250] width 280 height 38
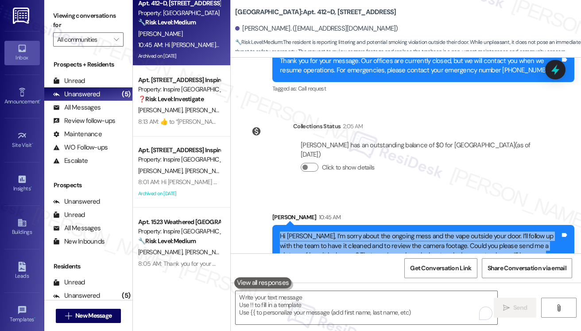
scroll to position [0, 0]
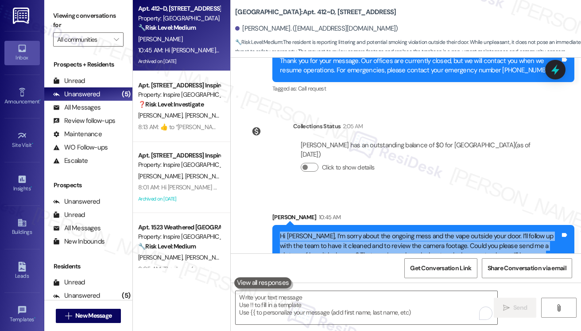
click at [366, 231] on div "Hi Sylvia, I’m sorry about the ongoing mess and the vape outside your door. I’l…" at bounding box center [420, 250] width 280 height 38
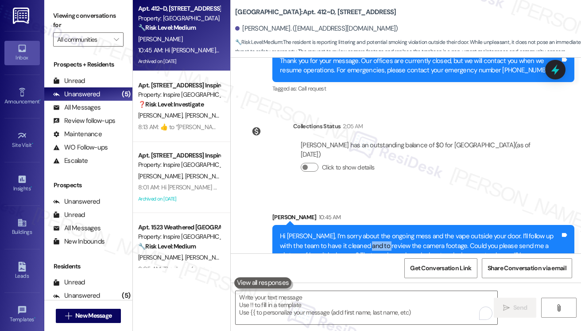
click at [366, 231] on div "Hi Sylvia, I’m sorry about the ongoing mess and the vape outside your door. I’l…" at bounding box center [420, 250] width 280 height 38
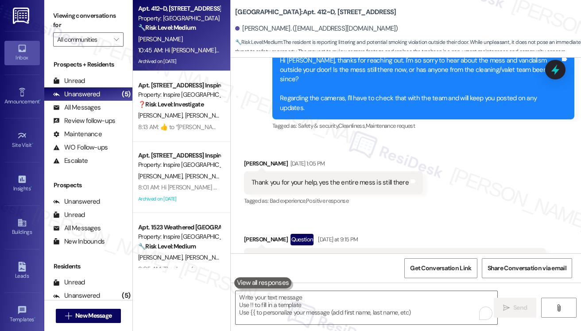
scroll to position [4067, 0]
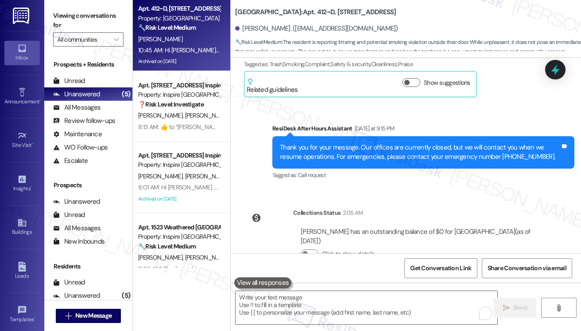
scroll to position [4510, 0]
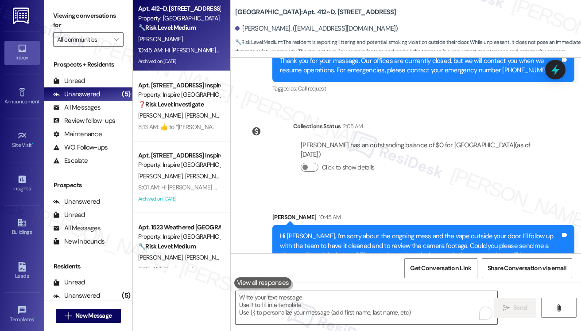
click at [326, 231] on div "Hi Sylvia, I’m sorry about the ongoing mess and the vape outside your door. I’l…" at bounding box center [420, 250] width 280 height 38
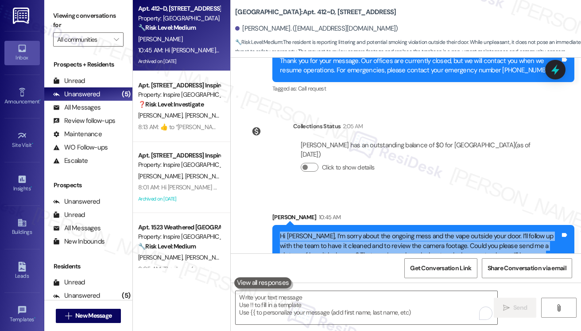
click at [326, 231] on div "Hi Sylvia, I’m sorry about the ongoing mess and the vape outside your door. I’l…" at bounding box center [420, 250] width 280 height 38
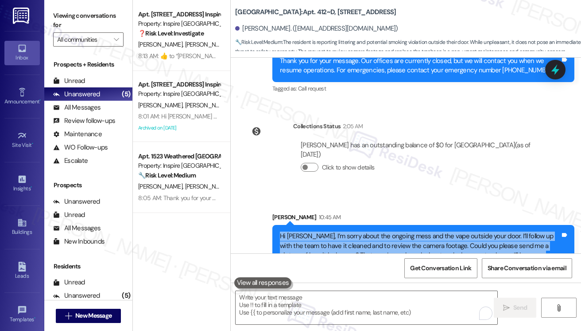
scroll to position [4700, 0]
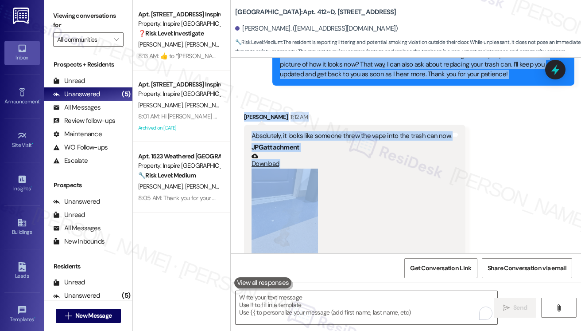
click at [499, 141] on div "Received via SMS Sylvia Holesinger 11:12 AM Absolutely, it looks like someone t…" at bounding box center [406, 187] width 350 height 191
click at [460, 112] on div "Sylvia Holesinger 11:12 AM" at bounding box center [355, 118] width 222 height 12
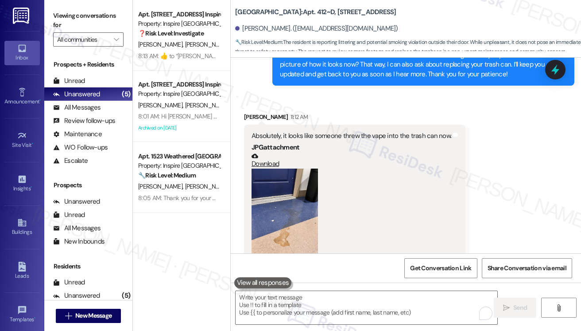
click at [292, 168] on button "Zoom image" at bounding box center [285, 212] width 66 height 89
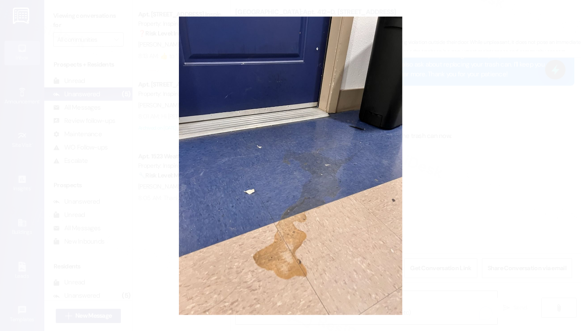
click at [473, 164] on button "Unzoom image" at bounding box center [290, 165] width 581 height 331
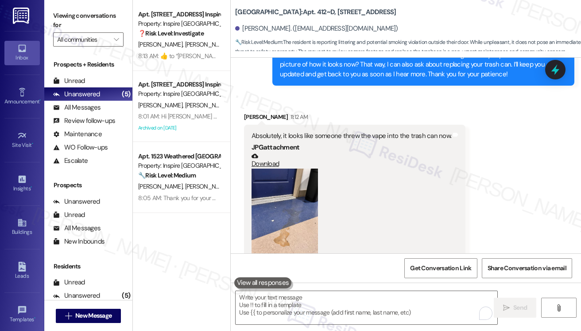
click at [312, 191] on button "Zoom image" at bounding box center [285, 212] width 66 height 89
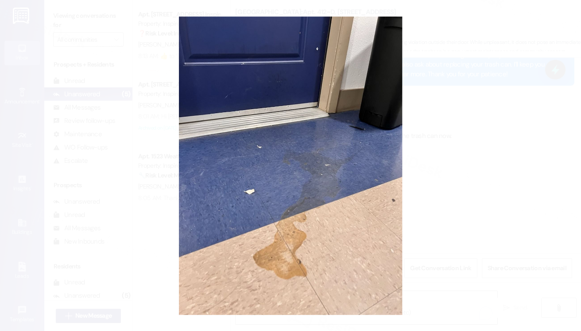
click at [479, 160] on button "Unzoom image" at bounding box center [290, 165] width 581 height 331
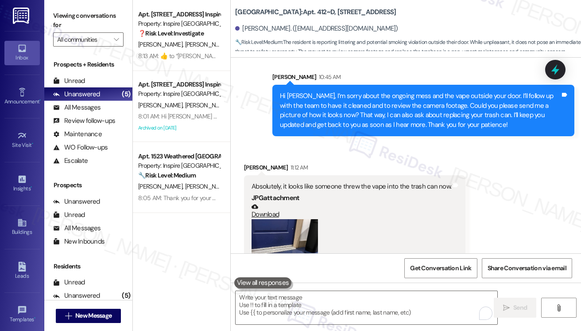
scroll to position [4567, 0]
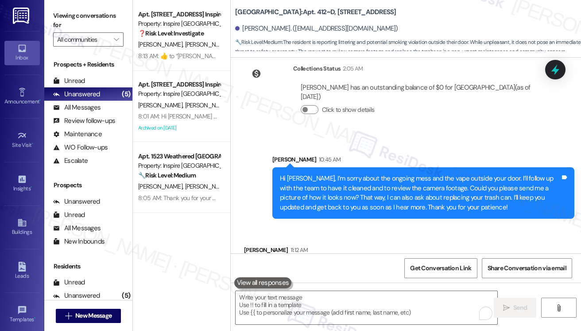
click at [331, 174] on div "Hi Sylvia, I’m sorry about the ongoing mess and the vape outside your door. I’l…" at bounding box center [420, 193] width 280 height 38
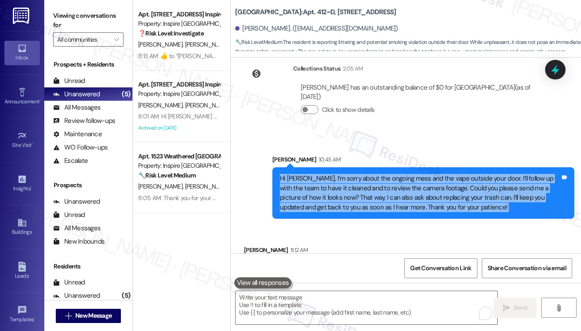
click at [331, 174] on div "Hi Sylvia, I’m sorry about the ongoing mess and the vape outside your door. I’l…" at bounding box center [420, 193] width 280 height 38
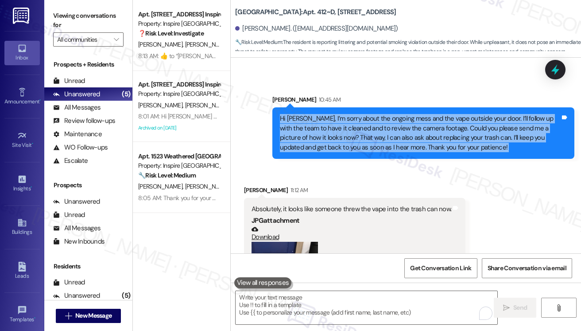
scroll to position [4700, 0]
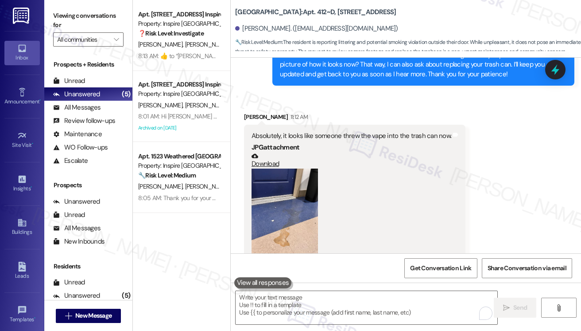
click at [385, 131] on div "Absolutely, it looks like someone threw the vape into the trash can now." at bounding box center [352, 135] width 200 height 9
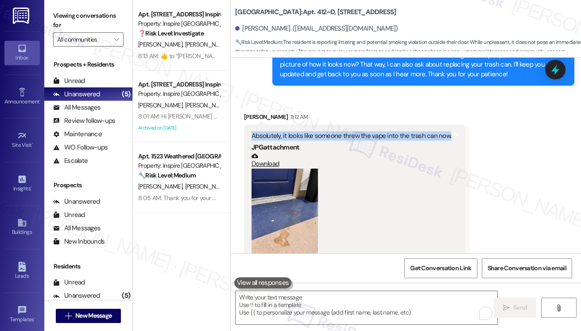
click at [385, 131] on div "Absolutely, it looks like someone threw the vape into the trash can now." at bounding box center [352, 135] width 200 height 9
click at [300, 168] on button "Zoom image" at bounding box center [285, 212] width 66 height 89
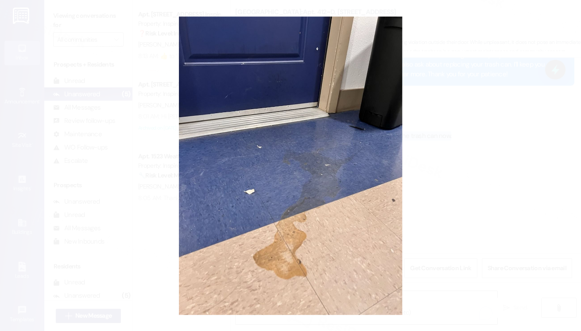
drag, startPoint x: 287, startPoint y: 79, endPoint x: 426, endPoint y: 58, distance: 141.2
click at [446, 56] on button "Unzoom image" at bounding box center [290, 165] width 581 height 331
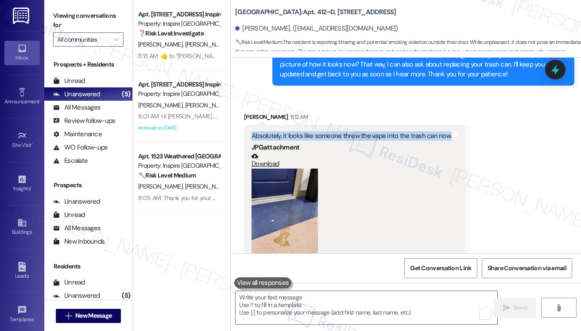
click at [265, 152] on link "Download" at bounding box center [352, 160] width 200 height 16
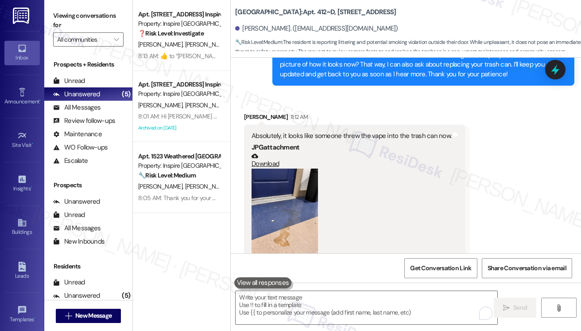
click at [51, 16] on div "Viewing conversations for All communities " at bounding box center [88, 27] width 88 height 55
drag, startPoint x: 360, startPoint y: 17, endPoint x: 325, endPoint y: 13, distance: 35.3
click at [325, 13] on div "Sterling 5th Street: Apt. 412~D, 1 Sterling 5th Street" at bounding box center [323, 12] width 177 height 11
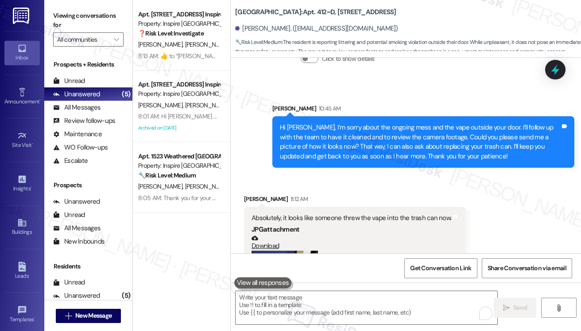
scroll to position [4656, 0]
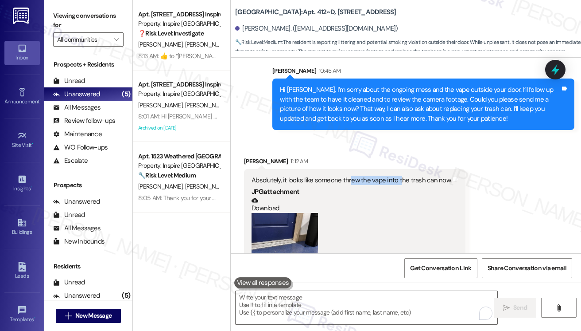
drag, startPoint x: 349, startPoint y: 145, endPoint x: 399, endPoint y: 147, distance: 50.1
click at [399, 175] on div "Absolutely, it looks like someone threw the vape into the trash can now." at bounding box center [352, 179] width 200 height 9
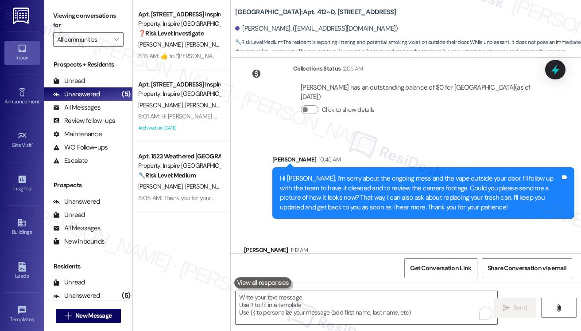
click at [383, 174] on div "Hi Sylvia, I’m sorry about the ongoing mess and the vape outside your door. I’l…" at bounding box center [420, 193] width 280 height 38
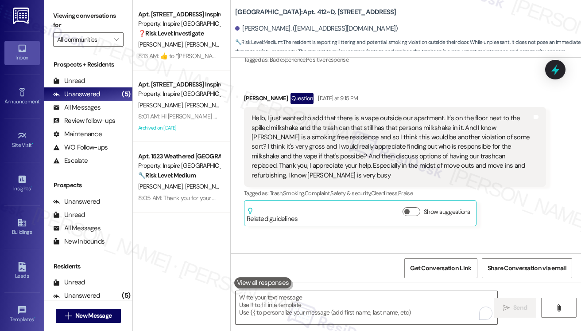
scroll to position [4257, 0]
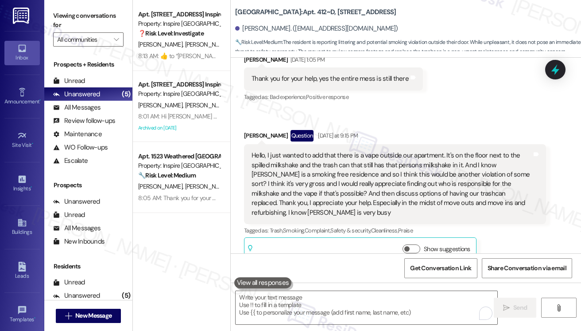
click at [333, 151] on div "Hello, I just wanted to add that there is a vape outside our apartment. It's on…" at bounding box center [392, 184] width 280 height 66
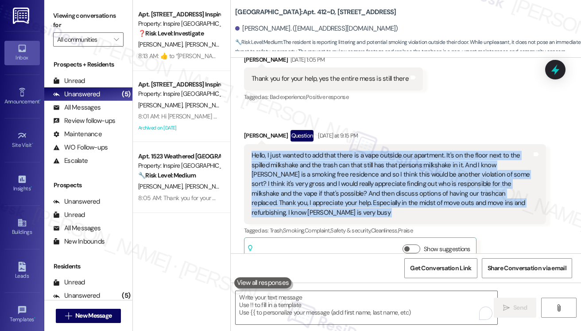
click at [333, 151] on div "Hello, I just wanted to add that there is a vape outside our apartment. It's on…" at bounding box center [392, 184] width 280 height 66
copy div "Hello, I just wanted to add that there is a vape outside our apartment. It's on…"
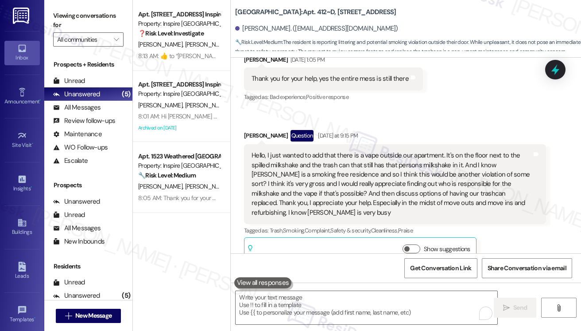
click at [57, 14] on label "Viewing conversations for" at bounding box center [88, 20] width 70 height 23
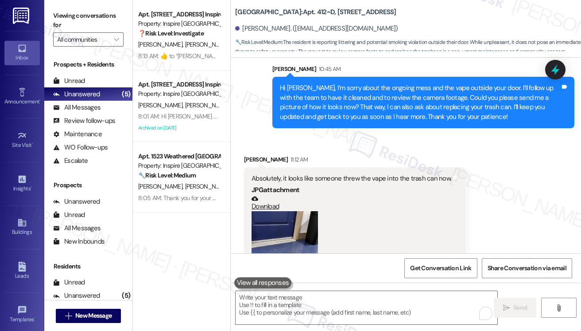
scroll to position [4700, 0]
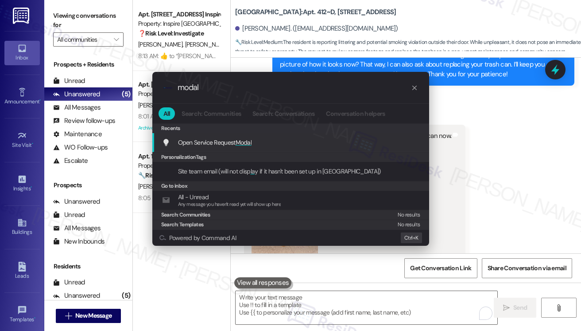
type input "modal"
click at [244, 143] on span "Modal" at bounding box center [244, 142] width 16 height 8
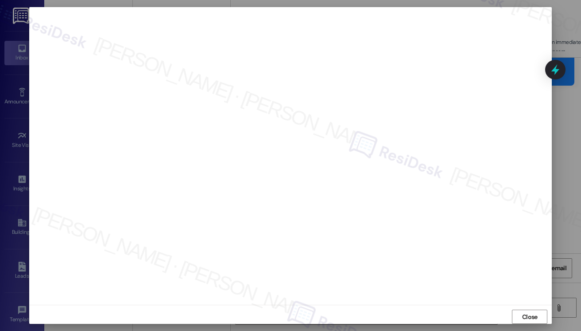
scroll to position [4, 0]
click at [523, 307] on span "Close" at bounding box center [530, 311] width 16 height 9
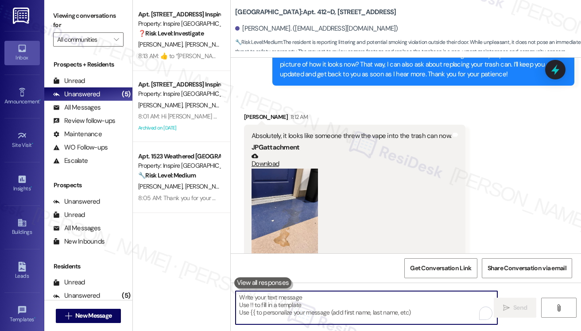
click at [315, 292] on textarea "To enrich screen reader interactions, please activate Accessibility in Grammarl…" at bounding box center [367, 307] width 262 height 33
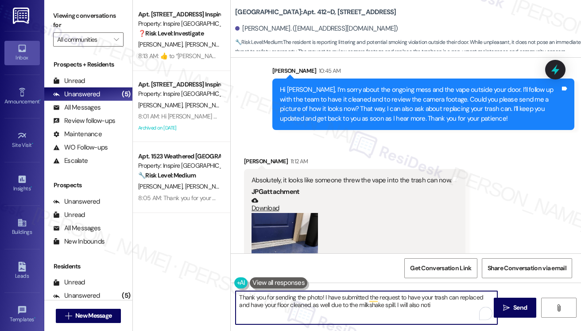
scroll to position [4523, 0]
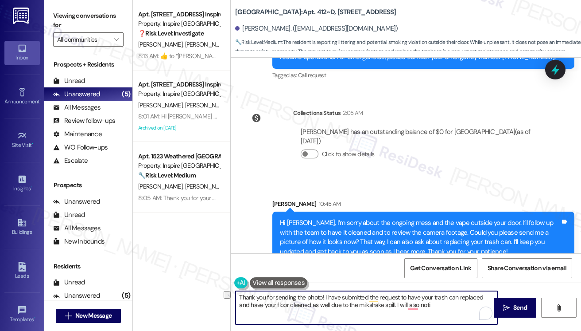
drag, startPoint x: 430, startPoint y: 306, endPoint x: 385, endPoint y: 305, distance: 45.2
click at [385, 305] on textarea "Thank you for sending the photo! I have submitted the request to have your tras…" at bounding box center [367, 307] width 262 height 33
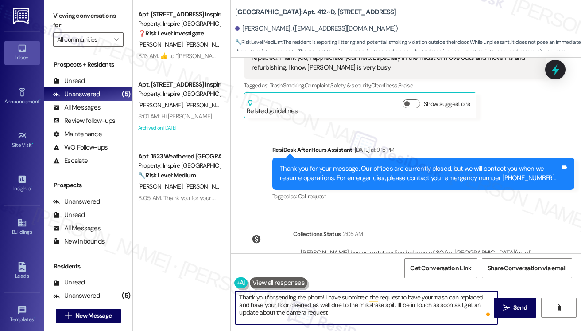
scroll to position [4479, 0]
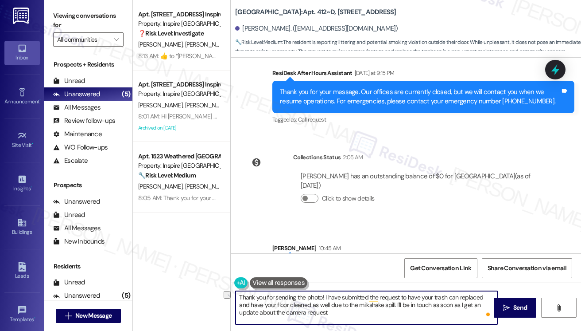
drag, startPoint x: 313, startPoint y: 313, endPoint x: 267, endPoint y: 314, distance: 46.5
click at [267, 314] on textarea "Thank you for sending the photo! I have submitted the request to have your tras…" at bounding box center [367, 307] width 262 height 33
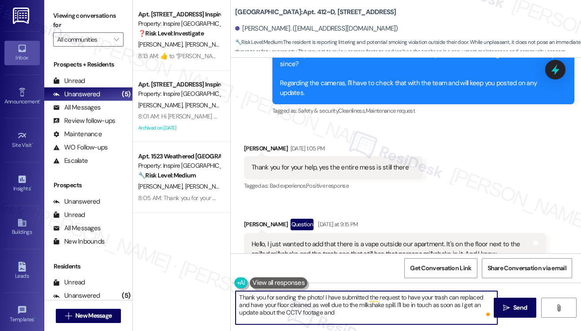
scroll to position [4213, 0]
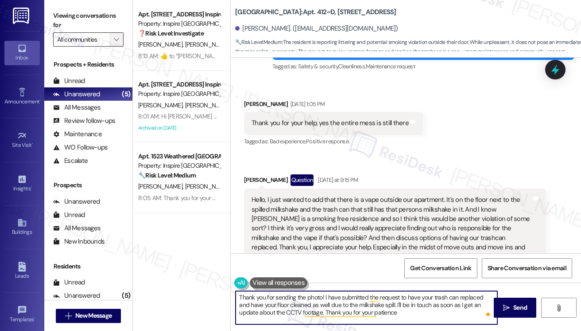
click at [121, 36] on button "" at bounding box center [116, 39] width 14 height 14
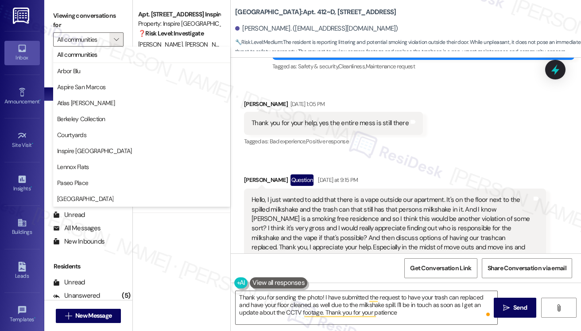
click at [115, 10] on label "Viewing conversations for" at bounding box center [88, 20] width 70 height 23
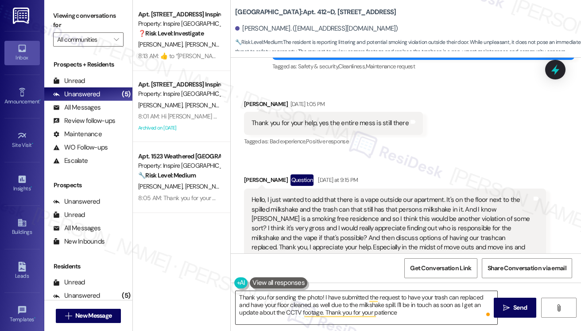
click at [342, 295] on textarea "Thank you for sending the photo! I have submitted the request to have your tras…" at bounding box center [367, 307] width 262 height 33
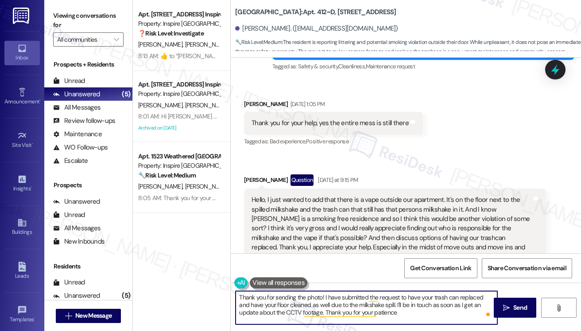
click at [342, 295] on textarea "Thank you for sending the photo! I have submitted the request to have your tras…" at bounding box center [367, 307] width 262 height 33
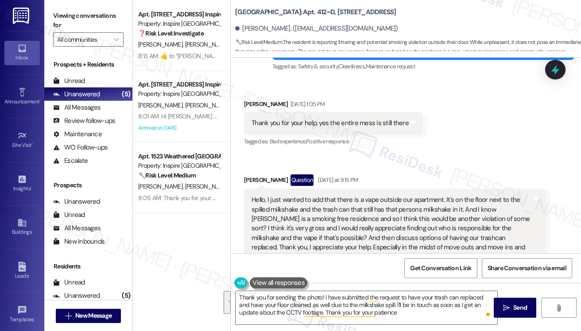
click at [66, 20] on label "Viewing conversations for" at bounding box center [88, 20] width 70 height 23
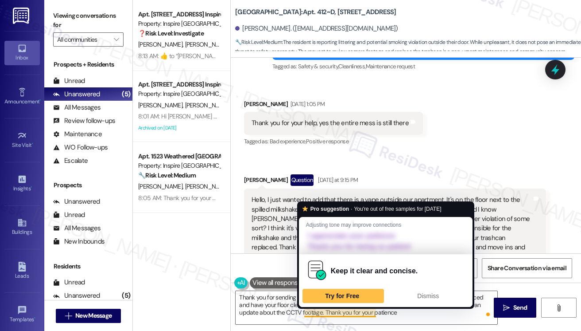
click at [362, 304] on div "Keep it clear and concise. Try for Free Dismiss" at bounding box center [386, 280] width 174 height 52
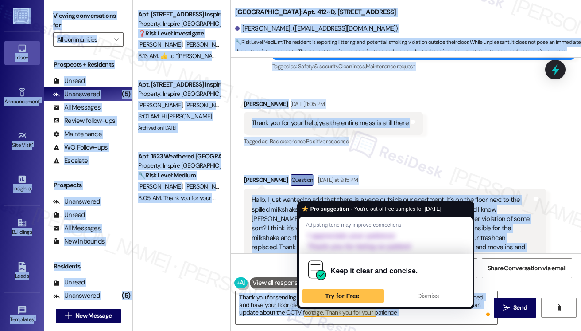
click at [266, 288] on button at bounding box center [279, 282] width 58 height 11
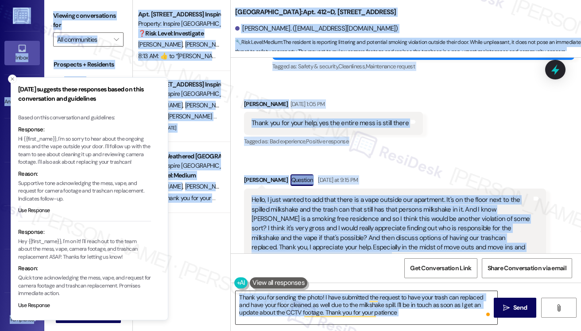
click at [284, 304] on textarea "Thank you for sending the photo! I have submitted the request to have your tras…" at bounding box center [367, 307] width 262 height 33
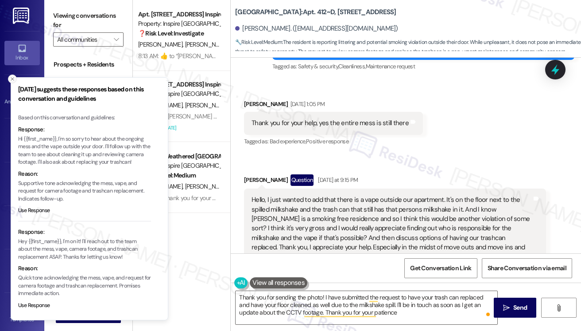
click at [11, 79] on icon "Close toast" at bounding box center [12, 78] width 5 height 5
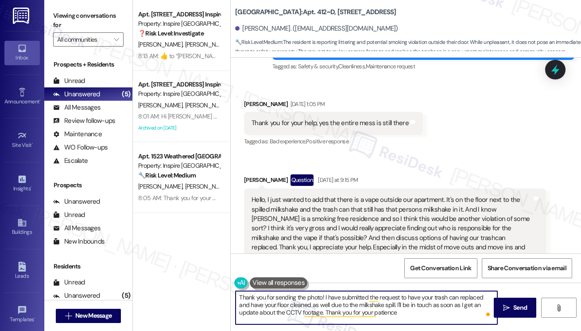
click at [314, 303] on textarea "Thank you for sending the photo! I have submitted the request to have your tras…" at bounding box center [367, 307] width 262 height 33
paste textarea "’ve submitted a request to have your trash can replaced and your floor cleaned …"
click at [337, 302] on textarea "Thank you for sending the photo! I’ve submitted a request to have your trash ca…" at bounding box center [367, 307] width 262 height 33
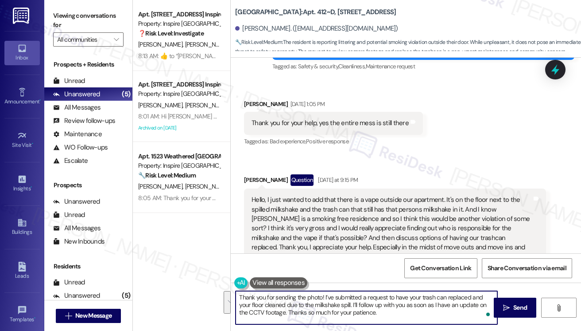
click at [404, 313] on textarea "Thank you for sending the photo! I’ve submitted a request to have your trash ca…" at bounding box center [367, 307] width 262 height 33
click at [275, 310] on textarea "Thank you for sending the photo! I’ve submitted a request to have your trash ca…" at bounding box center [367, 307] width 262 height 33
click at [414, 205] on div "Hello, I just wanted to add that there is a vape outside our apartment. It's on…" at bounding box center [392, 228] width 280 height 66
click at [396, 313] on textarea "Thank you for sending the photo! I’ve submitted a request to have your trash ca…" at bounding box center [367, 307] width 262 height 33
type textarea "Thank you for sending the photo! I’ve submitted a request to have your trash ca…"
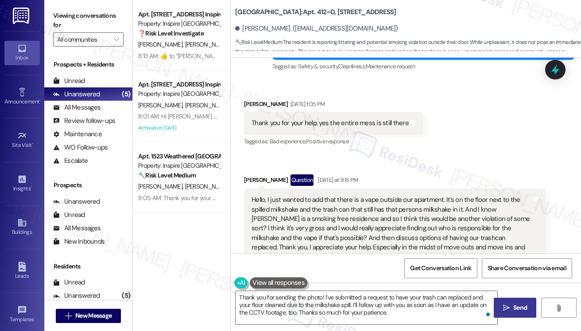
click at [516, 307] on span "Send" at bounding box center [521, 307] width 14 height 9
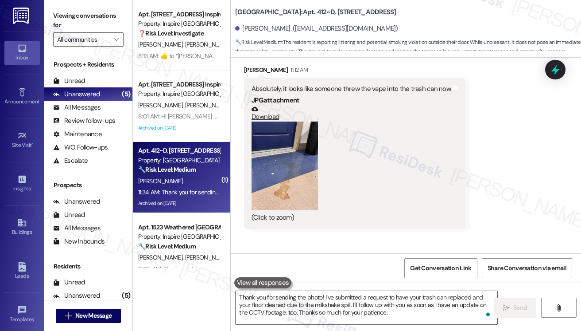
scroll to position [4781, 0]
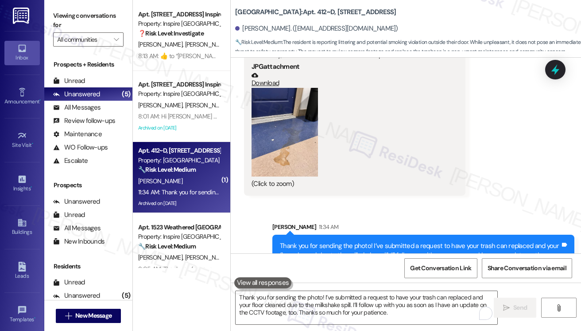
click at [291, 129] on button "Zoom image" at bounding box center [285, 132] width 66 height 89
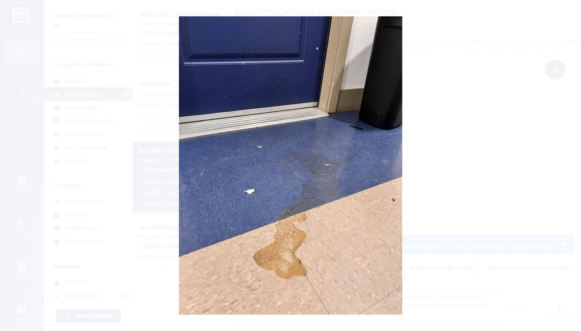
click at [480, 134] on button "Unzoom image" at bounding box center [290, 165] width 581 height 331
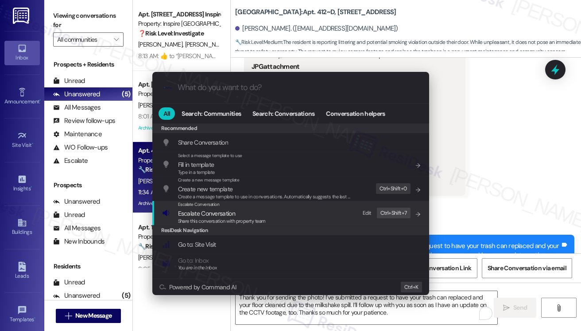
click at [305, 208] on div "Escalate Conversation Escalate Conversation Share this conversation with proper…" at bounding box center [291, 213] width 259 height 24
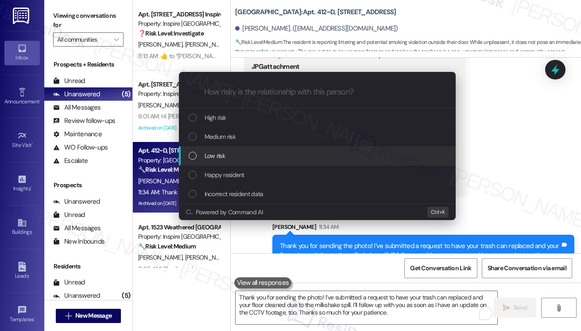
click at [249, 139] on div "Medium risk" at bounding box center [318, 137] width 259 height 10
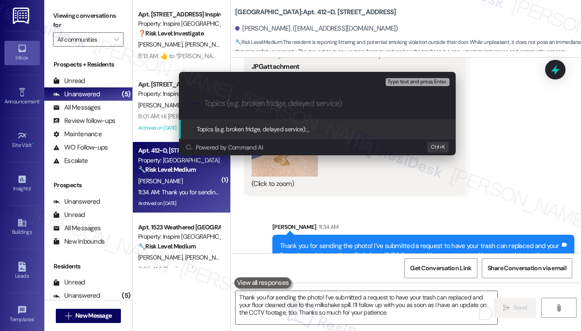
paste input "WO#7553859"
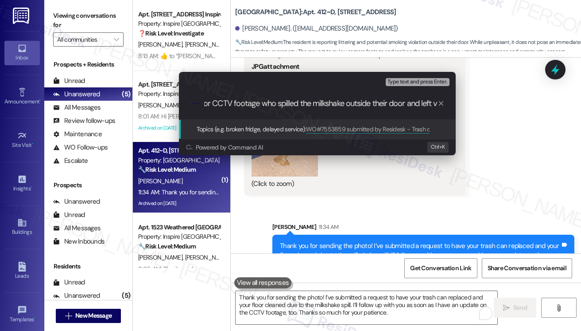
scroll to position [0, 305]
type input "WO#7553859 submitted by Residesk - Trash can replacement & floor cleanup | Requ…"
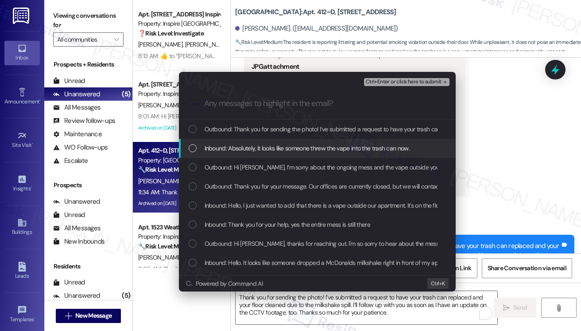
click at [343, 144] on span "Inbound: Absolutely, it looks like someone threw the vape into the trash can no…" at bounding box center [307, 148] width 205 height 10
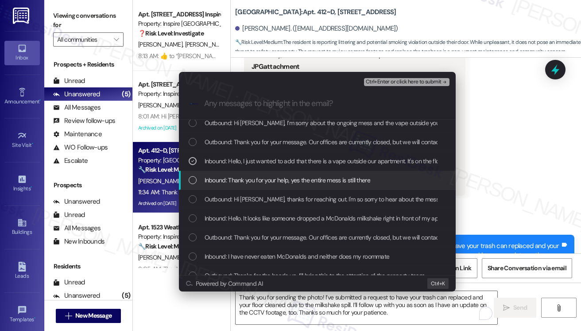
scroll to position [89, 0]
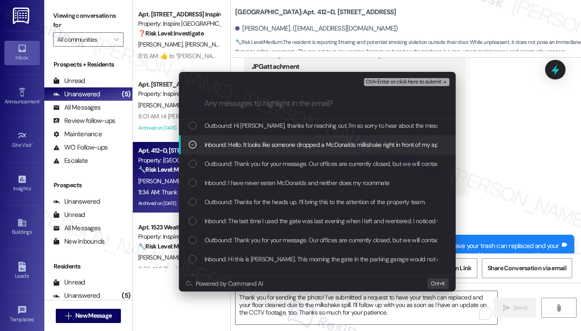
scroll to position [133, 0]
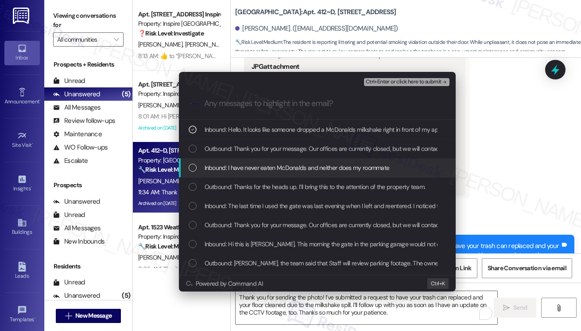
click at [268, 165] on span "Inbound: I have never eaten McDonalds and neither does my roommate" at bounding box center [297, 168] width 185 height 10
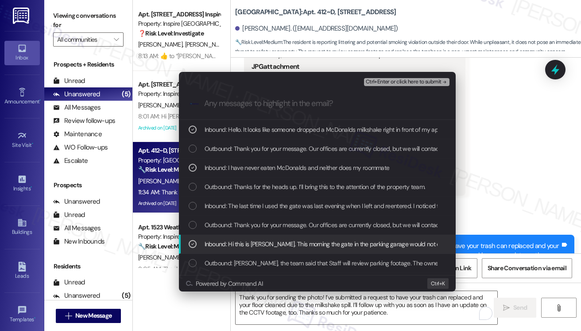
click at [269, 234] on div "Inbound: Hi this is Sylvia. This morning the gate in the parking garage would n…" at bounding box center [317, 243] width 277 height 19
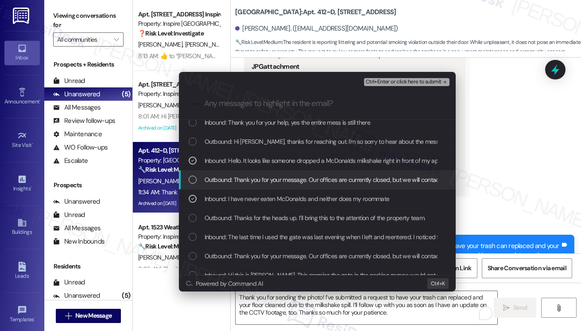
scroll to position [89, 0]
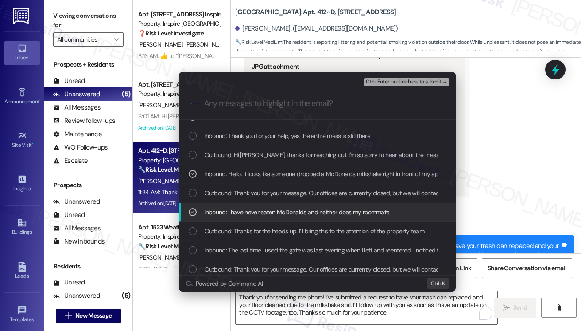
click at [268, 210] on span "Inbound: I have never eaten McDonalds and neither does my roommate" at bounding box center [297, 212] width 185 height 10
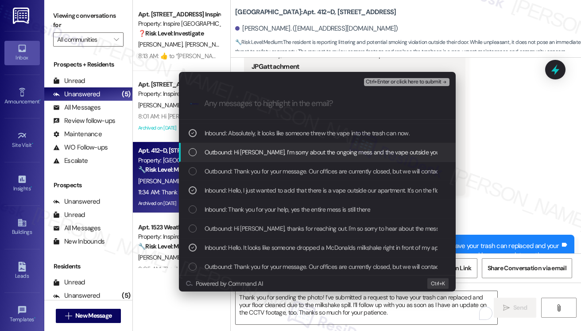
scroll to position [0, 0]
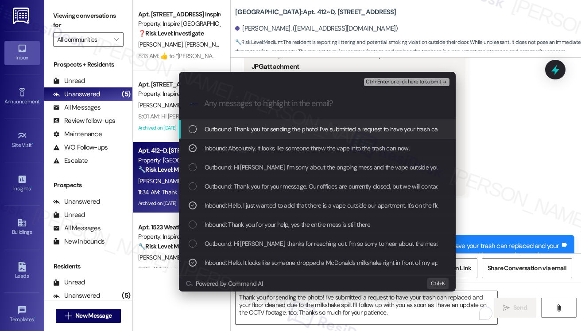
click at [377, 82] on span "Ctrl+Enter or click here to submit" at bounding box center [404, 82] width 76 height 6
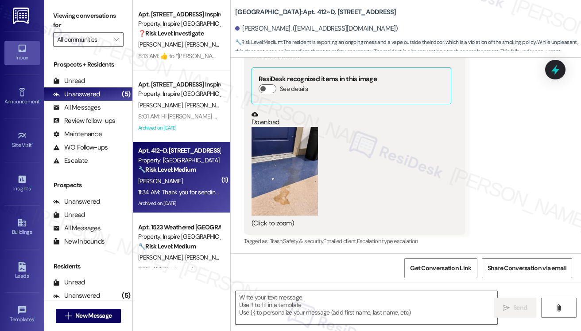
type textarea "Fetching suggested responses. Please feel free to read through the conversation…"
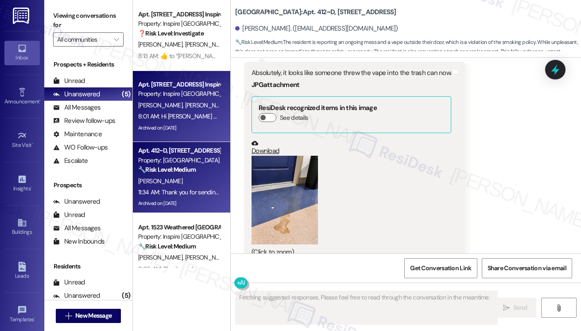
scroll to position [4870, 0]
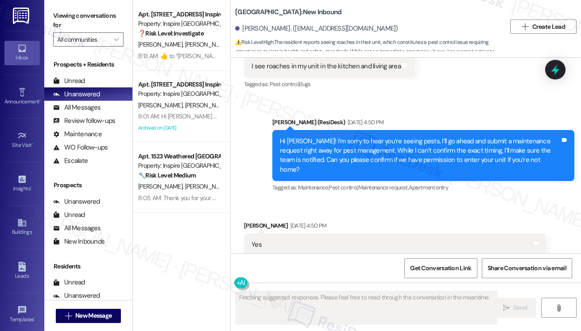
scroll to position [14538, 0]
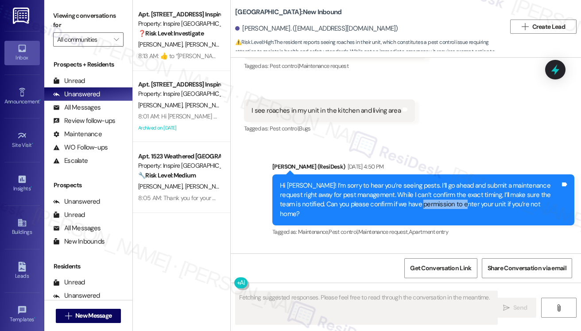
drag, startPoint x: 396, startPoint y: 103, endPoint x: 445, endPoint y: 103, distance: 49.6
click at [445, 181] on div "Hi [PERSON_NAME]! I’m sorry to hear you’re seeing pests. I’ll go ahead and subm…" at bounding box center [420, 200] width 280 height 38
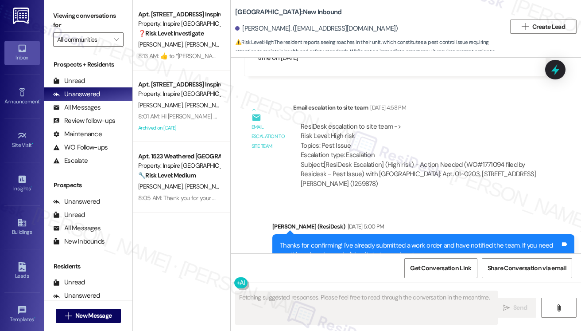
scroll to position [14875, 0]
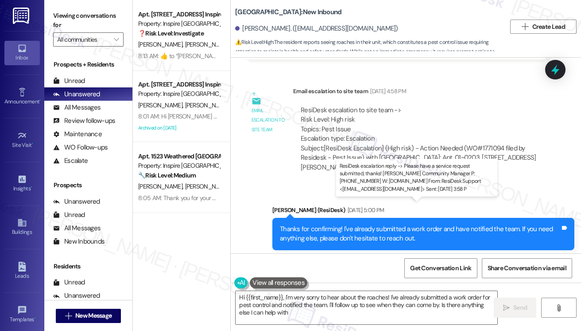
type textarea "Hi {{first_name}}, I'm very sorry to hear about the roaches! I've already submi…"
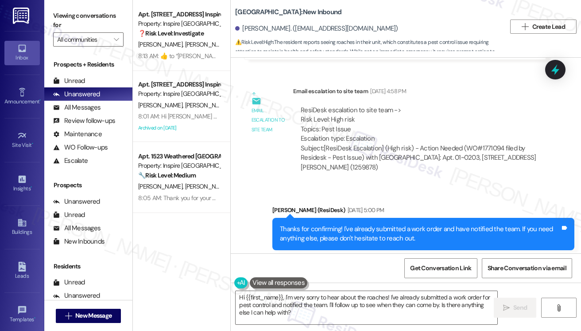
drag, startPoint x: 335, startPoint y: 219, endPoint x: 427, endPoint y: 218, distance: 92.2
click at [427, 308] on div "ResiDesk escalation reply -> Please have a service request submitted, thanks! […" at bounding box center [420, 327] width 240 height 38
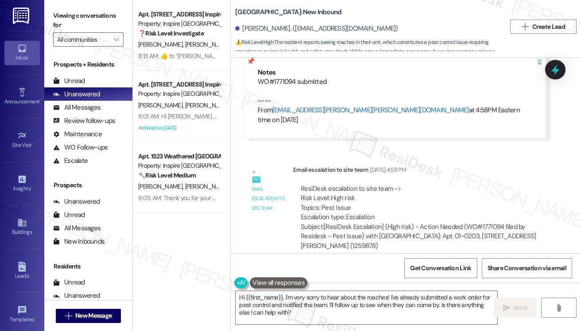
scroll to position [14742, 0]
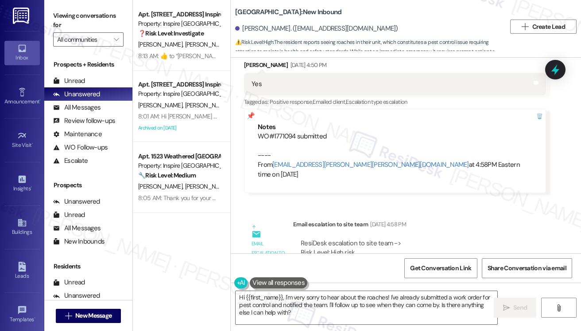
click at [65, 7] on div "Viewing conversations for All communities " at bounding box center [88, 27] width 88 height 55
click at [62, 17] on label "Viewing conversations for" at bounding box center [88, 20] width 70 height 23
click at [337, 24] on div "[PERSON_NAME]. ([EMAIL_ADDRESS][DOMAIN_NAME])" at bounding box center [316, 28] width 163 height 9
drag, startPoint x: 244, startPoint y: 30, endPoint x: 291, endPoint y: 28, distance: 46.5
click at [291, 28] on div "[PERSON_NAME]. ([EMAIL_ADDRESS][DOMAIN_NAME])" at bounding box center [316, 28] width 163 height 9
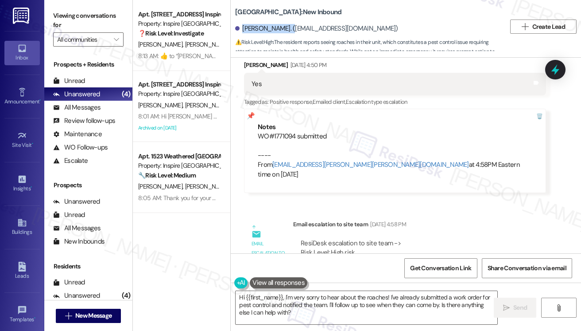
click at [291, 28] on div "[PERSON_NAME]. ([EMAIL_ADDRESS][DOMAIN_NAME])" at bounding box center [316, 28] width 163 height 9
drag, startPoint x: 243, startPoint y: 30, endPoint x: 306, endPoint y: 27, distance: 63.4
click at [306, 27] on div "[PERSON_NAME]. ([EMAIL_ADDRESS][DOMAIN_NAME])" at bounding box center [316, 28] width 163 height 9
copy div "[PERSON_NAME]"
drag, startPoint x: 335, startPoint y: 155, endPoint x: 354, endPoint y: 157, distance: 20.1
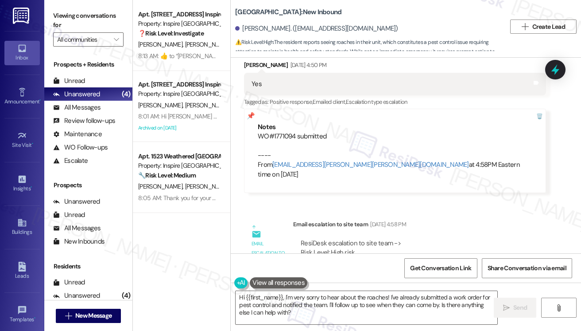
click at [354, 238] on div "ResiDesk escalation to site team -> Risk Level: High risk Topics: Pest Issue Es…" at bounding box center [420, 257] width 238 height 38
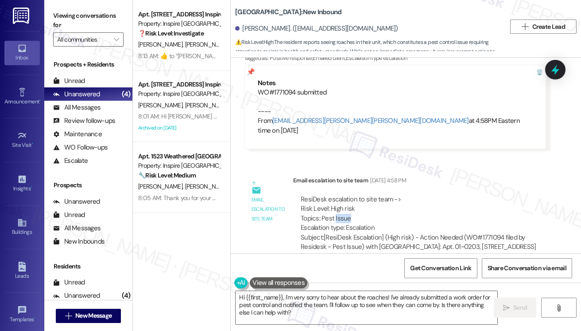
scroll to position [14875, 0]
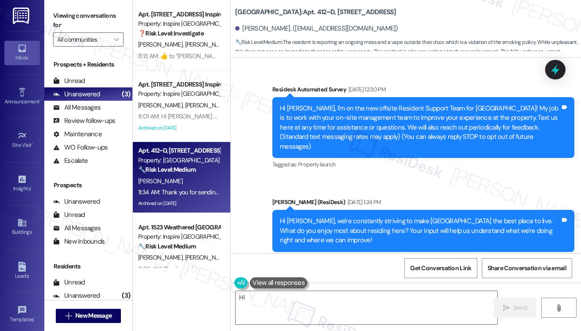
scroll to position [4870, 0]
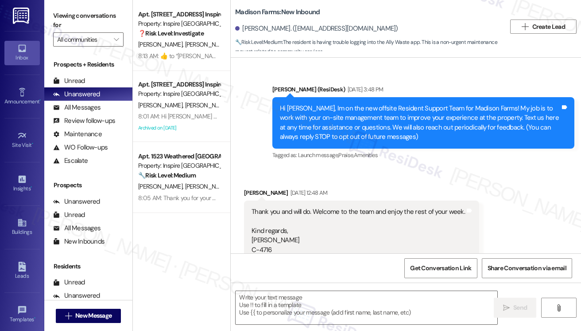
scroll to position [3260, 0]
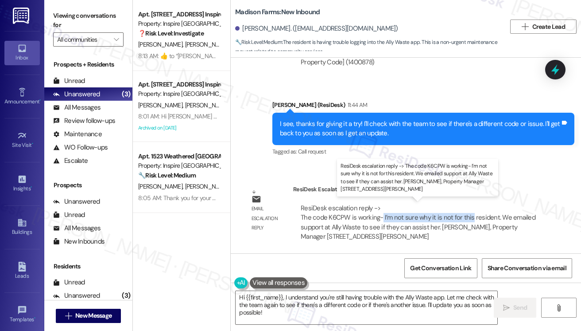
drag, startPoint x: 382, startPoint y: 215, endPoint x: 468, endPoint y: 215, distance: 86.4
click at [468, 215] on div "ResiDesk escalation reply -> The code K6CPW is working- I’m not sure why it is …" at bounding box center [418, 221] width 235 height 37
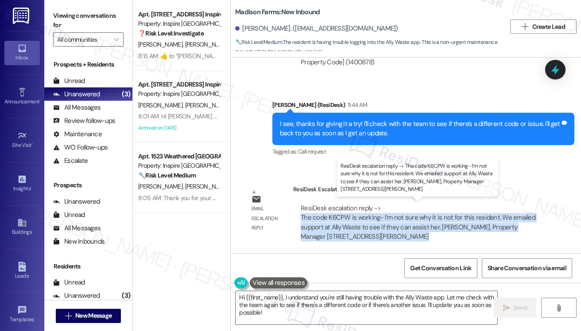
click at [468, 215] on div "ResiDesk escalation reply -> The code K6CPW is working- I’m not sure why it is …" at bounding box center [418, 221] width 235 height 37
click at [355, 223] on div "ResiDesk escalation reply -> The code K6CPW is working- I’m not sure why it is …" at bounding box center [418, 221] width 235 height 37
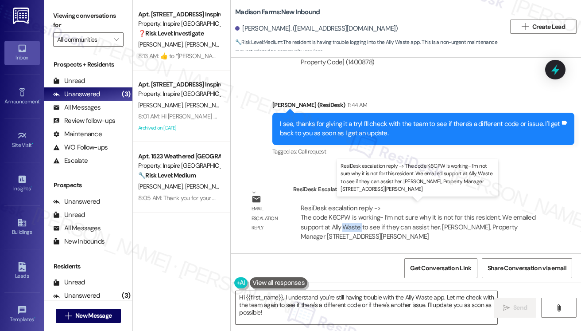
click at [355, 223] on div "ResiDesk escalation reply -> The code K6CPW is working- I’m not sure why it is …" at bounding box center [418, 221] width 235 height 37
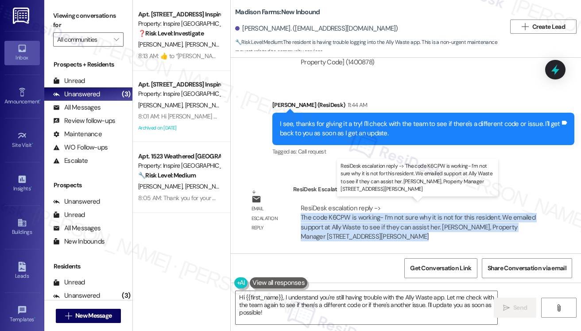
click at [355, 223] on div "ResiDesk escalation reply -> The code K6CPW is working- I’m not sure why it is …" at bounding box center [418, 221] width 235 height 37
click at [407, 222] on div "ResiDesk escalation reply -> The code K6CPW is working- I’m not sure why it is …" at bounding box center [418, 221] width 235 height 37
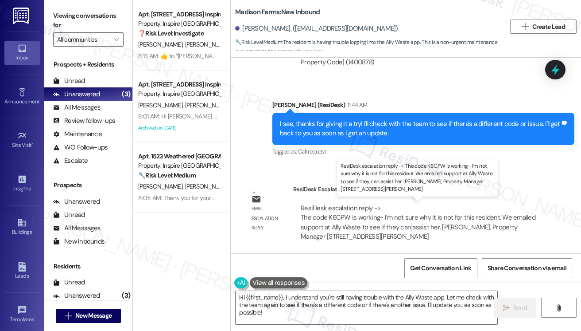
click at [407, 222] on div "ResiDesk escalation reply -> The code K6CPW is working- I’m not sure why it is …" at bounding box center [418, 221] width 235 height 37
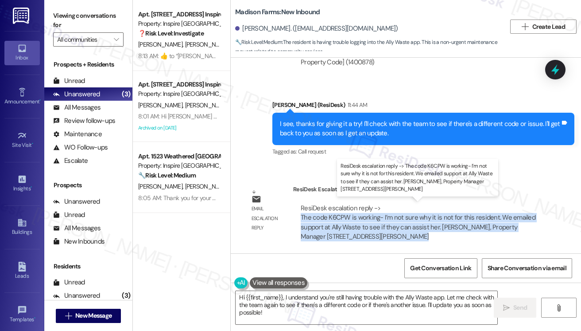
click at [407, 222] on div "ResiDesk escalation reply -> The code K6CPW is working- I’m not sure why it is …" at bounding box center [418, 221] width 235 height 37
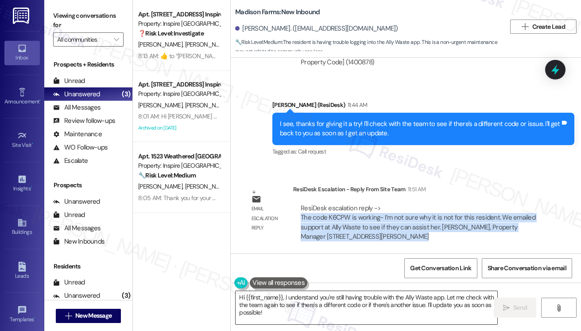
click at [300, 296] on textarea "Hi {{first_name}}, I understand you're still having trouble with the Ally Waste…" at bounding box center [367, 307] width 262 height 33
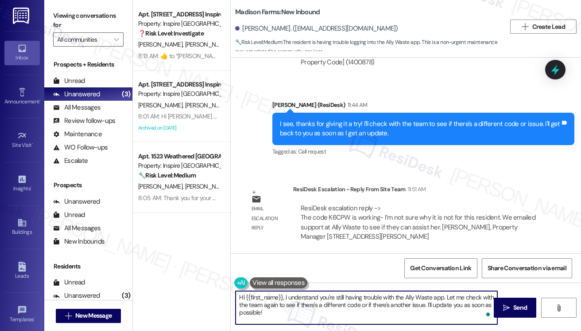
click at [298, 301] on textarea "Hi {{first_name}}, I understand you're still having trouble with the Ally Waste…" at bounding box center [367, 307] width 262 height 33
click at [309, 306] on textarea "Hi {{first_name}}, I understand you're still having trouble with the Ally Waste…" at bounding box center [367, 307] width 262 height 33
drag, startPoint x: 295, startPoint y: 315, endPoint x: 284, endPoint y: 297, distance: 20.4
click at [284, 297] on textarea "Hi {{first_name}}, I understand you're still having trouble with the Ally Waste…" at bounding box center [367, 307] width 262 height 33
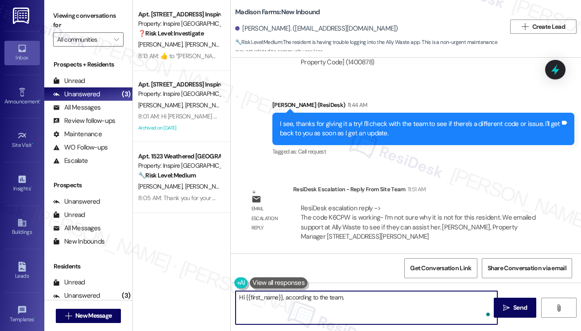
paste textarea "The code K6CPW is working- I'm not sure why it is not for this resident. We ema…"
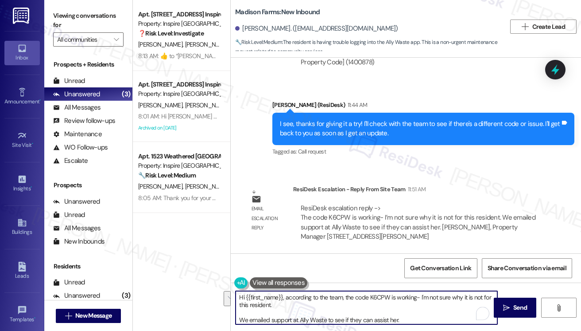
drag, startPoint x: 416, startPoint y: 297, endPoint x: 420, endPoint y: 302, distance: 6.4
click at [420, 302] on textarea "Hi {{first_name}}, according to the team, the code K6CPW is working- I'm not su…" at bounding box center [367, 307] width 262 height 33
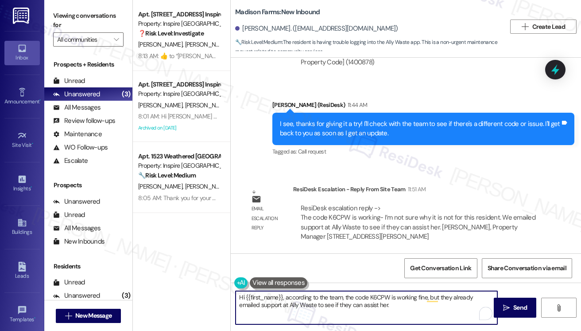
click at [362, 304] on textarea "Hi {{first_name}}, according to the team, the code K6CPW is working fine, but t…" at bounding box center [367, 307] width 262 height 33
click at [373, 305] on textarea "Hi {{first_name}}, according to the team, the code K6CPW is working fine, but t…" at bounding box center [367, 307] width 262 height 33
type textarea "Hi {{first_name}}, according to the team, the code K6CPW is working fine, but t…"
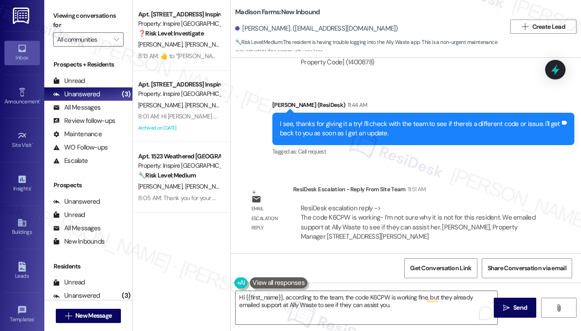
click at [345, 125] on div "I see, thanks for giving it a try! I'll check with the team to see if there's a…" at bounding box center [420, 128] width 280 height 19
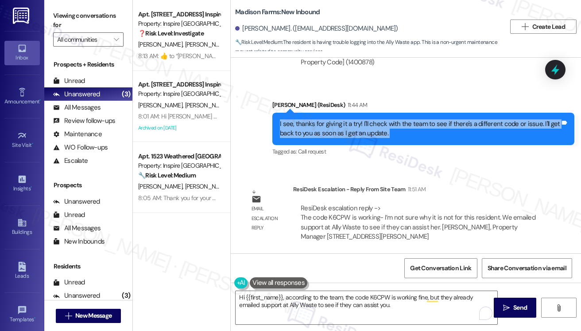
click at [345, 125] on div "I see, thanks for giving it a try! I'll check with the team to see if there's a…" at bounding box center [420, 128] width 280 height 19
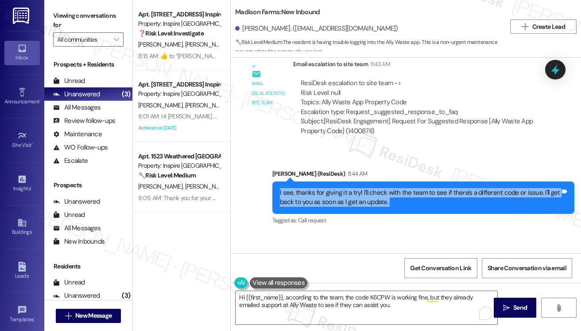
scroll to position [3127, 0]
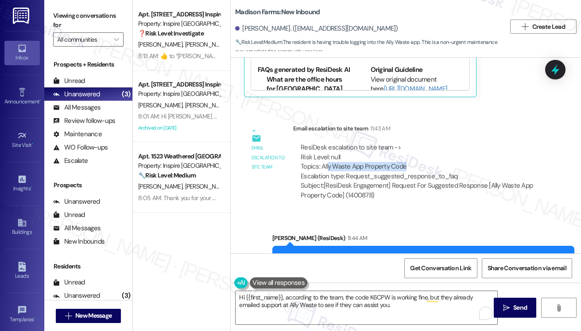
drag, startPoint x: 327, startPoint y: 164, endPoint x: 415, endPoint y: 164, distance: 88.2
click at [415, 164] on div "ResiDesk escalation to site team -> Risk Level: null Topics: Ally Waste App Pro…" at bounding box center [420, 162] width 238 height 38
click at [397, 173] on div "ResiDesk escalation to site team -> Risk Level: null Topics: Ally Waste App Pro…" at bounding box center [420, 162] width 238 height 38
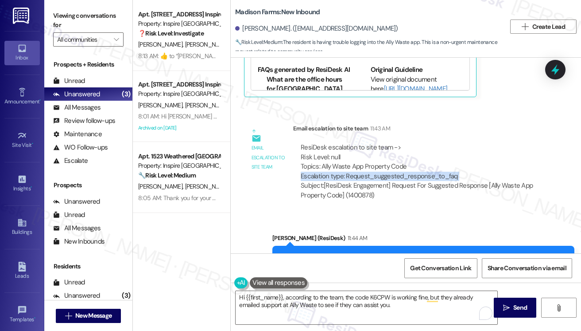
scroll to position [3260, 0]
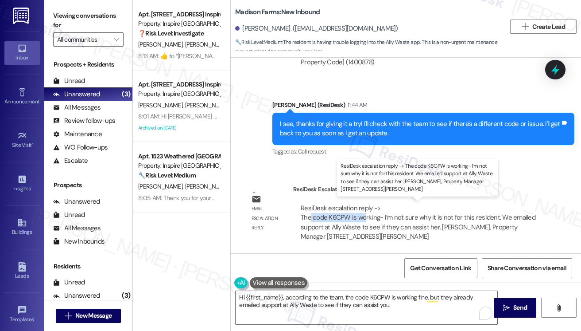
drag, startPoint x: 310, startPoint y: 218, endPoint x: 364, endPoint y: 218, distance: 54.1
click at [364, 218] on div "ResiDesk escalation reply -> The code K6CPW is working- I’m not sure why it is …" at bounding box center [418, 221] width 235 height 37
click at [347, 217] on div "ResiDesk escalation reply -> The code K6CPW is working- I’m not sure why it is …" at bounding box center [418, 221] width 235 height 37
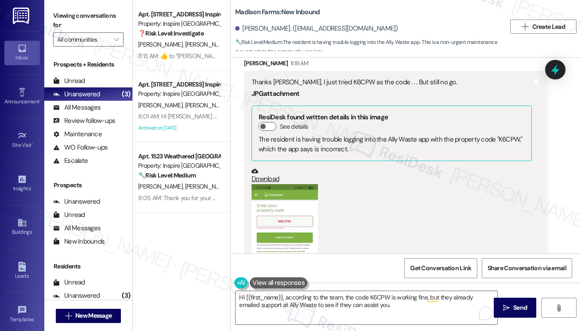
scroll to position [2639, 0]
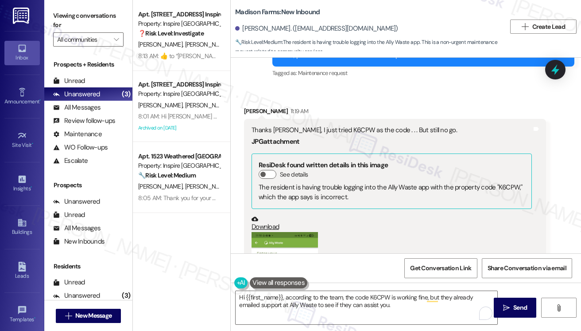
click at [323, 128] on div "Thanks [PERSON_NAME], I just tried K6CPW as the code . . . But still no go." at bounding box center [392, 129] width 280 height 9
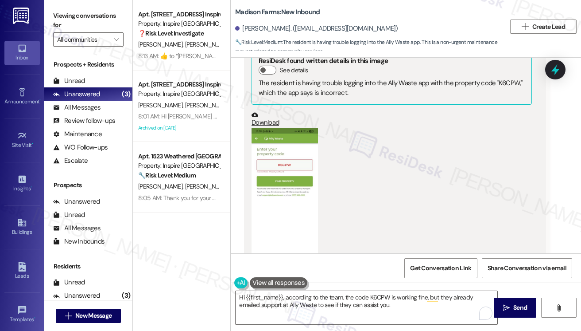
scroll to position [2861, 0]
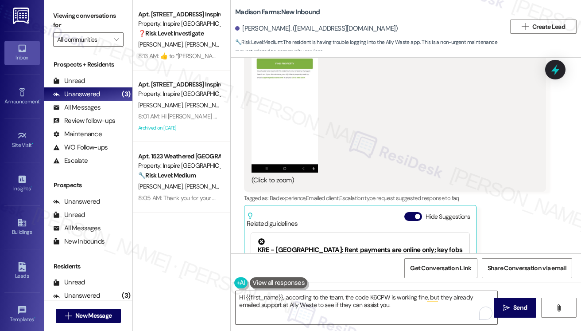
click at [280, 103] on button "Zoom image" at bounding box center [285, 91] width 66 height 163
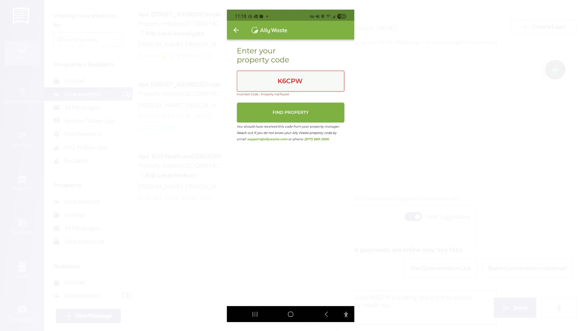
click at [422, 121] on button "Unzoom image" at bounding box center [290, 165] width 581 height 331
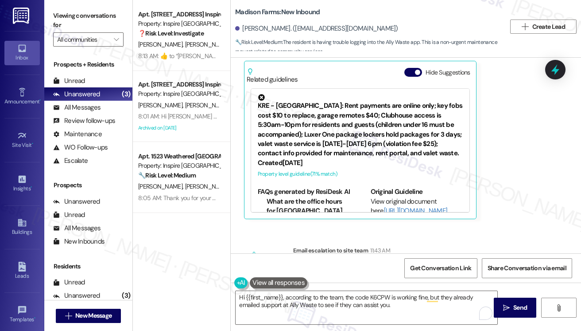
scroll to position [3127, 0]
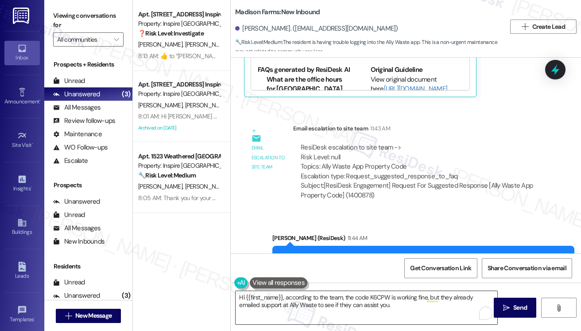
click at [319, 296] on textarea "Hi {{first_name}}, according to the team, the code K6CPW is working fine, but t…" at bounding box center [367, 307] width 262 height 33
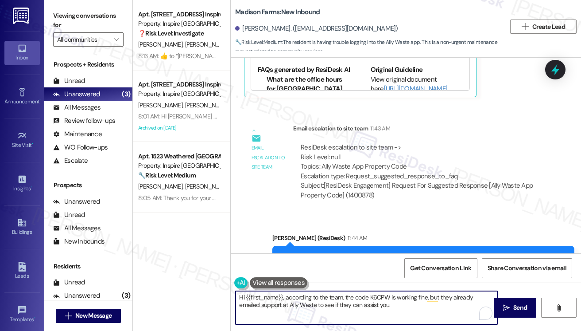
click at [319, 296] on textarea "Hi {{first_name}}, according to the team, the code K6CPW is working fine, but t…" at bounding box center [367, 307] width 262 height 33
click at [404, 310] on textarea "Hi {{first_name}}, according to the team, the code K6CPW is working fine, but t…" at bounding box center [367, 307] width 262 height 33
click at [367, 315] on textarea "Hi {{first_name}}, according to the team, the code K6CPW is working fine, but t…" at bounding box center [367, 307] width 262 height 33
click at [280, 319] on textarea "Hi {{first_name}}, according to the team, the code K6CPW is working fine, but t…" at bounding box center [367, 307] width 262 height 33
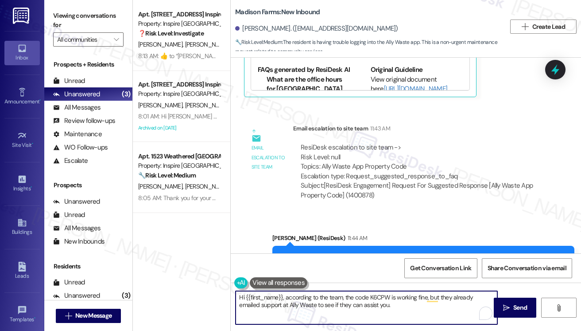
click at [399, 304] on textarea "Hi {{first_name}}, according to the team, the code K6CPW is working fine, but t…" at bounding box center [367, 307] width 262 height 33
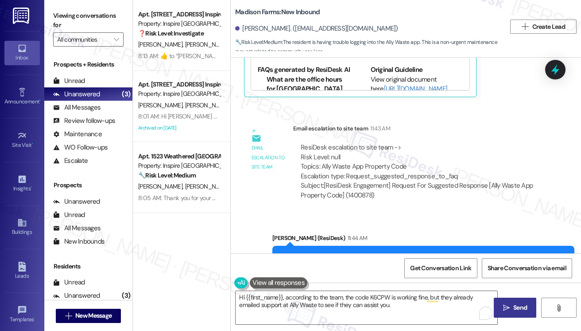
click at [502, 304] on span " Send" at bounding box center [516, 307] width 28 height 9
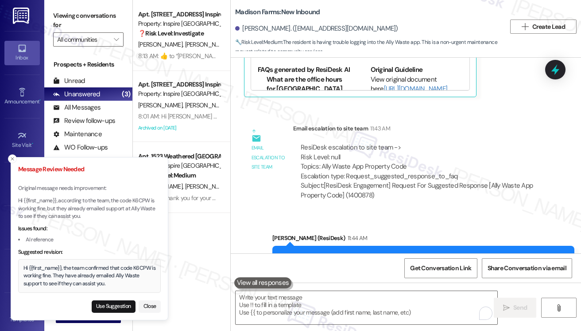
click at [60, 278] on div "Hi {{first_name}}, the team confirmed that code K6CPW is working fine. They hav…" at bounding box center [89, 275] width 132 height 23
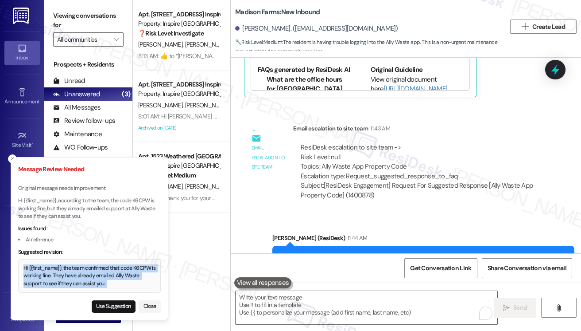
click at [60, 278] on div "Hi {{first_name}}, the team confirmed that code K6CPW is working fine. They hav…" at bounding box center [89, 275] width 132 height 23
click at [110, 306] on button "Use Suggestion" at bounding box center [114, 306] width 44 height 12
type textarea "Hi {{first_name}}, the team confirmed that code K6CPW is working fine. They hav…"
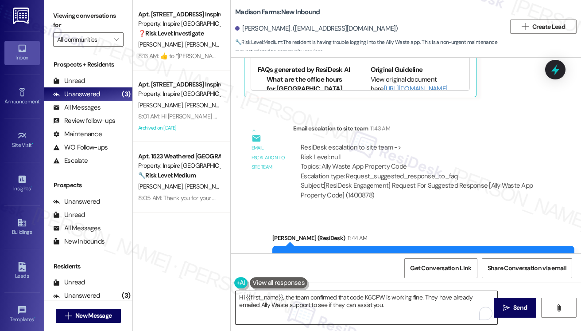
click at [392, 301] on textarea "Hi {{first_name}}, the team confirmed that code K6CPW is working fine. They hav…" at bounding box center [367, 307] width 262 height 33
click at [505, 313] on button " Send" at bounding box center [515, 307] width 43 height 20
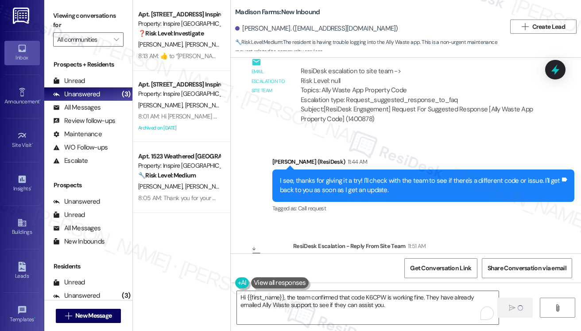
scroll to position [3260, 0]
